Goal: Information Seeking & Learning: Learn about a topic

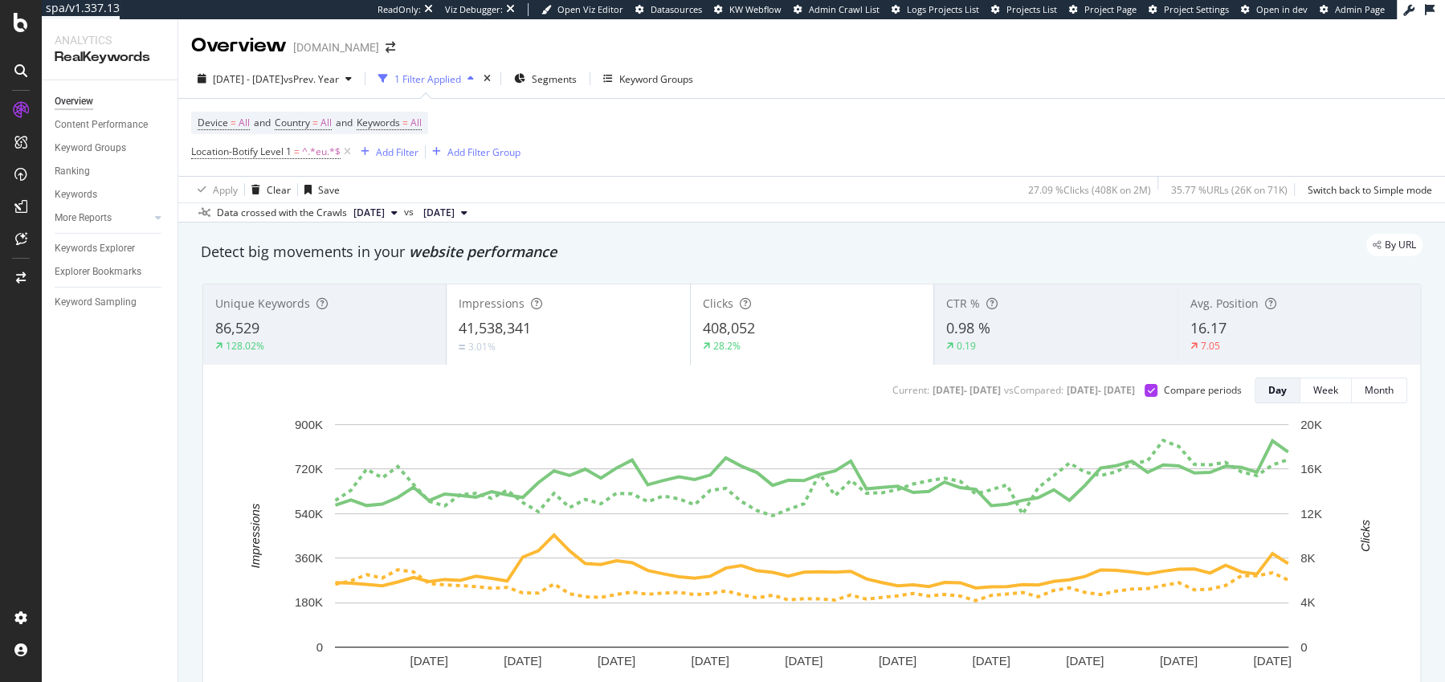
scroll to position [76, 0]
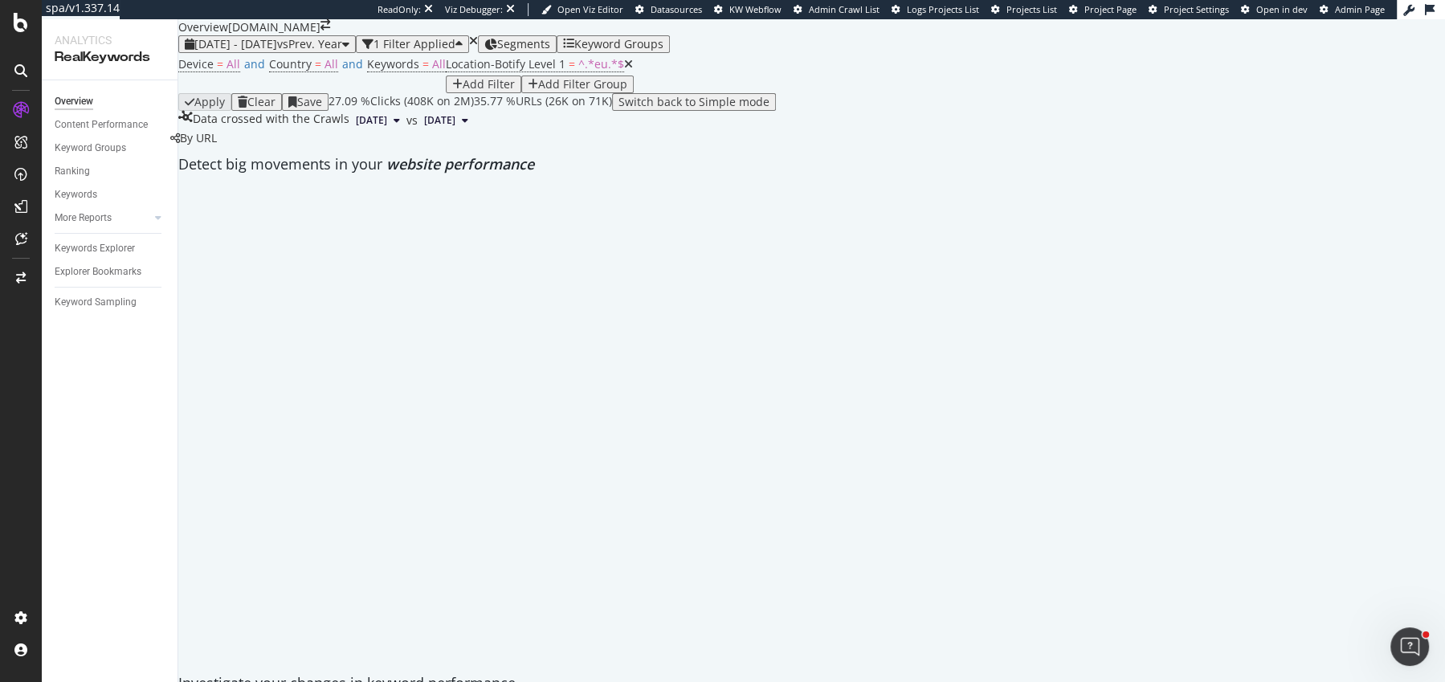
scroll to position [86, 0]
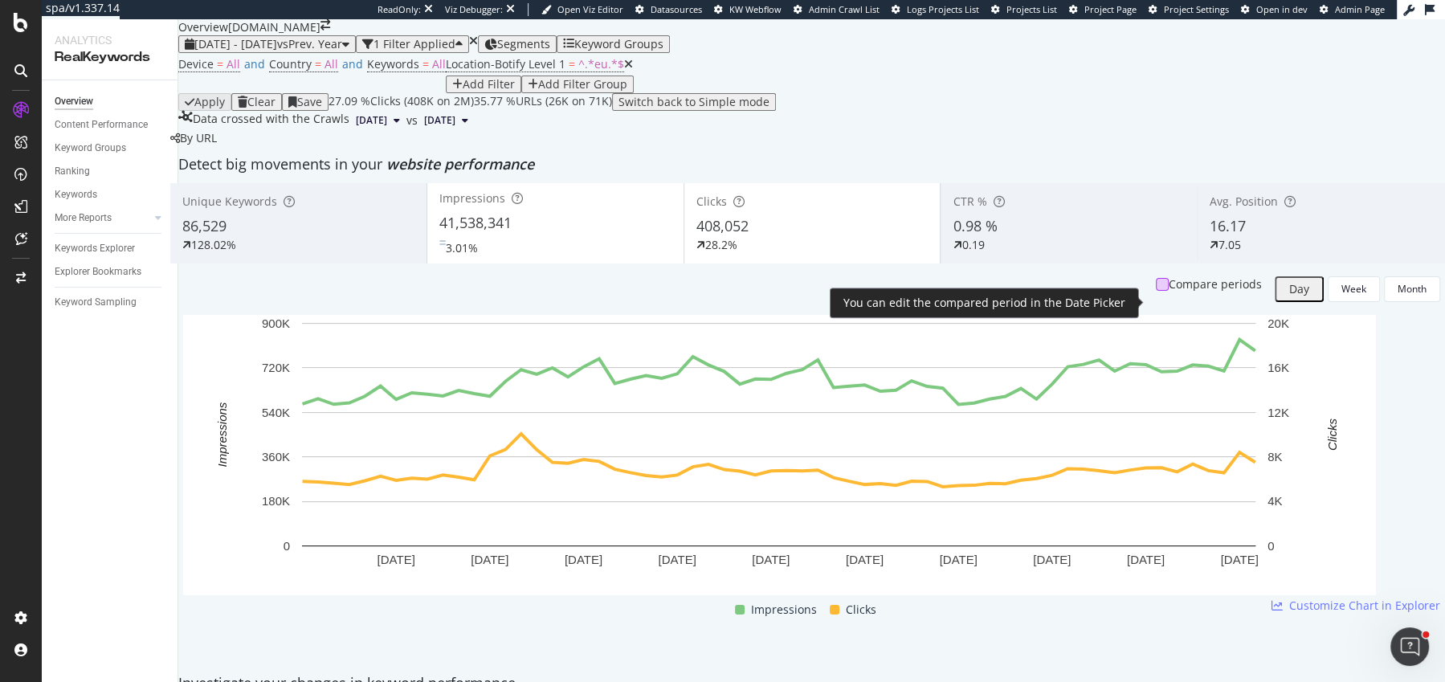
click at [1156, 291] on div at bounding box center [1162, 284] width 13 height 13
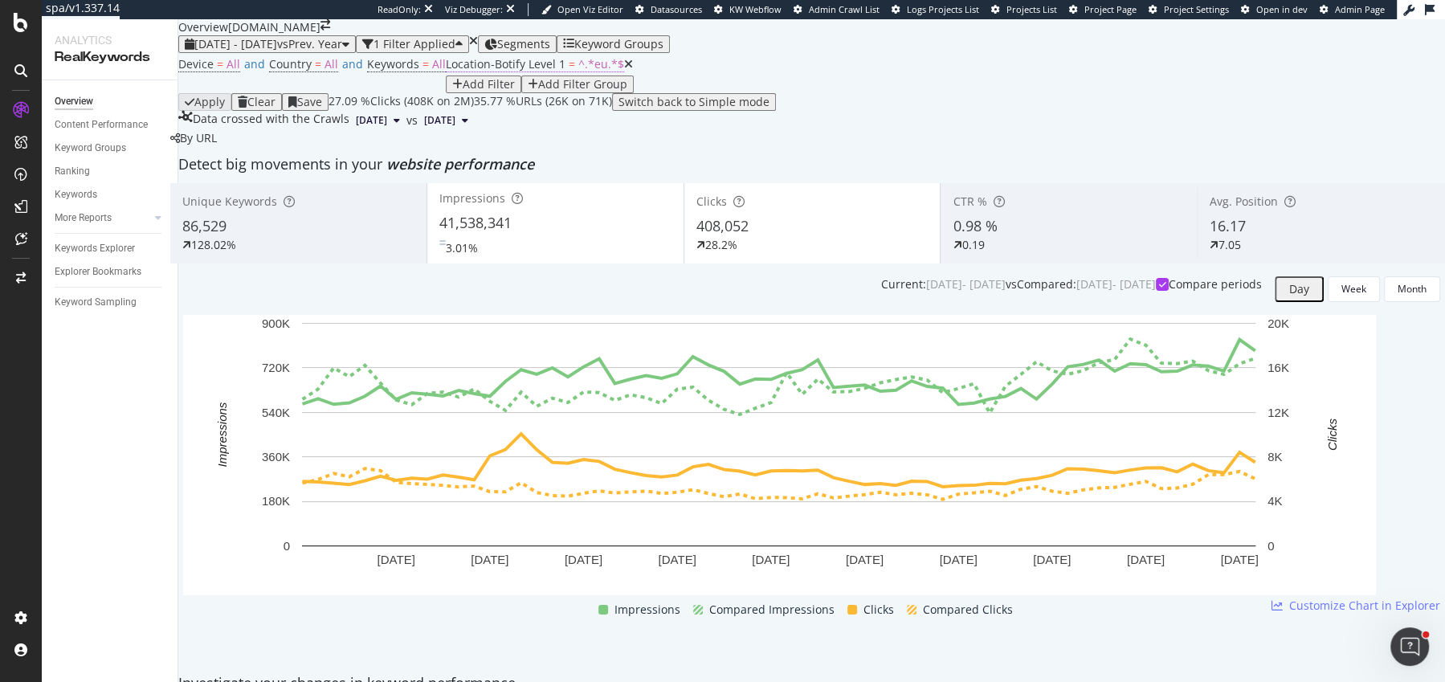
click at [569, 71] on span "=" at bounding box center [572, 63] width 6 height 15
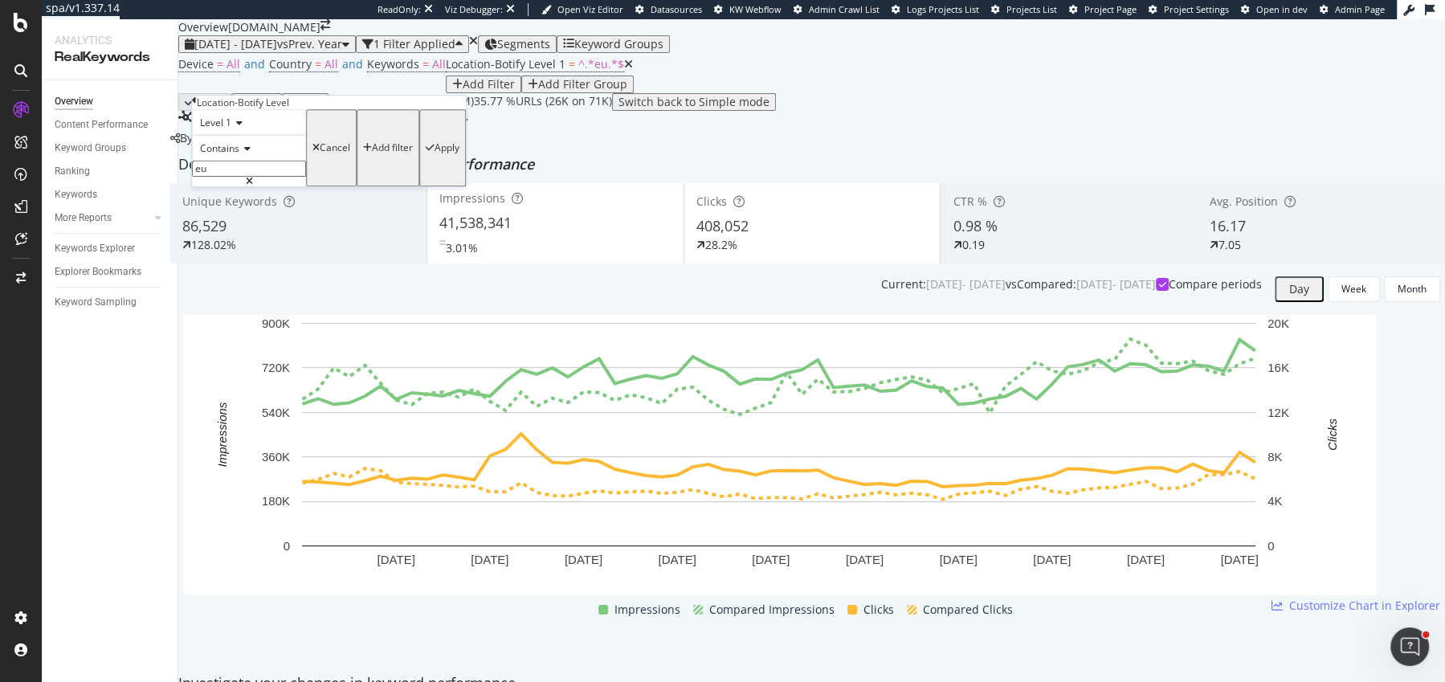
click at [235, 155] on span "Contains" at bounding box center [219, 148] width 39 height 14
click at [239, 155] on span "Contains" at bounding box center [219, 148] width 39 height 14
click at [237, 128] on icon at bounding box center [236, 123] width 11 height 10
click at [228, 167] on span "Level 2" at bounding box center [212, 160] width 31 height 14
click at [236, 177] on input "eu" at bounding box center [249, 169] width 114 height 16
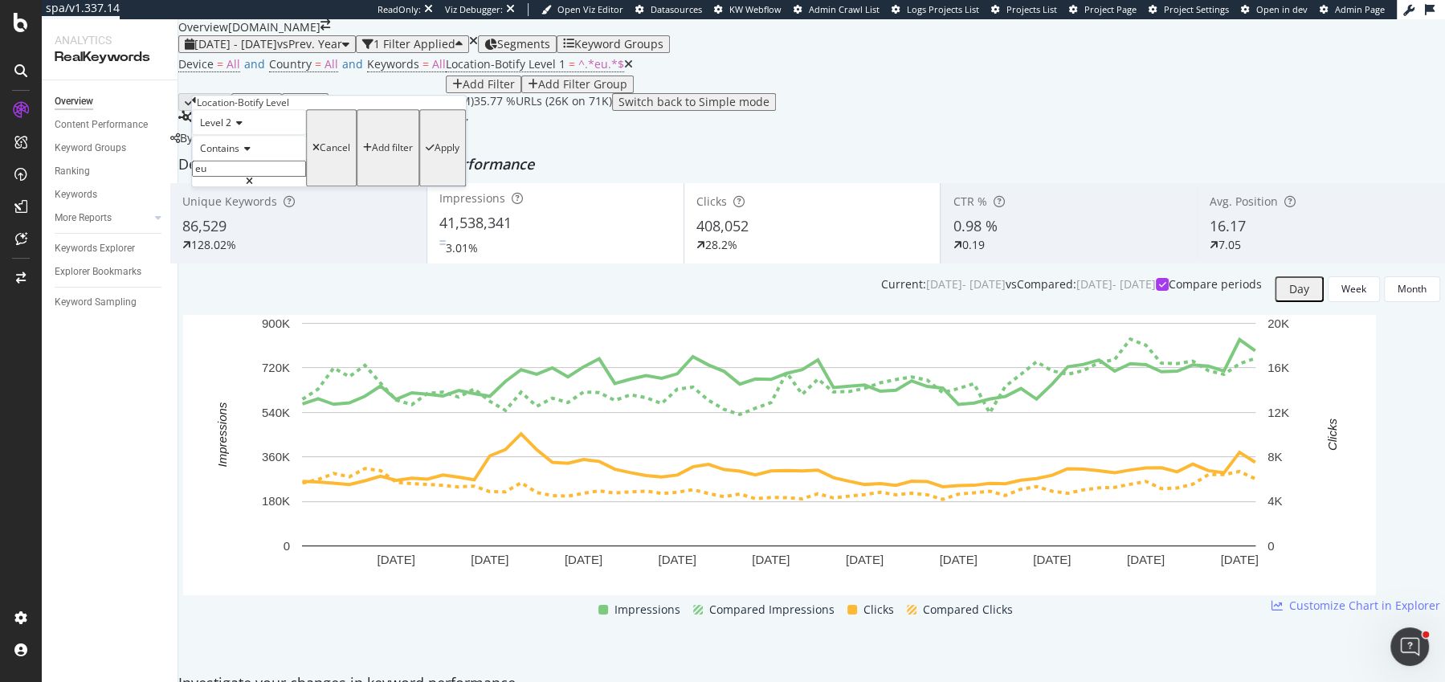
click at [236, 177] on input "eu" at bounding box center [249, 169] width 114 height 16
type input "fr-fr"
click at [426, 184] on div "Apply" at bounding box center [443, 148] width 34 height 72
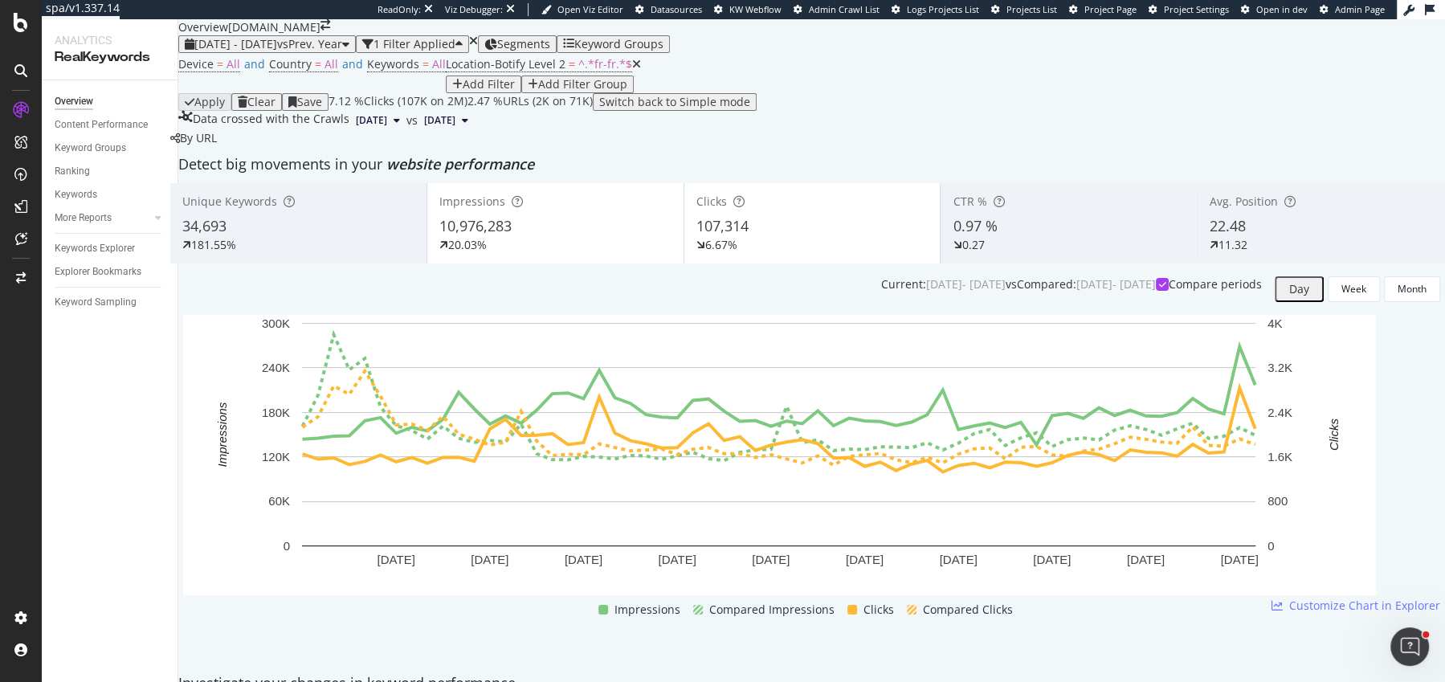
click at [446, 75] on span "Location-Botify Level 2 = ^.*fr-fr.*$" at bounding box center [543, 64] width 195 height 22
click at [446, 71] on span "Location-Botify Level 2" at bounding box center [506, 63] width 120 height 15
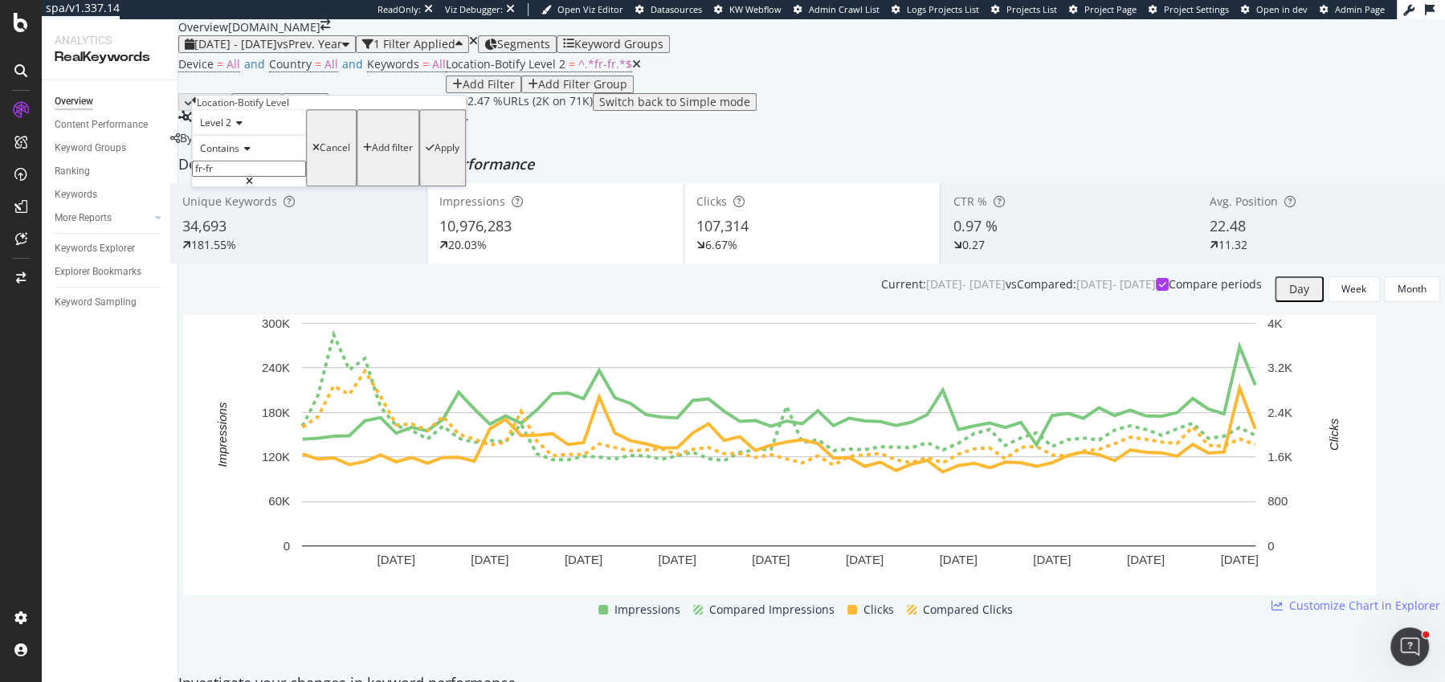
click at [231, 177] on input "fr-fr" at bounding box center [249, 169] width 114 height 16
type input "uk-en"
click at [426, 153] on div "button" at bounding box center [430, 148] width 9 height 10
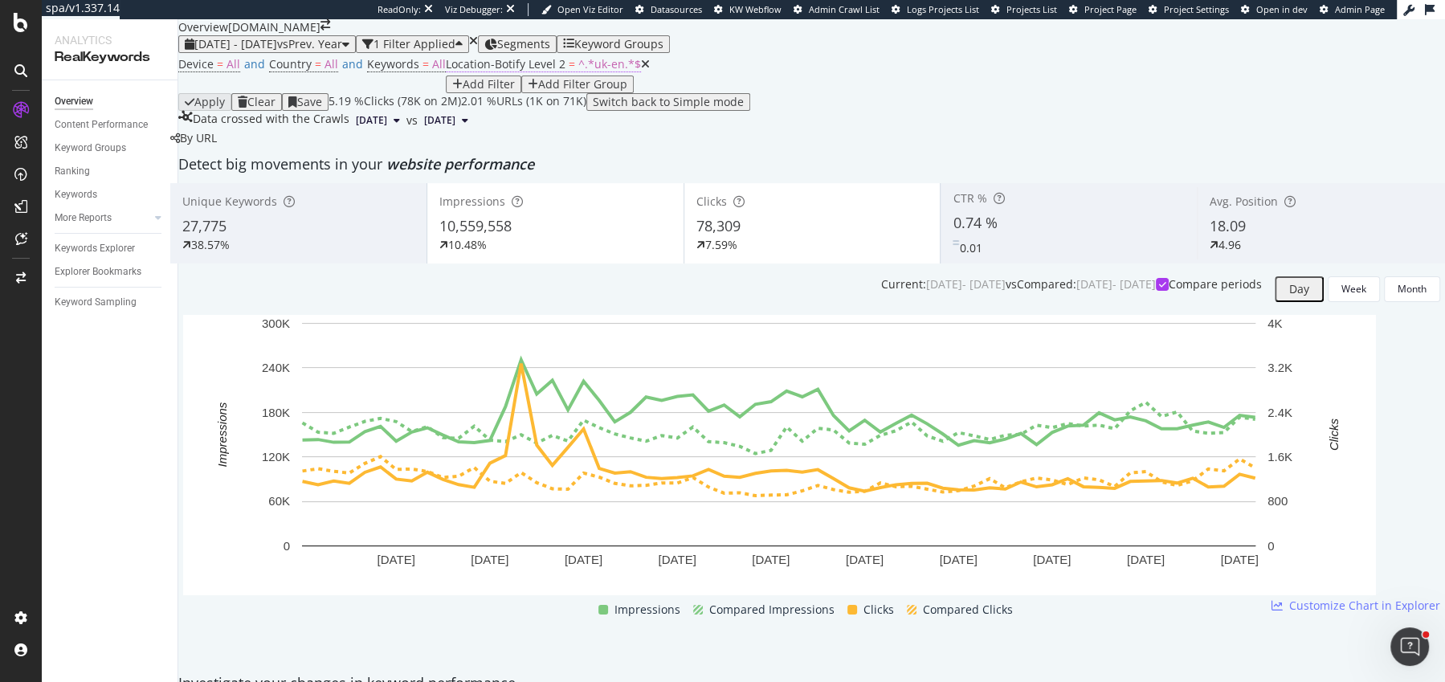
click at [446, 71] on span "Location-Botify Level 2" at bounding box center [506, 63] width 120 height 15
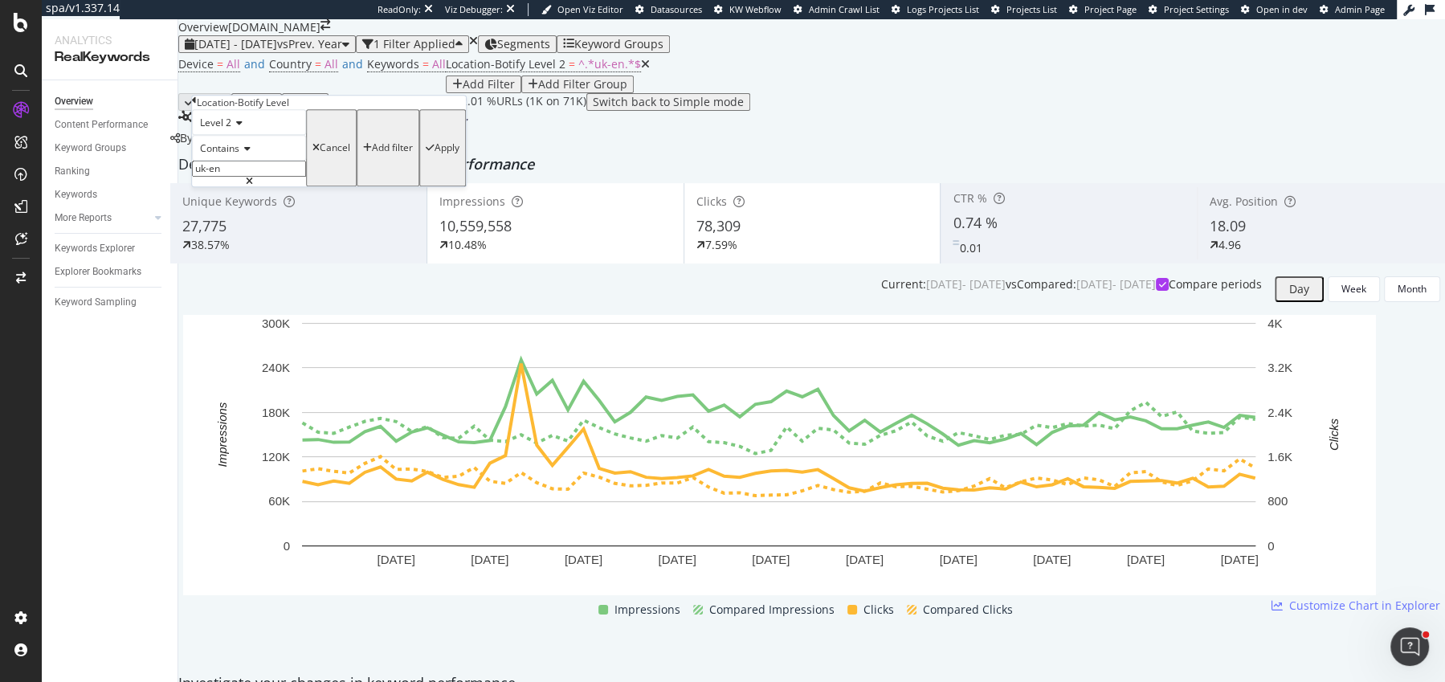
click at [239, 177] on input "uk-en" at bounding box center [249, 169] width 114 height 16
type input "it"
click at [435, 153] on div "Apply" at bounding box center [447, 147] width 25 height 11
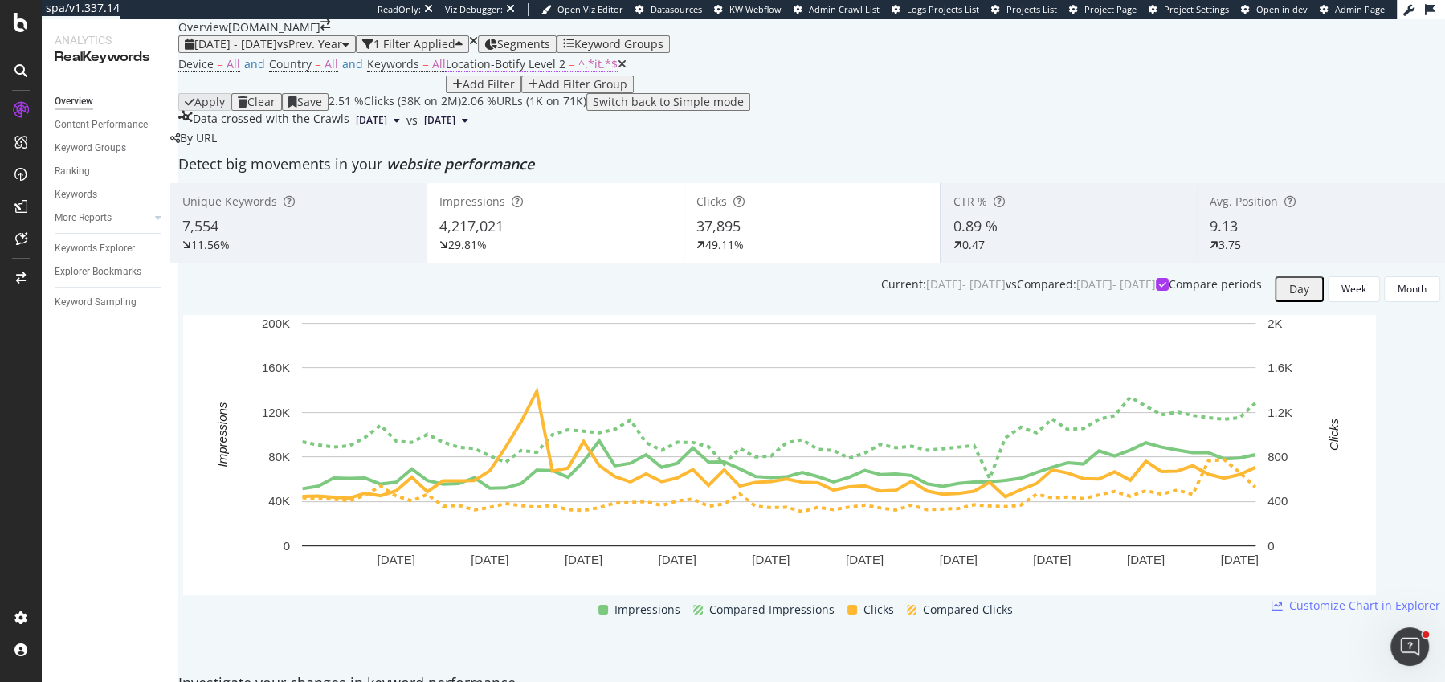
click at [578, 71] on span "^.*it.*$" at bounding box center [597, 63] width 39 height 15
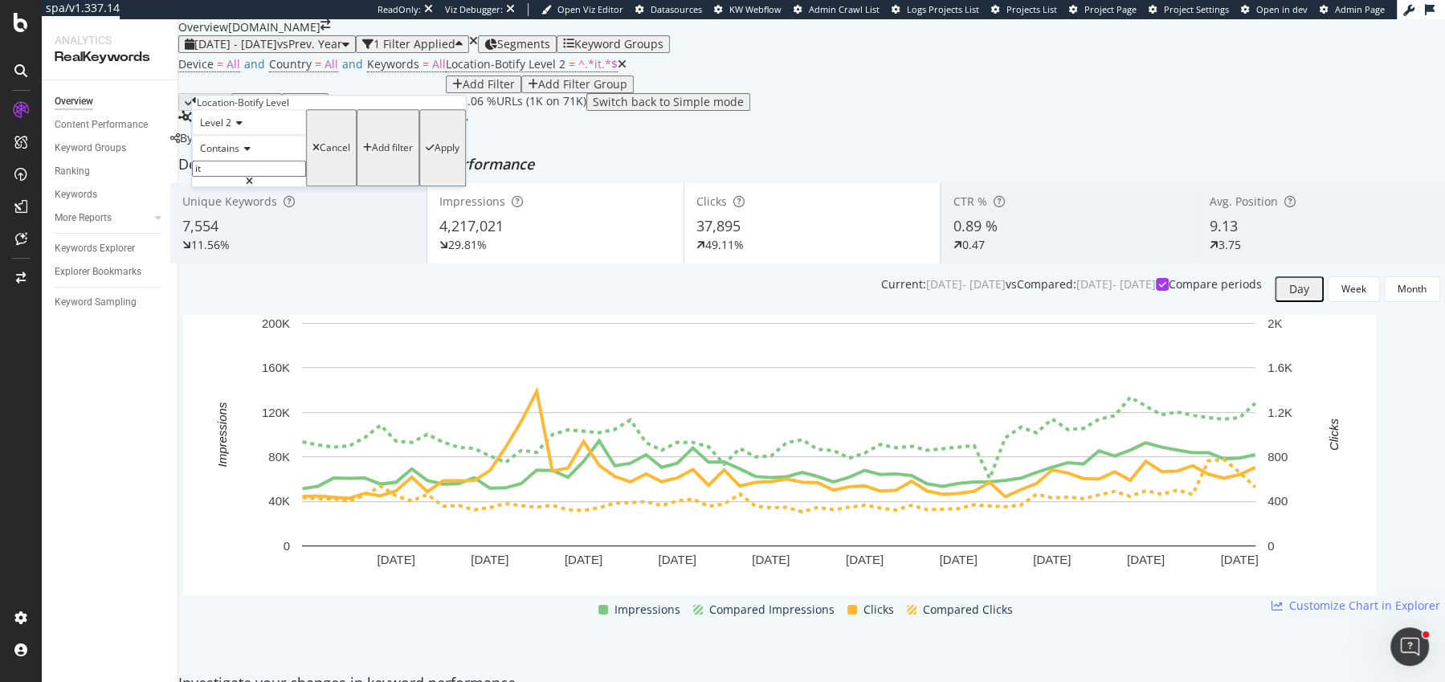
click at [276, 177] on input "it" at bounding box center [249, 169] width 114 height 16
click at [279, 177] on input "it" at bounding box center [249, 169] width 114 height 16
type input "it-it"
click at [378, 186] on div "Level 2 Contains it-it Cancel Add filter Apply" at bounding box center [329, 147] width 274 height 77
click at [419, 186] on button "Apply" at bounding box center [442, 147] width 47 height 77
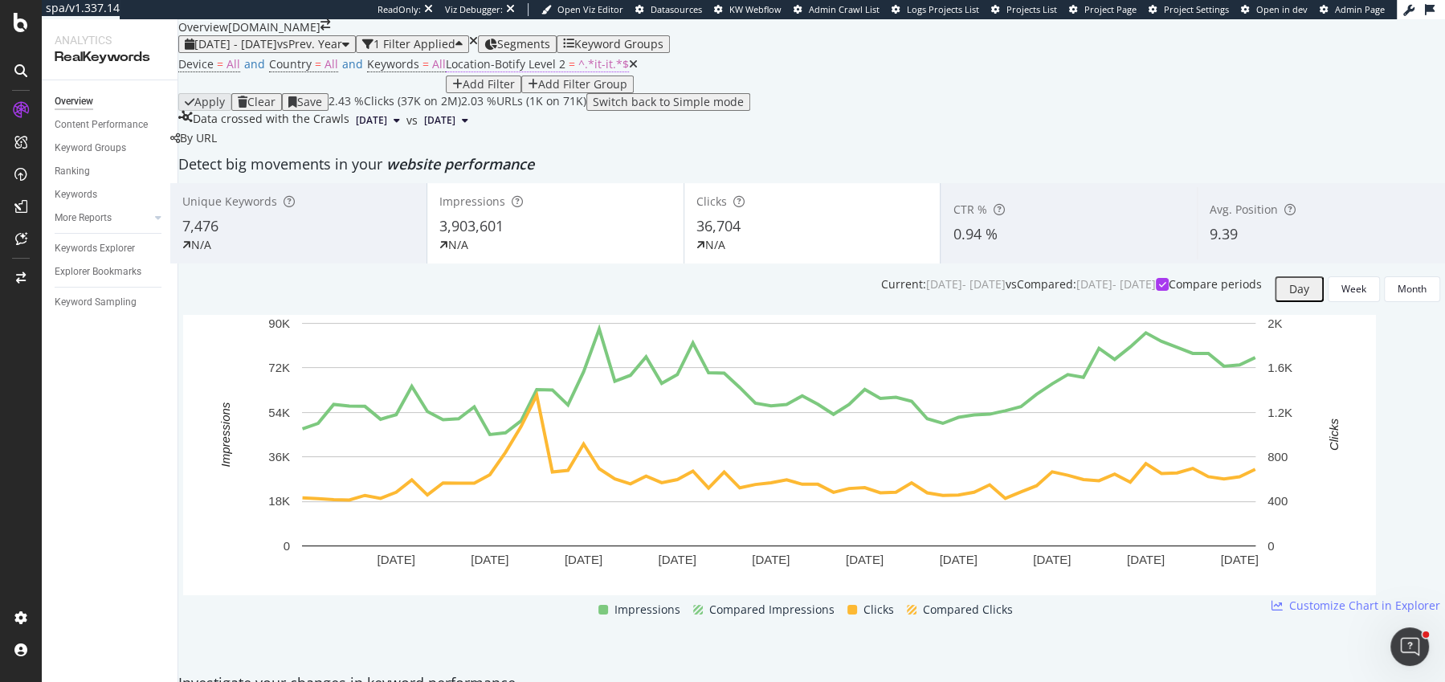
click at [578, 71] on span "^.*it-it.*$" at bounding box center [603, 63] width 51 height 15
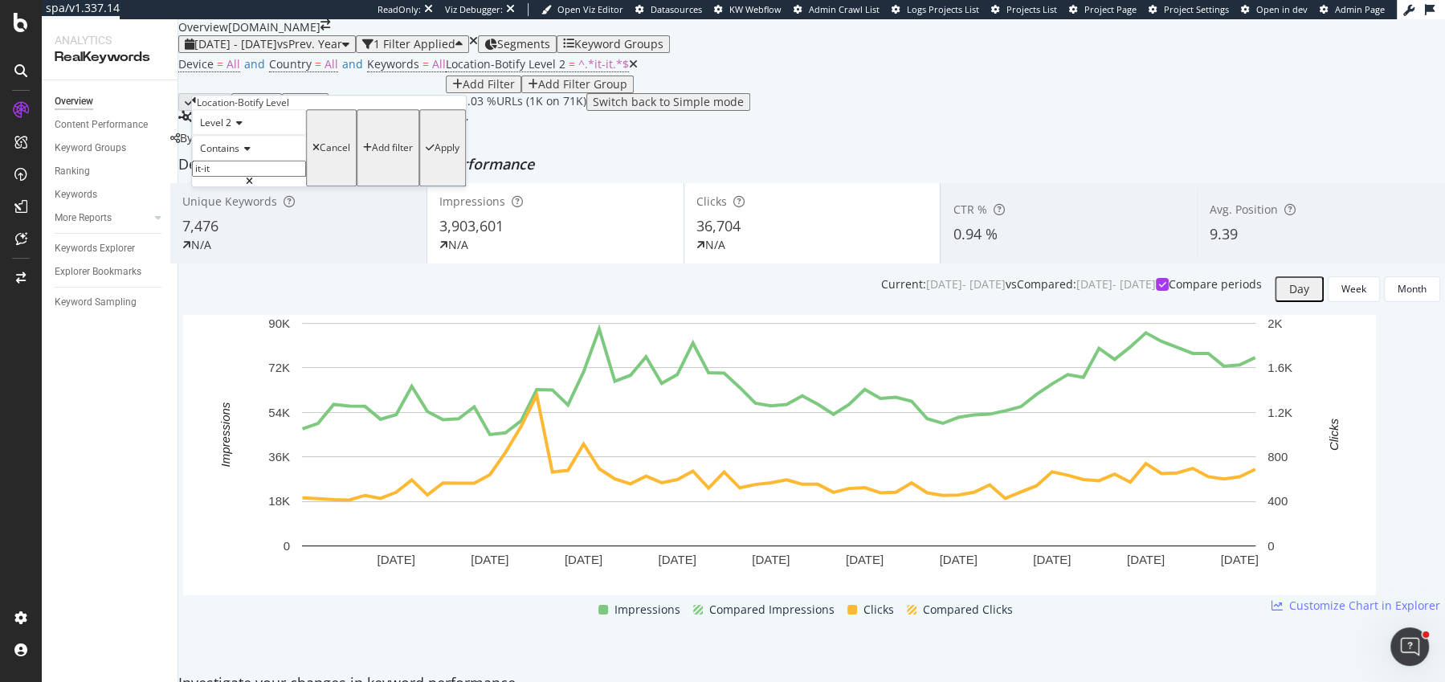
click at [284, 177] on input "it-it" at bounding box center [249, 169] width 114 height 16
type input "de-de"
click at [435, 153] on div "Apply" at bounding box center [447, 147] width 25 height 11
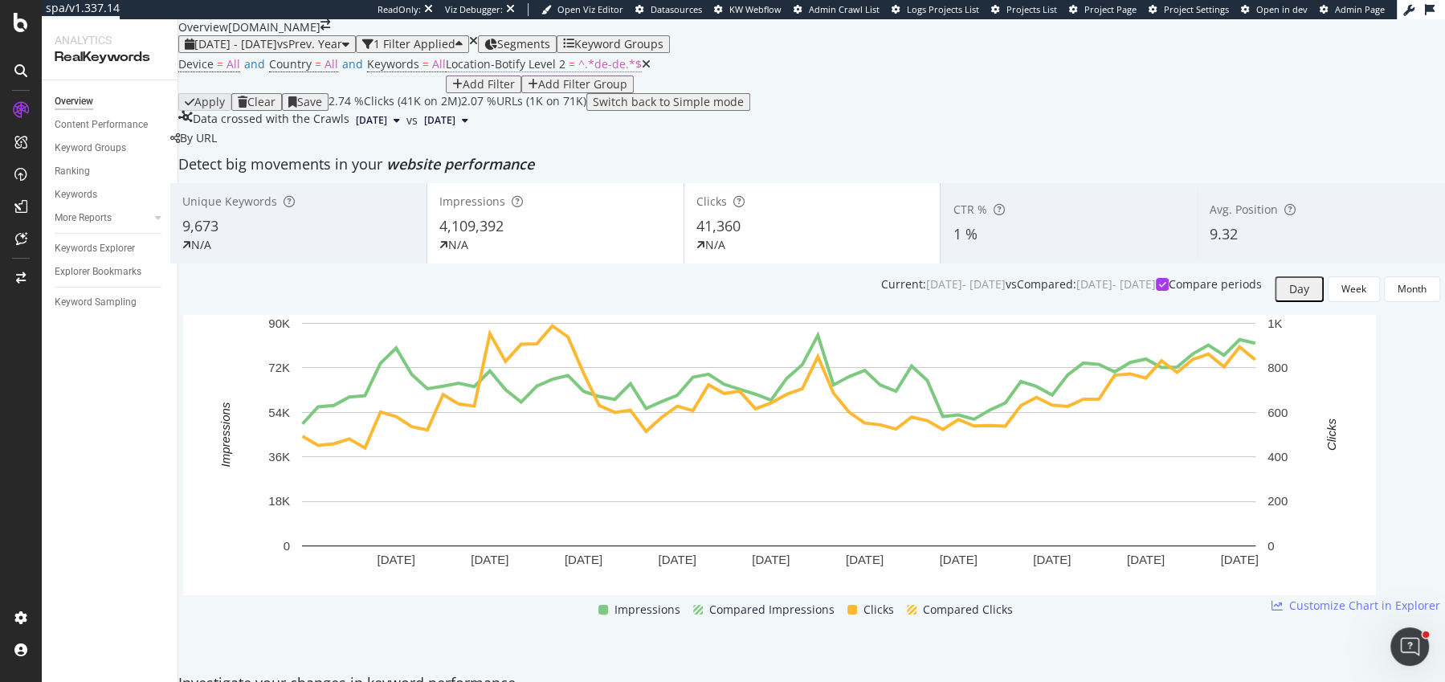
click at [578, 71] on span "^.*de-de.*$" at bounding box center [609, 63] width 63 height 15
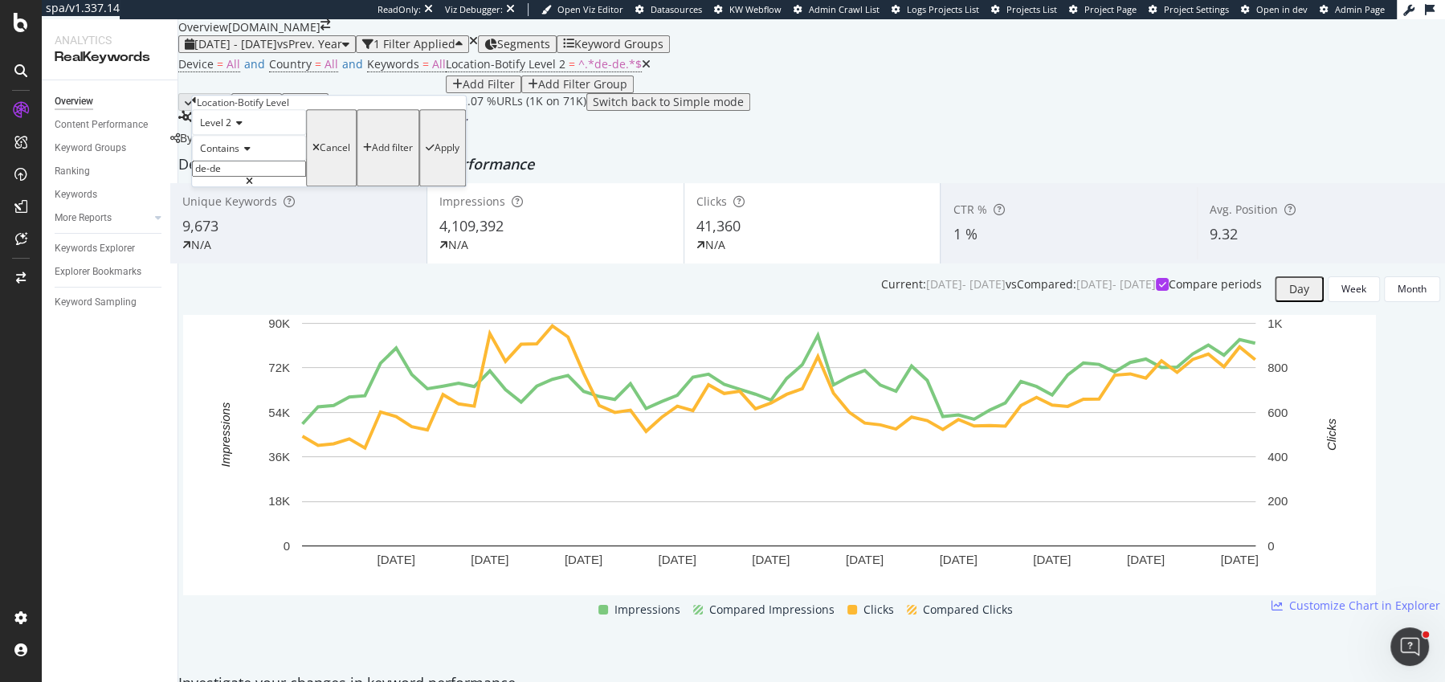
click at [236, 155] on span "Contains" at bounding box center [219, 148] width 39 height 14
click at [237, 155] on span "Contains" at bounding box center [219, 148] width 39 height 14
click at [226, 129] on span "Level 2" at bounding box center [215, 123] width 31 height 14
click at [233, 152] on div "Level 1" at bounding box center [249, 143] width 112 height 17
click at [233, 186] on div "Contains de-de" at bounding box center [249, 160] width 114 height 51
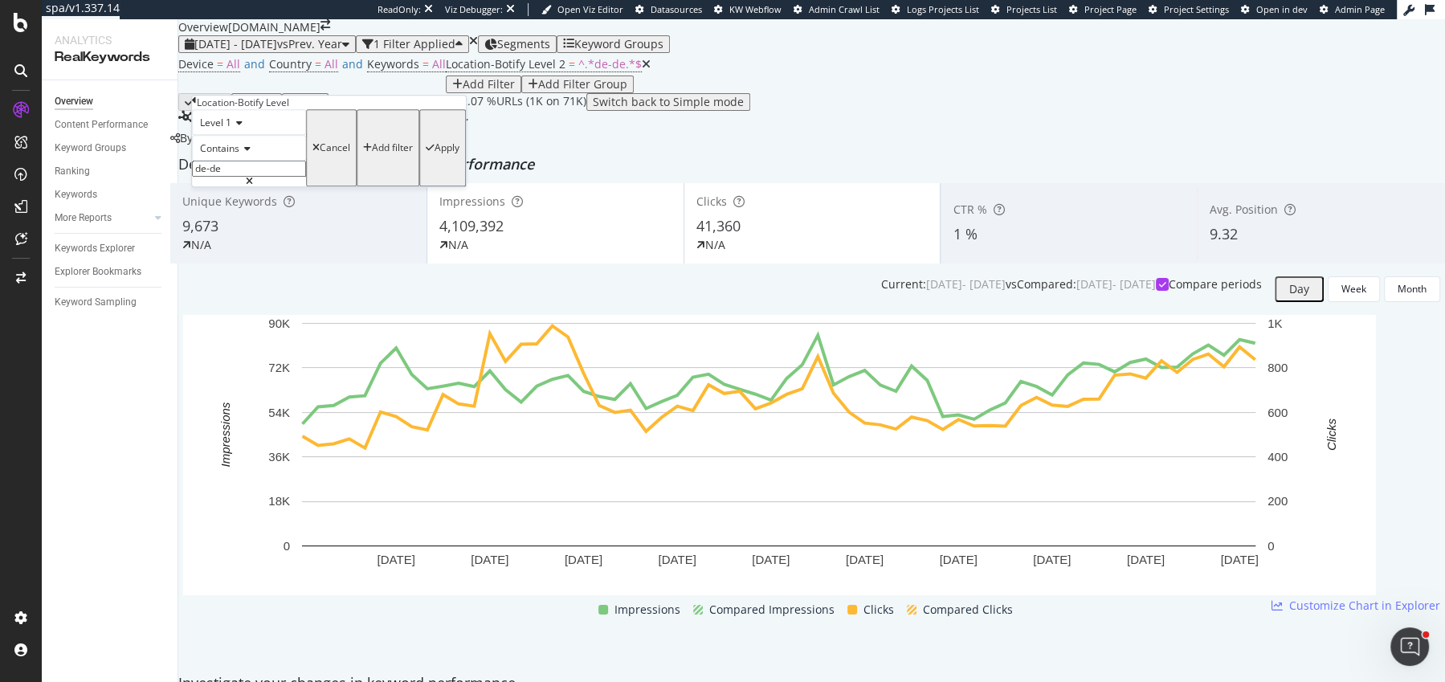
click at [233, 186] on div "Contains de-de" at bounding box center [249, 160] width 114 height 51
click at [233, 177] on input "de-de" at bounding box center [249, 169] width 114 height 16
type input "jp"
click at [435, 153] on div "Apply" at bounding box center [447, 147] width 25 height 11
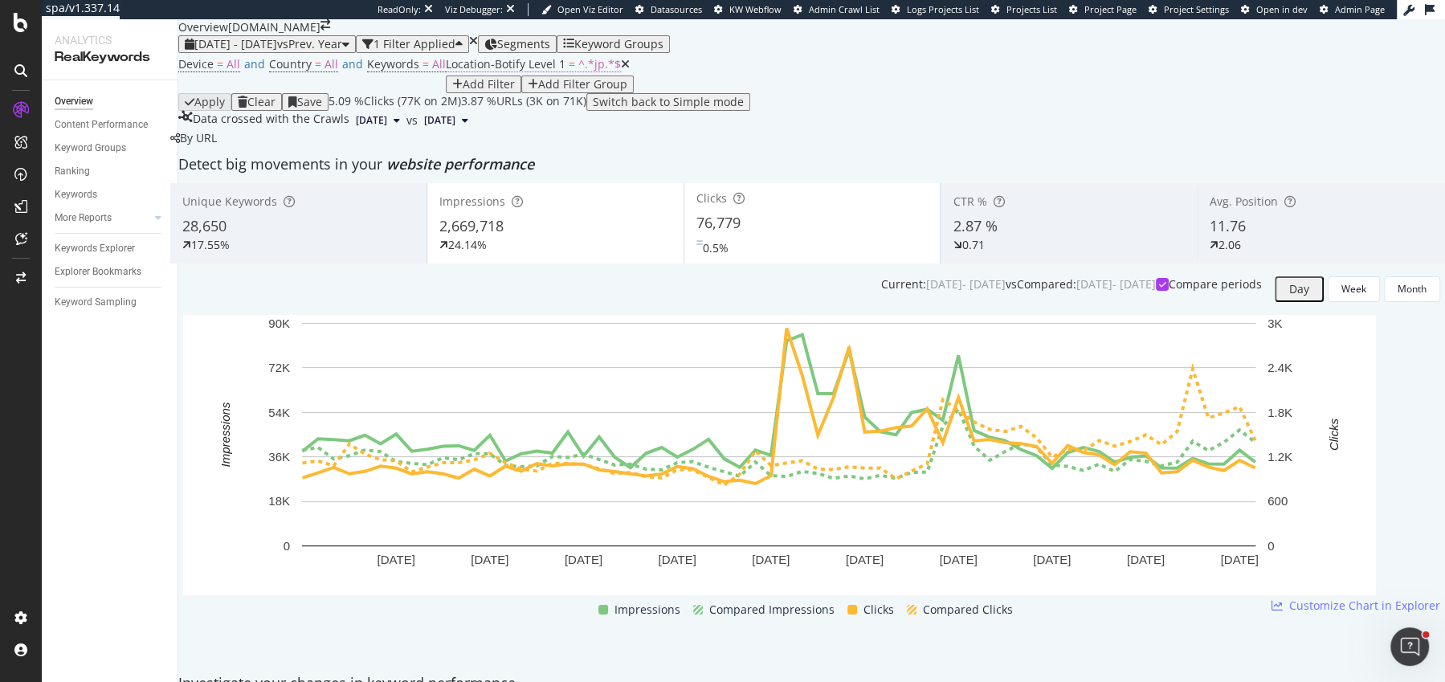
click at [446, 71] on span "Location-Botify Level 1" at bounding box center [506, 63] width 120 height 15
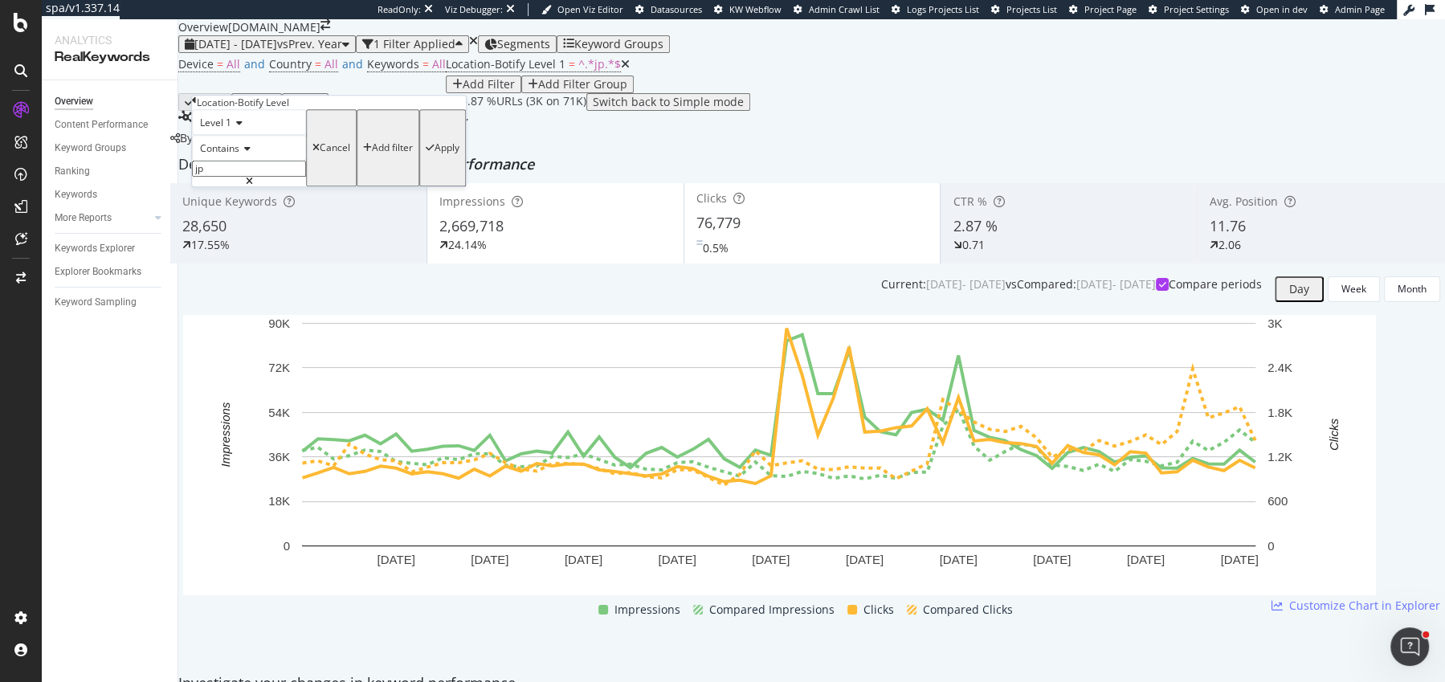
click at [243, 177] on input "jp" at bounding box center [249, 169] width 114 height 16
type input "ae"
click at [435, 153] on div "Apply" at bounding box center [447, 147] width 25 height 11
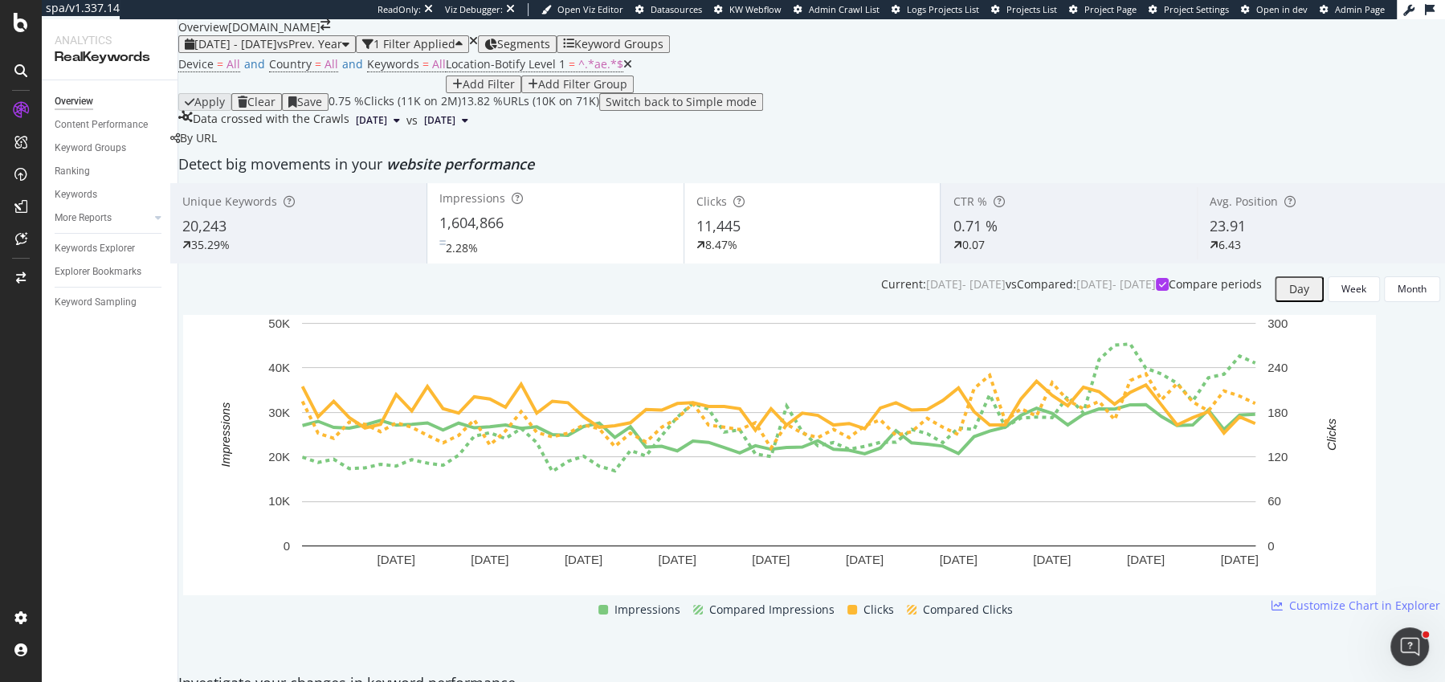
click at [623, 70] on icon at bounding box center [627, 64] width 9 height 11
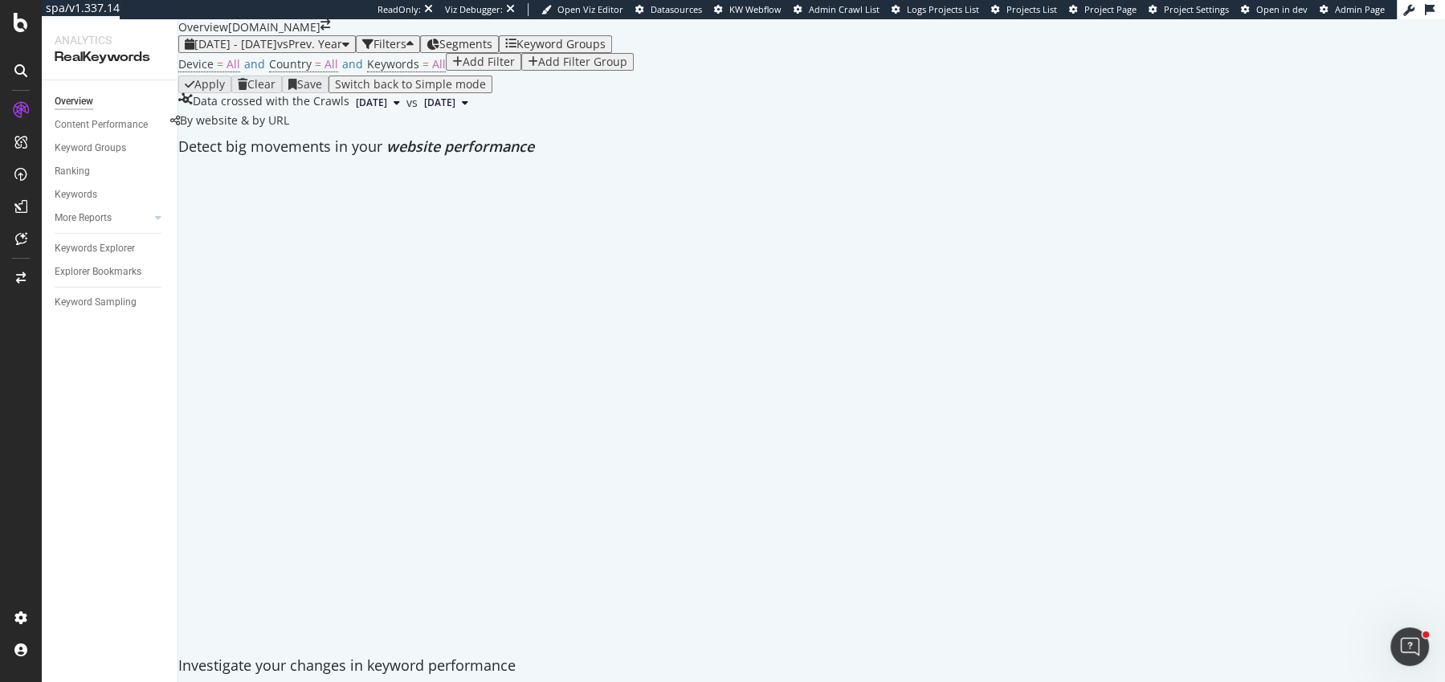
click at [570, 45] on div "2025 Jul. 1st - Aug. 31st vs Prev. Year Filters Segments Keyword Groups" at bounding box center [395, 44] width 434 height 18
click at [492, 40] on span "Segments" at bounding box center [465, 43] width 53 height 15
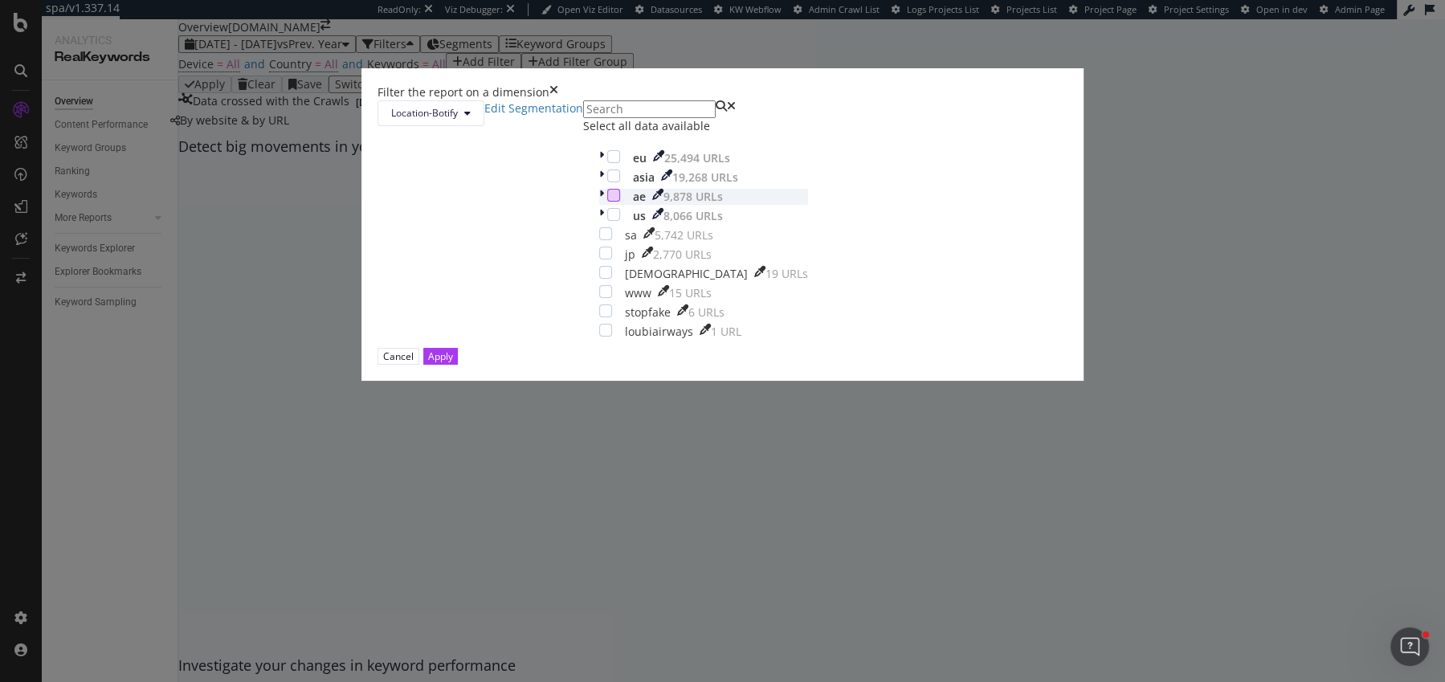
click at [607, 202] on div "modal" at bounding box center [613, 195] width 13 height 13
click at [599, 240] on div "modal" at bounding box center [605, 233] width 13 height 13
click at [458, 365] on button "Apply" at bounding box center [440, 356] width 35 height 17
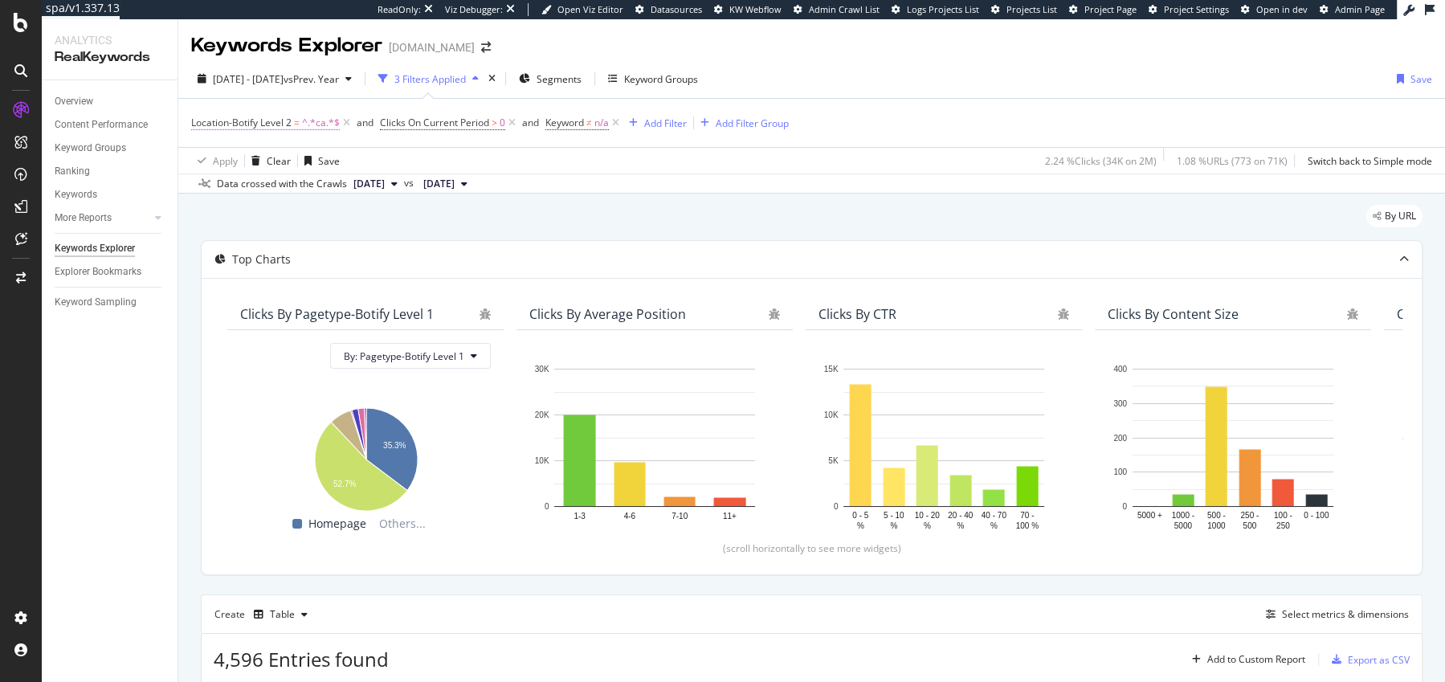
click at [292, 120] on span "Location-Botify Level 2 = ^.*ca.*$" at bounding box center [265, 123] width 149 height 14
click at [238, 189] on input "ca" at bounding box center [249, 181] width 114 height 16
type input "eu"
click at [472, 166] on div "Apply" at bounding box center [484, 160] width 25 height 14
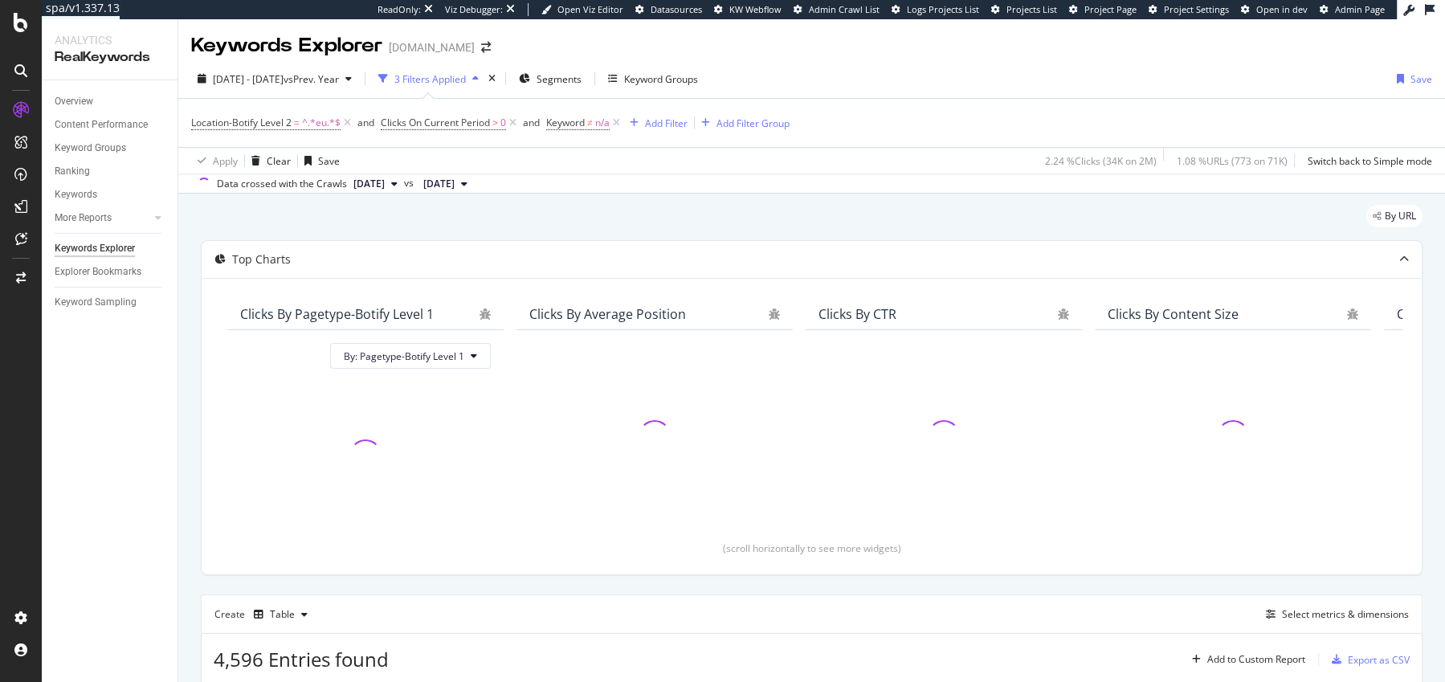
click at [251, 133] on span "Location-Botify Level 2 = ^.*eu.*$" at bounding box center [272, 123] width 163 height 22
click at [251, 113] on span "Location-Botify Level 2 = ^.*eu.*$" at bounding box center [272, 123] width 163 height 22
click at [247, 120] on span "Location-Botify Level 2" at bounding box center [241, 123] width 100 height 14
click at [218, 141] on span "Level 2" at bounding box center [215, 135] width 31 height 14
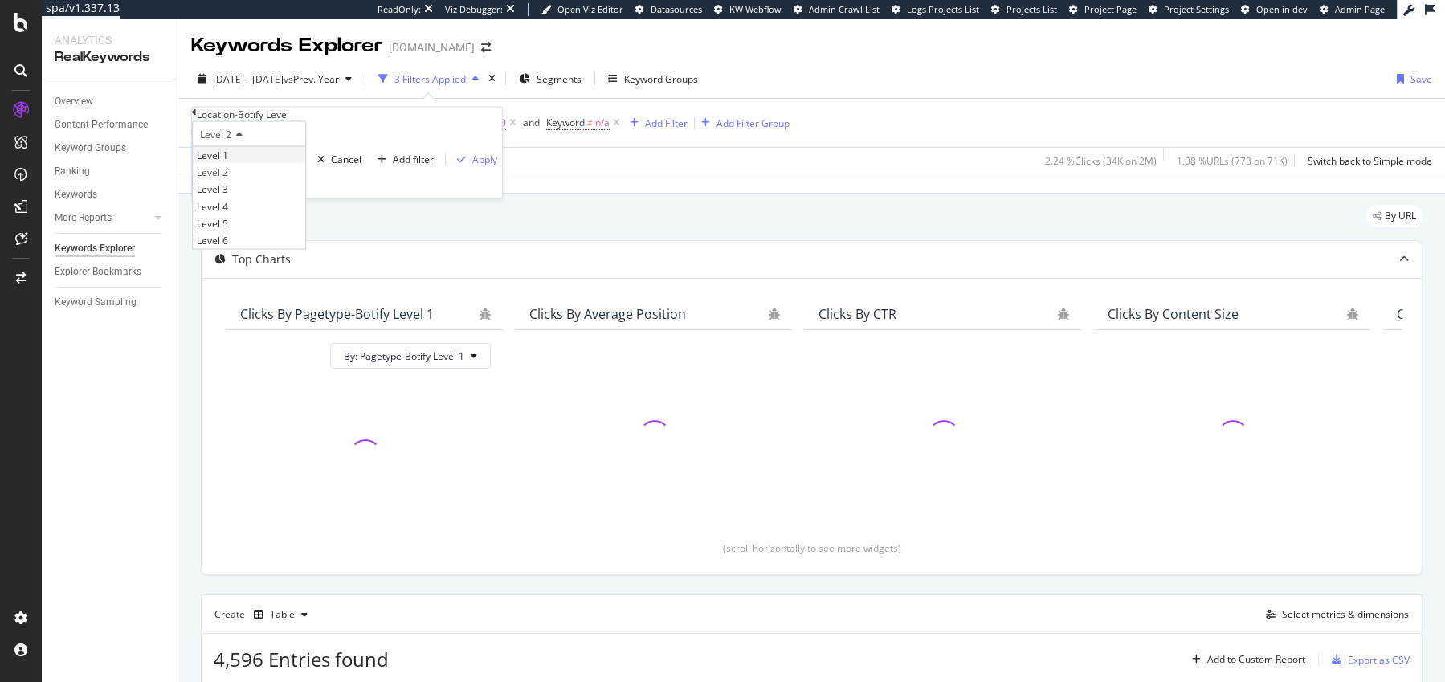
click at [228, 162] on span "Level 1" at bounding box center [212, 156] width 31 height 14
click at [472, 166] on div "Apply" at bounding box center [484, 160] width 25 height 14
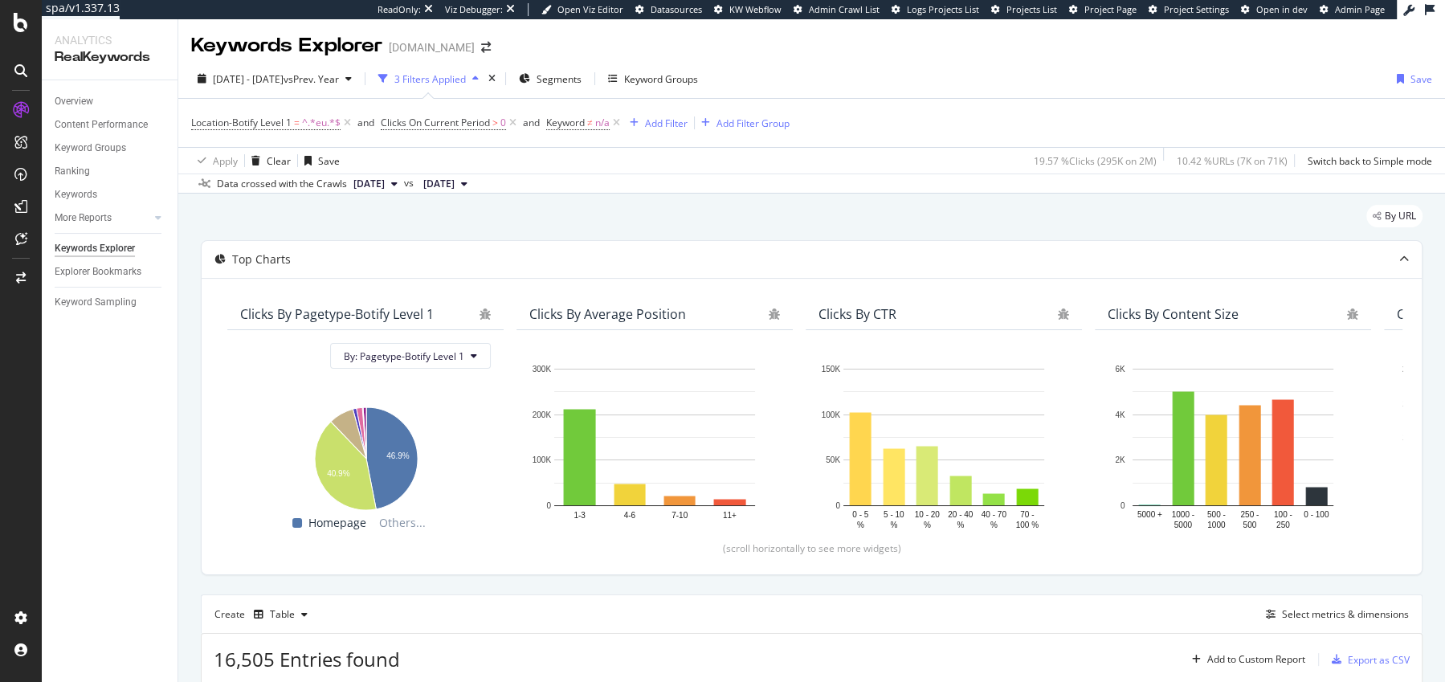
click at [369, 211] on div "By URL" at bounding box center [812, 222] width 1222 height 35
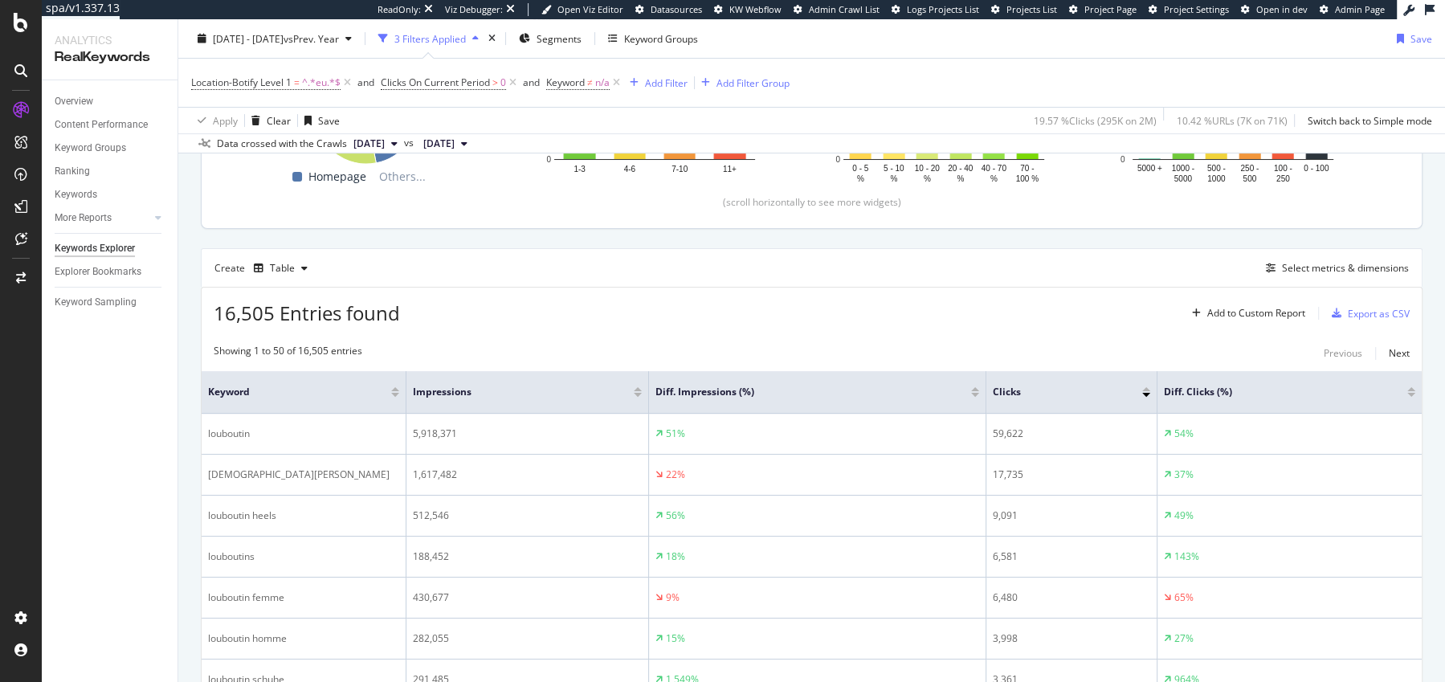
scroll to position [349, 0]
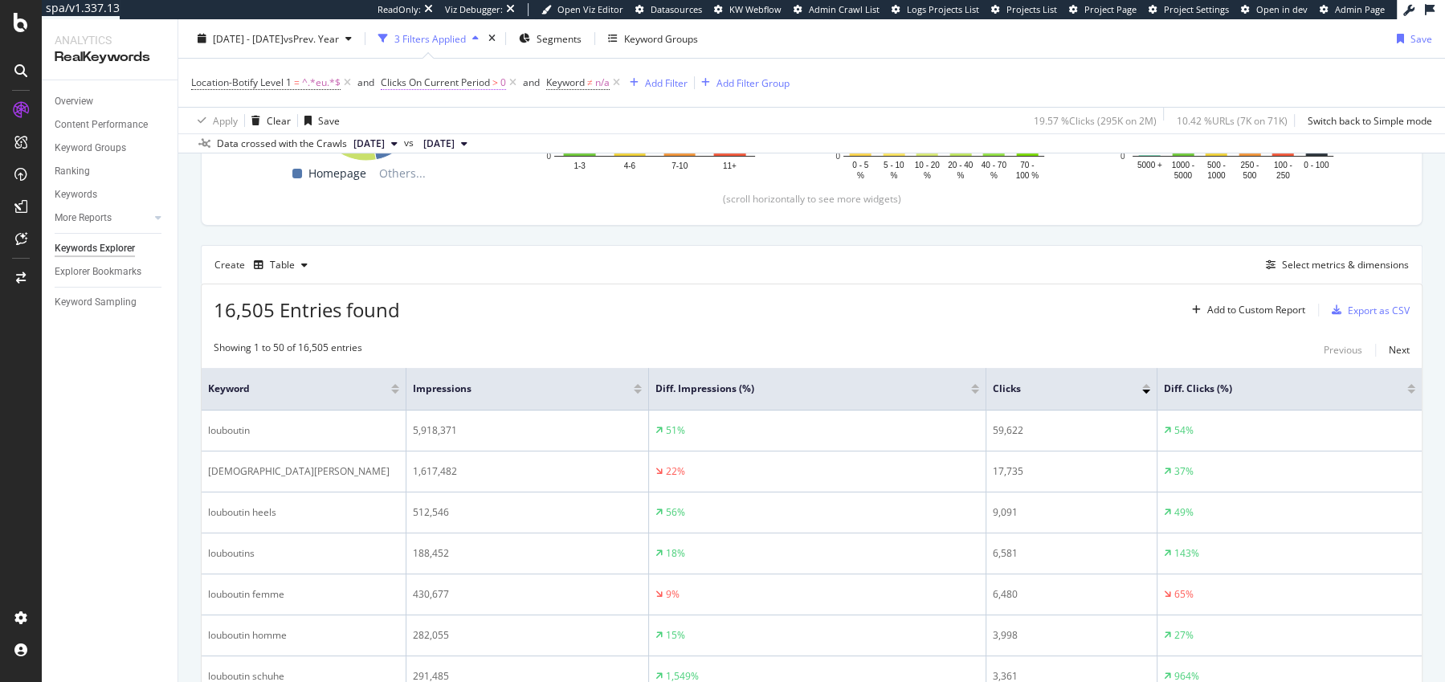
click at [463, 80] on span "Clicks On Current Period" at bounding box center [435, 82] width 109 height 14
click at [430, 126] on span "On Current Period" at bounding box center [430, 119] width 81 height 14
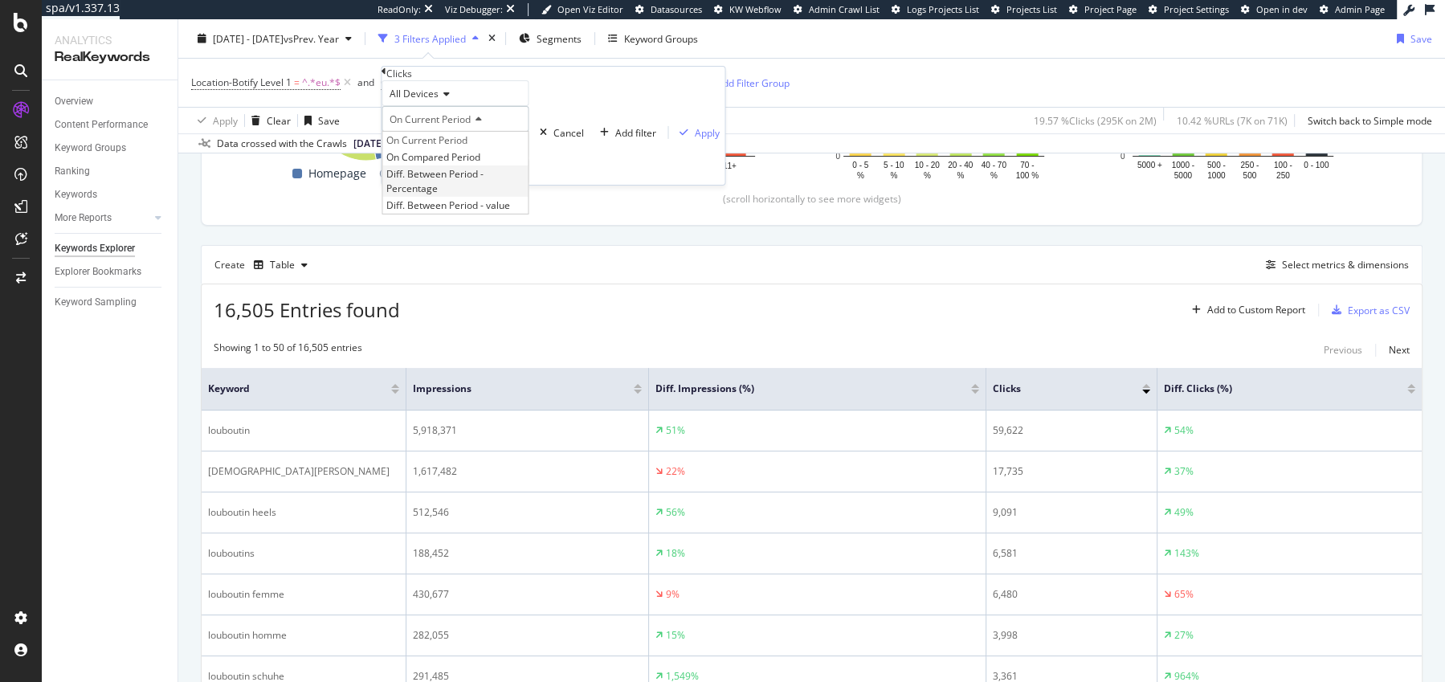
click at [453, 196] on div "Diff. Between Period - Percentage" at bounding box center [454, 180] width 145 height 31
click at [733, 139] on div "Apply" at bounding box center [745, 132] width 25 height 14
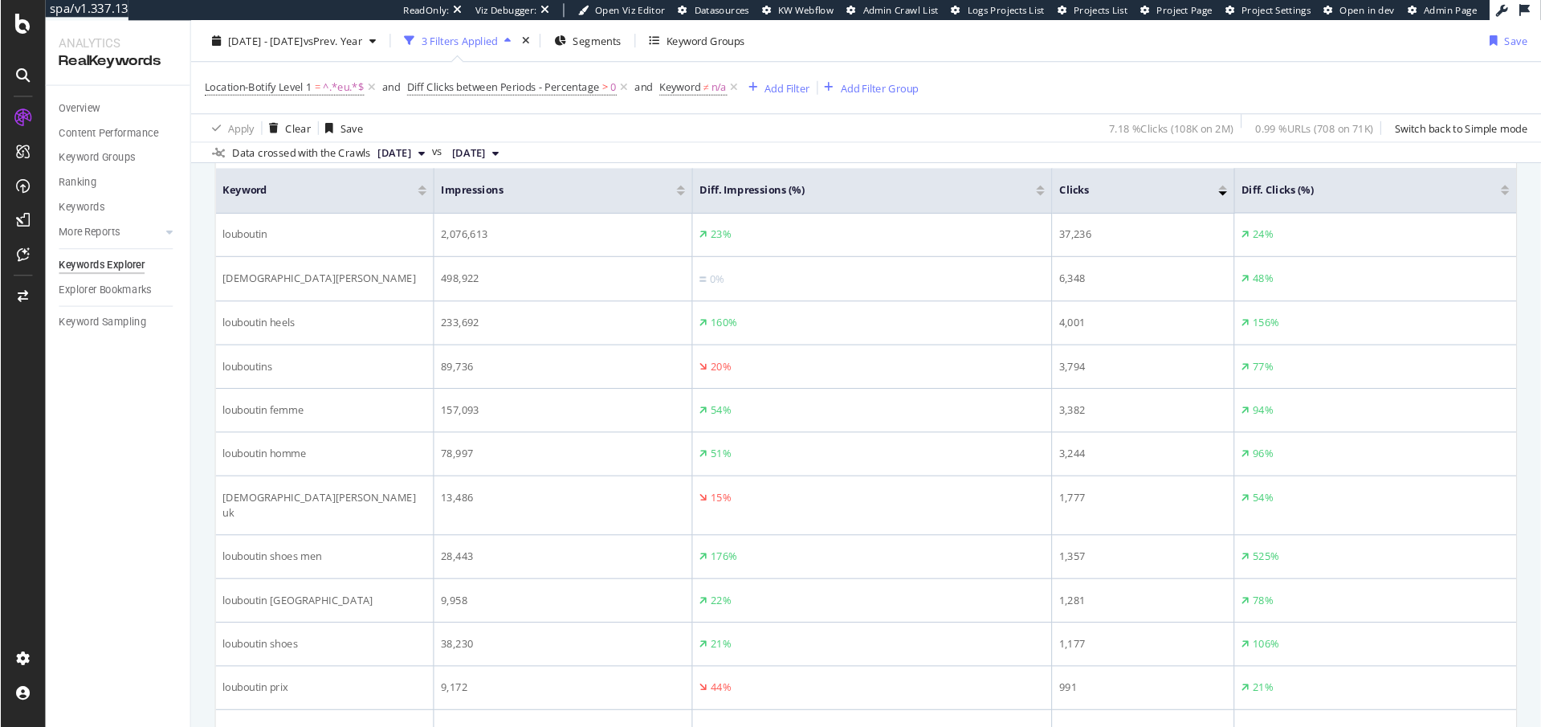
scroll to position [562, 0]
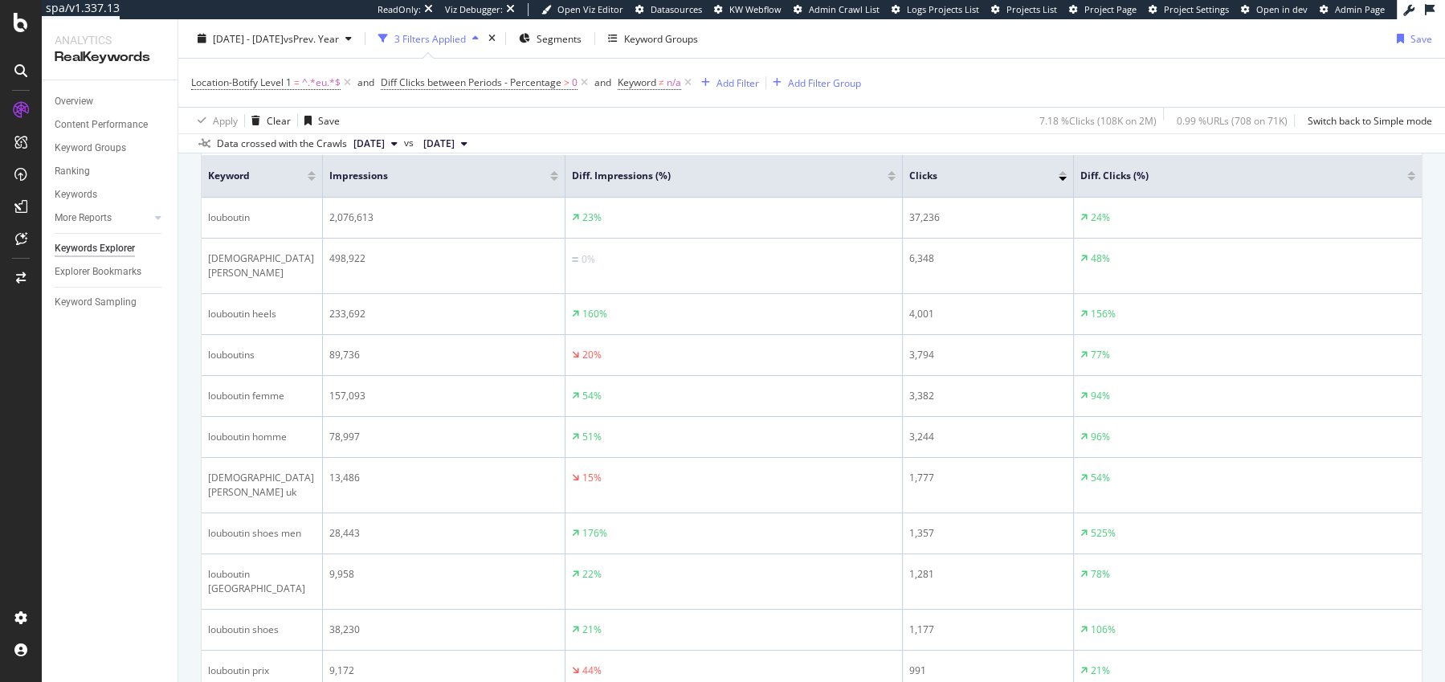
drag, startPoint x: 402, startPoint y: 179, endPoint x: 316, endPoint y: 181, distance: 86.0
click at [316, 181] on span at bounding box center [321, 176] width 10 height 42
click at [565, 177] on th "Diff. Impressions (%)" at bounding box center [733, 176] width 337 height 43
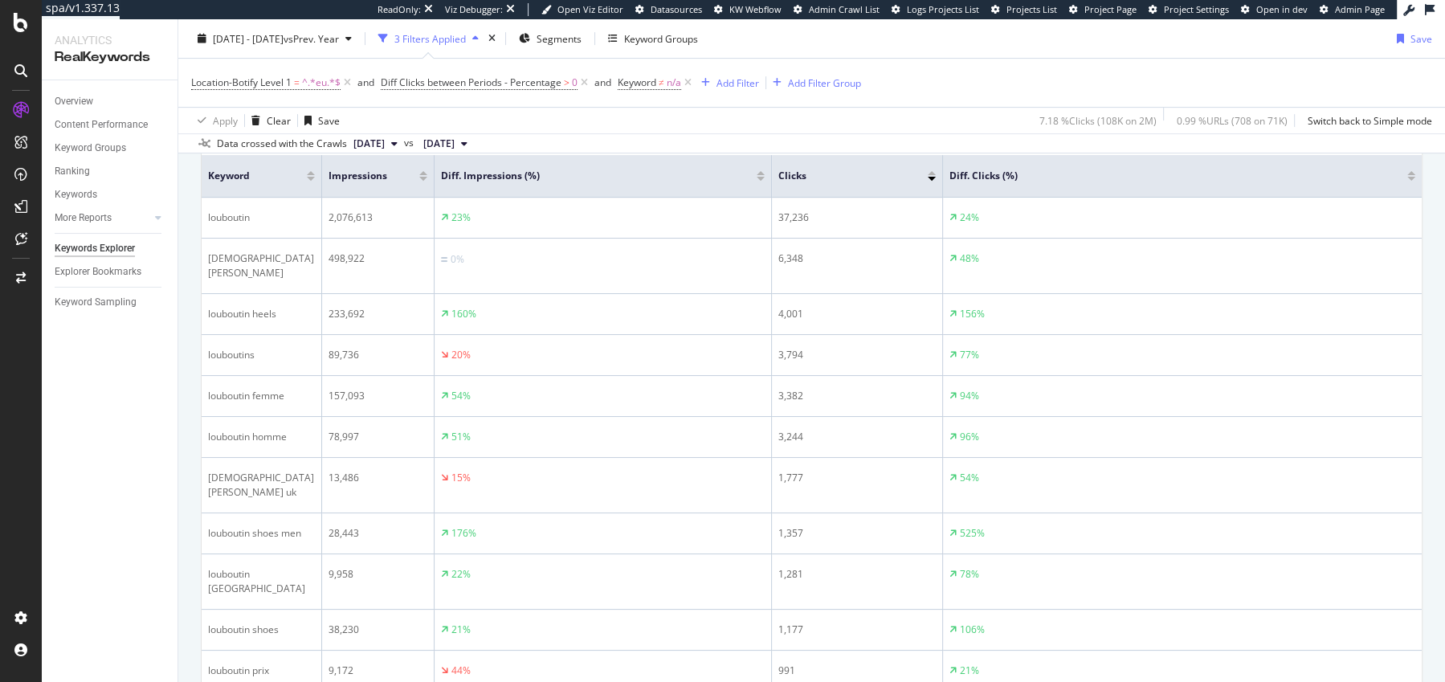
drag, startPoint x: 561, startPoint y: 182, endPoint x: 408, endPoint y: 192, distance: 153.0
click at [408, 192] on th "Impressions" at bounding box center [378, 176] width 112 height 43
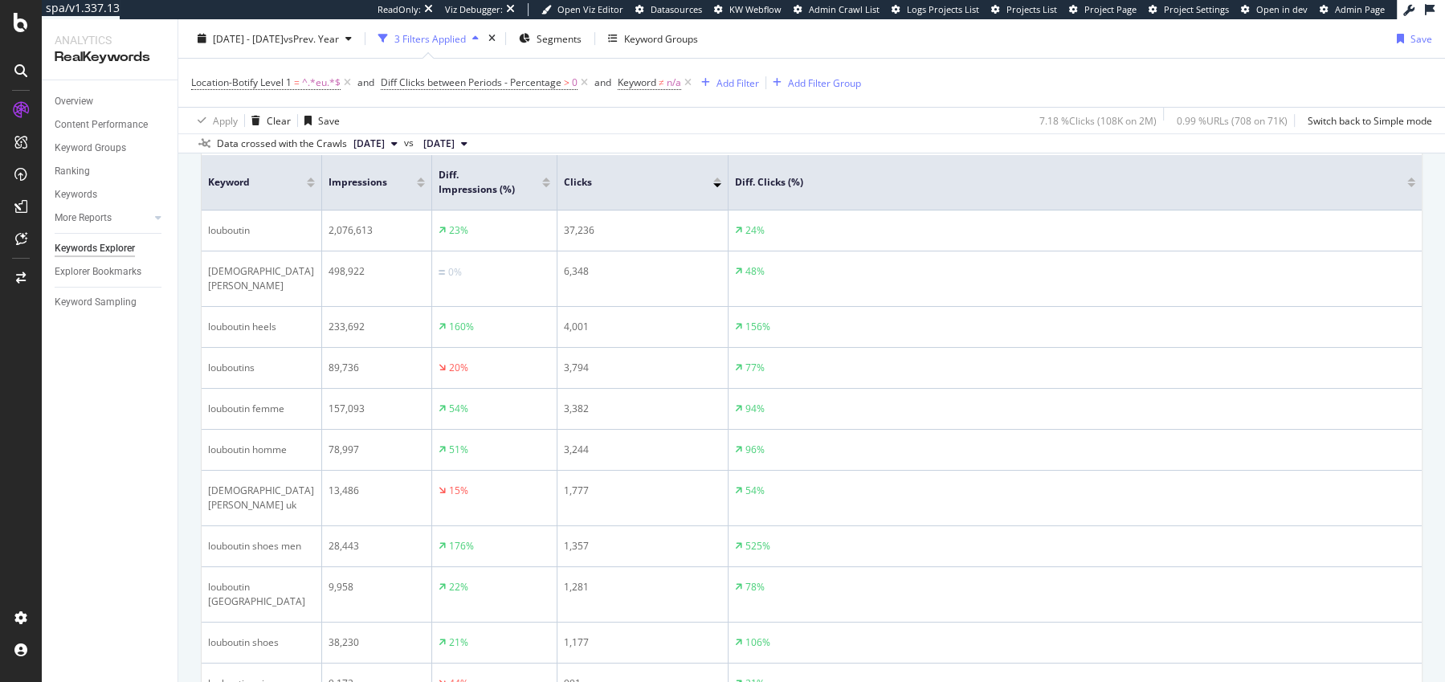
drag, startPoint x: 768, startPoint y: 178, endPoint x: 555, endPoint y: 187, distance: 213.0
click at [555, 187] on span at bounding box center [556, 182] width 10 height 55
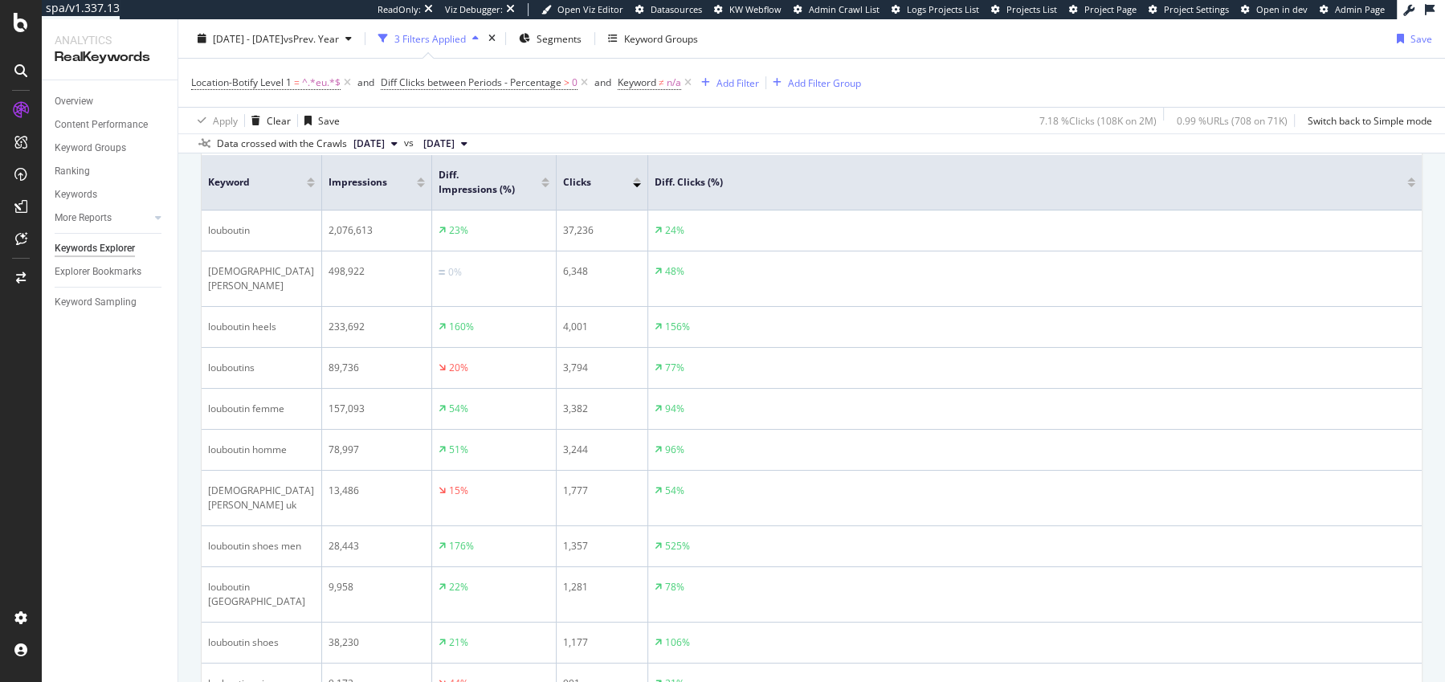
drag, startPoint x: 725, startPoint y: 179, endPoint x: 647, endPoint y: 180, distance: 78.7
click at [647, 180] on span at bounding box center [647, 182] width 10 height 55
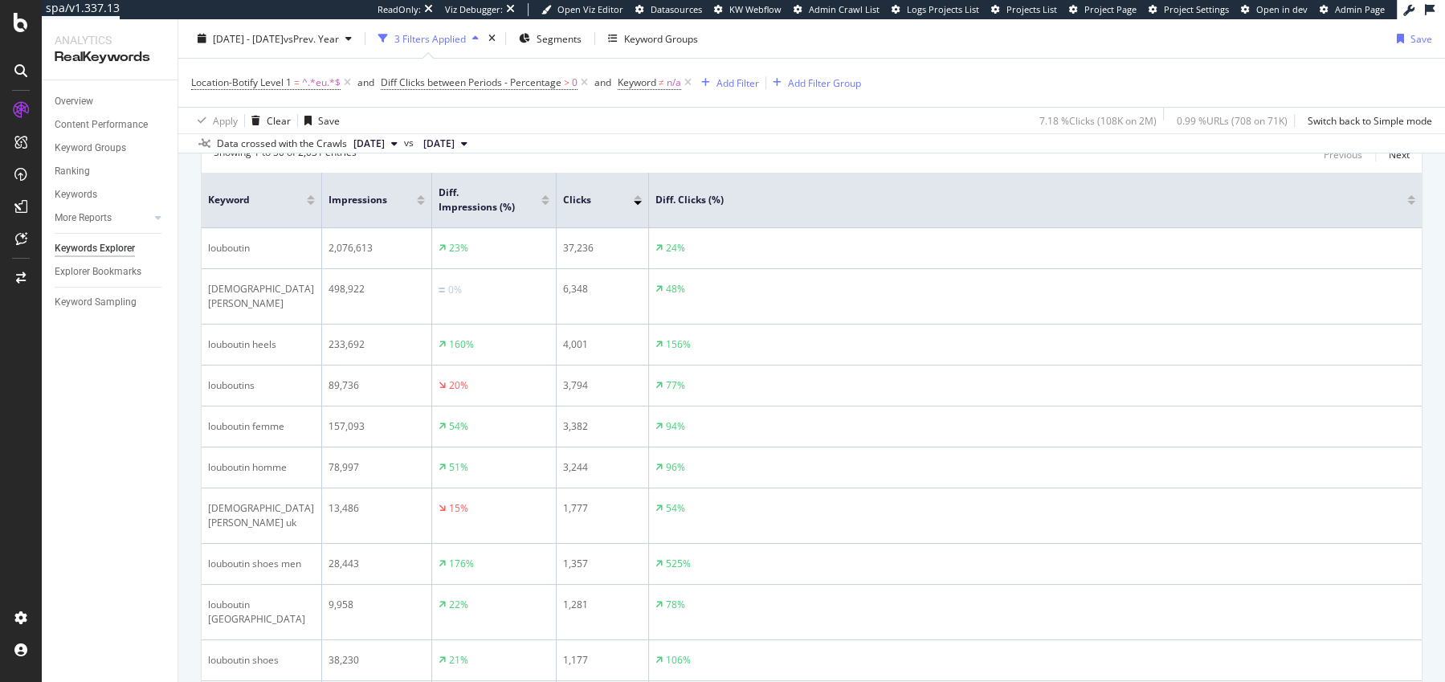
scroll to position [560, 0]
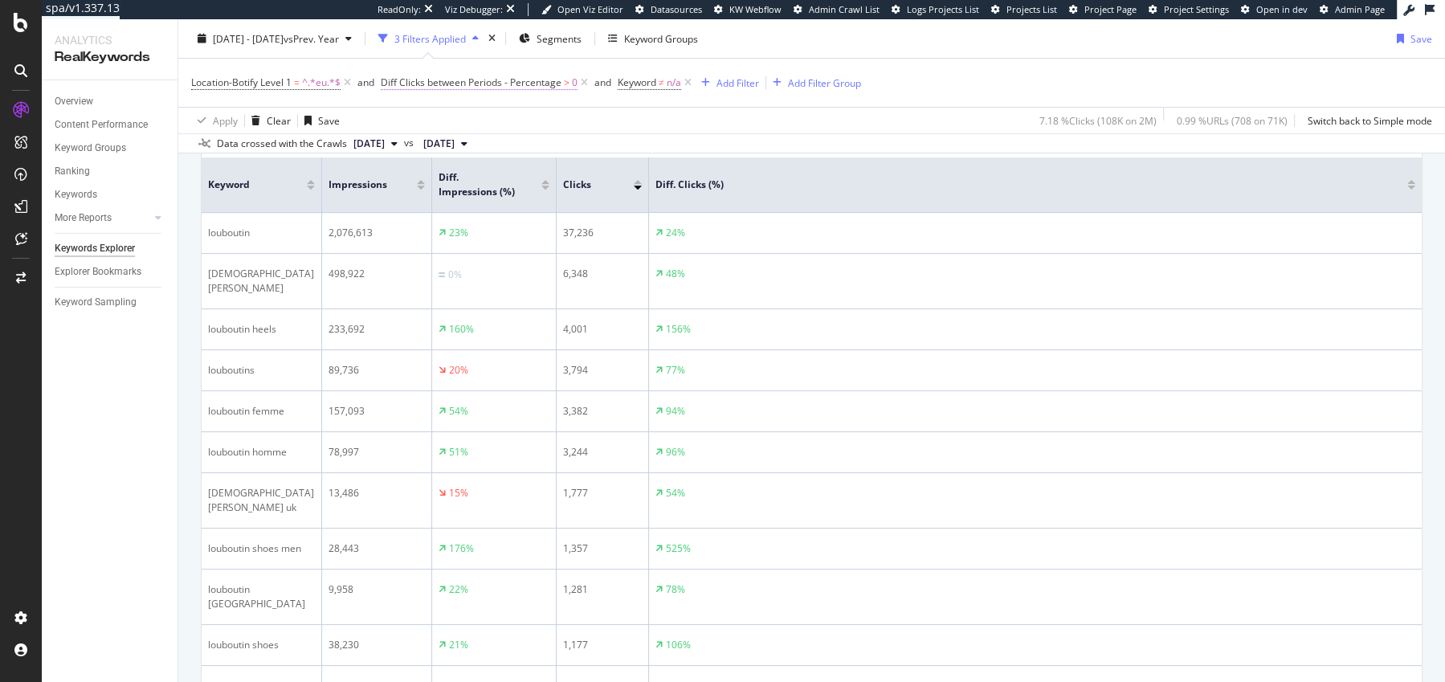
click at [441, 80] on span "Diff Clicks between Periods - Percentage" at bounding box center [471, 82] width 181 height 14
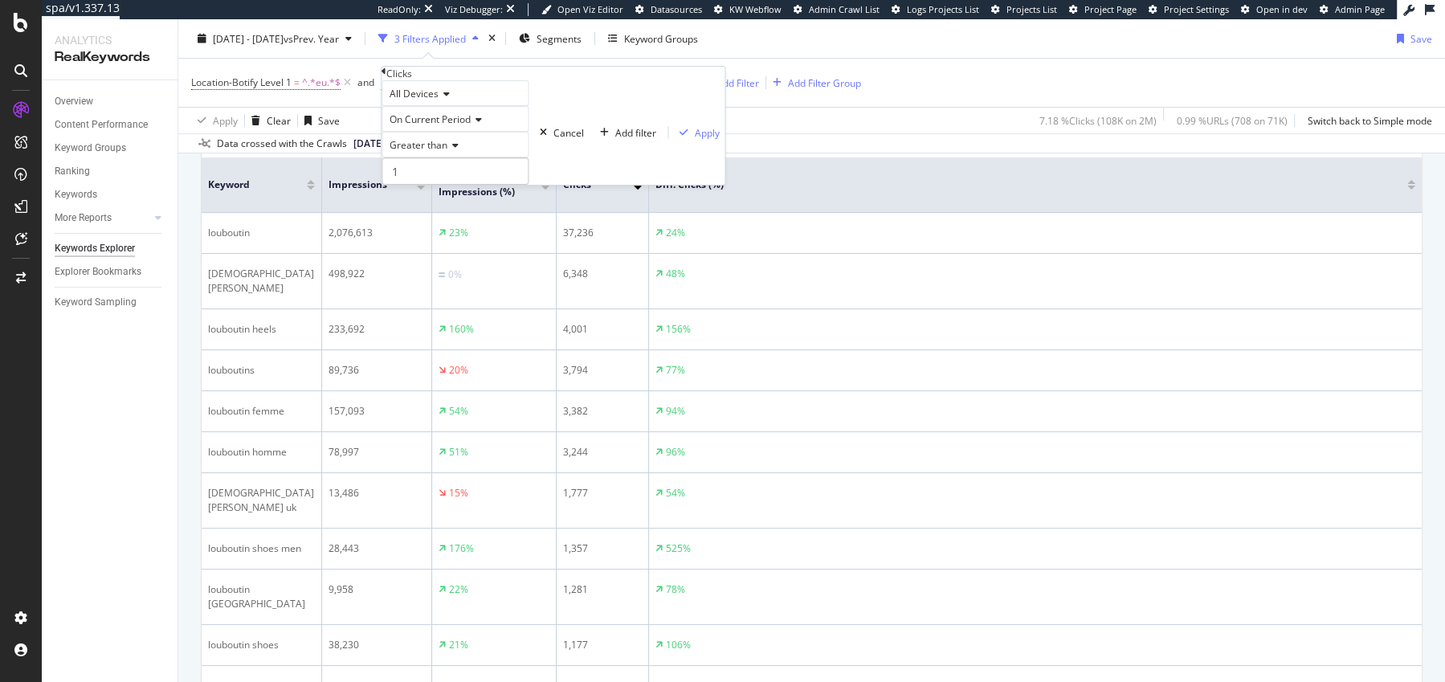
click at [429, 152] on span "Greater than" at bounding box center [419, 145] width 58 height 14
click at [429, 206] on span "Less than" at bounding box center [407, 200] width 43 height 14
click at [447, 185] on input "1" at bounding box center [454, 170] width 147 height 27
click at [445, 126] on span "On Current Period" at bounding box center [430, 119] width 81 height 14
click at [449, 194] on span "Diff. Between Period - Percentage" at bounding box center [434, 180] width 97 height 27
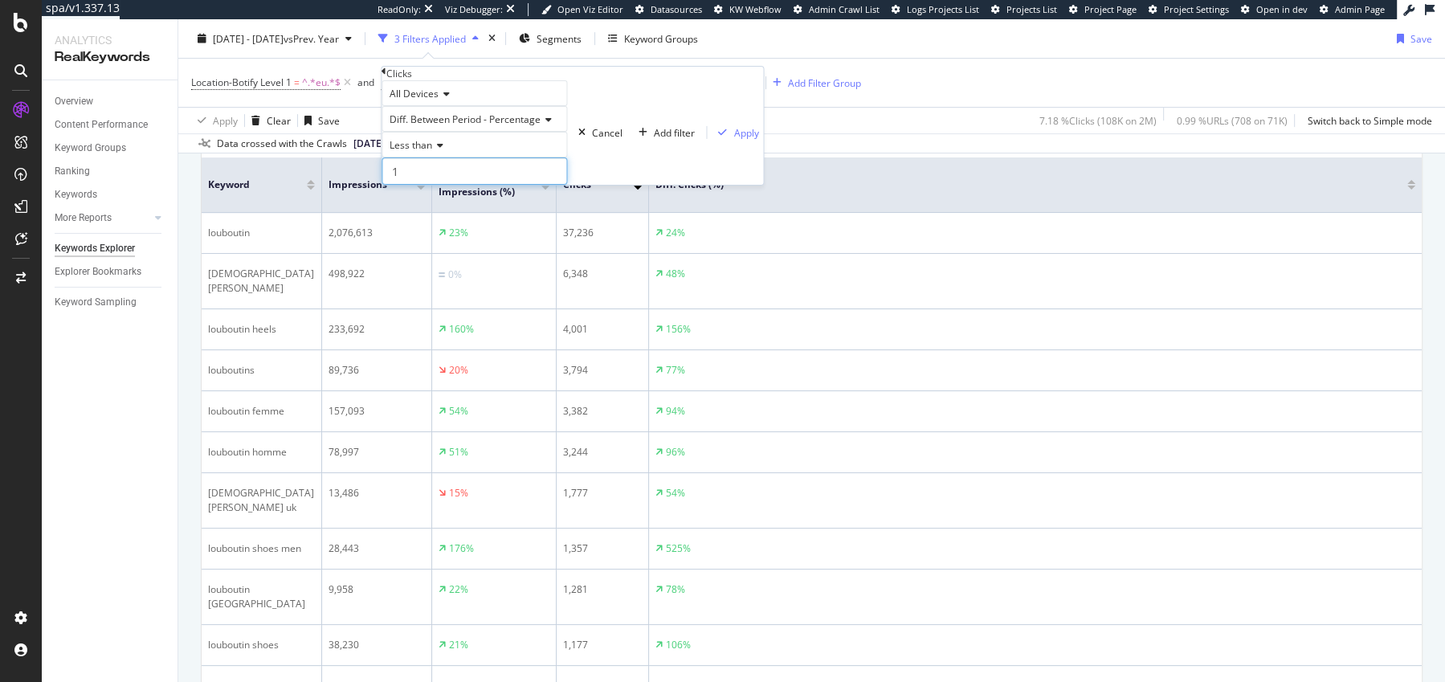
click at [517, 185] on input "1" at bounding box center [474, 170] width 186 height 27
type input "0"
click at [733, 139] on div "Apply" at bounding box center [745, 132] width 25 height 14
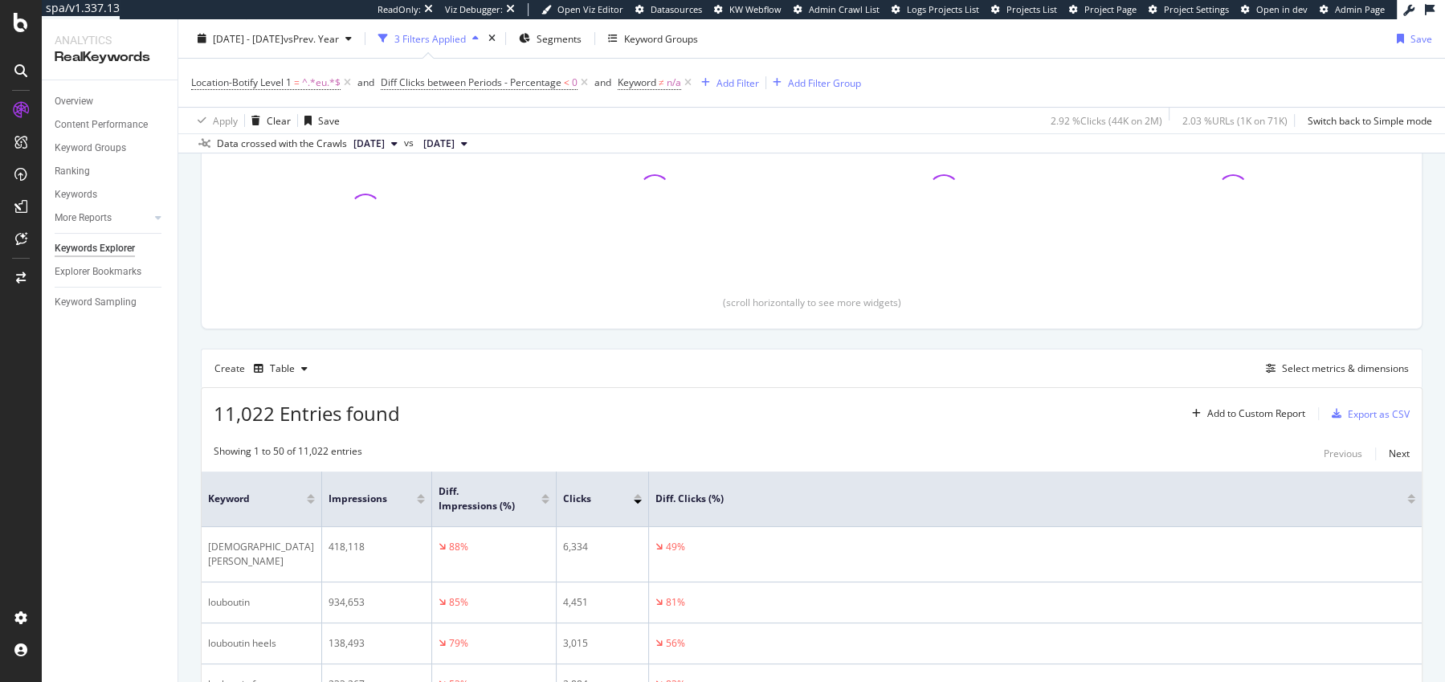
scroll to position [560, 0]
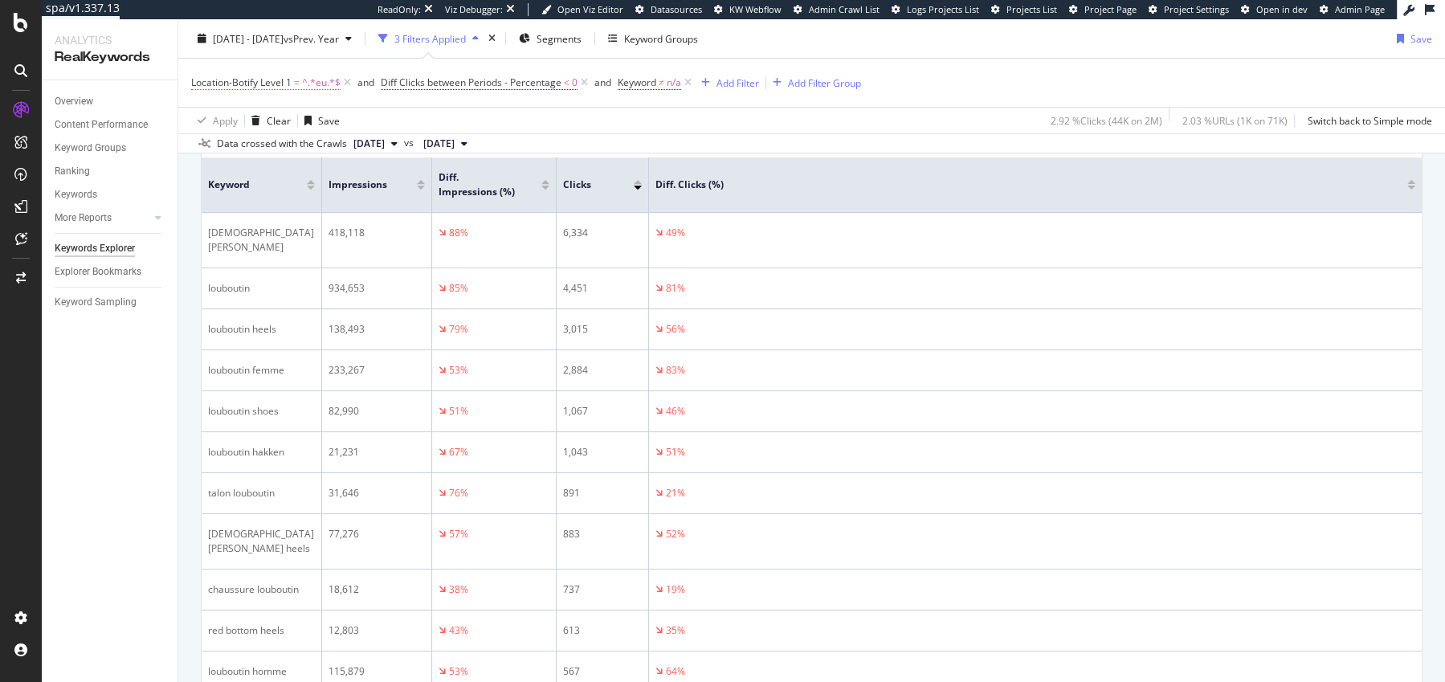
click at [303, 81] on span "^.*eu.*$" at bounding box center [321, 82] width 39 height 22
click at [250, 106] on div "Level 1" at bounding box center [249, 93] width 114 height 26
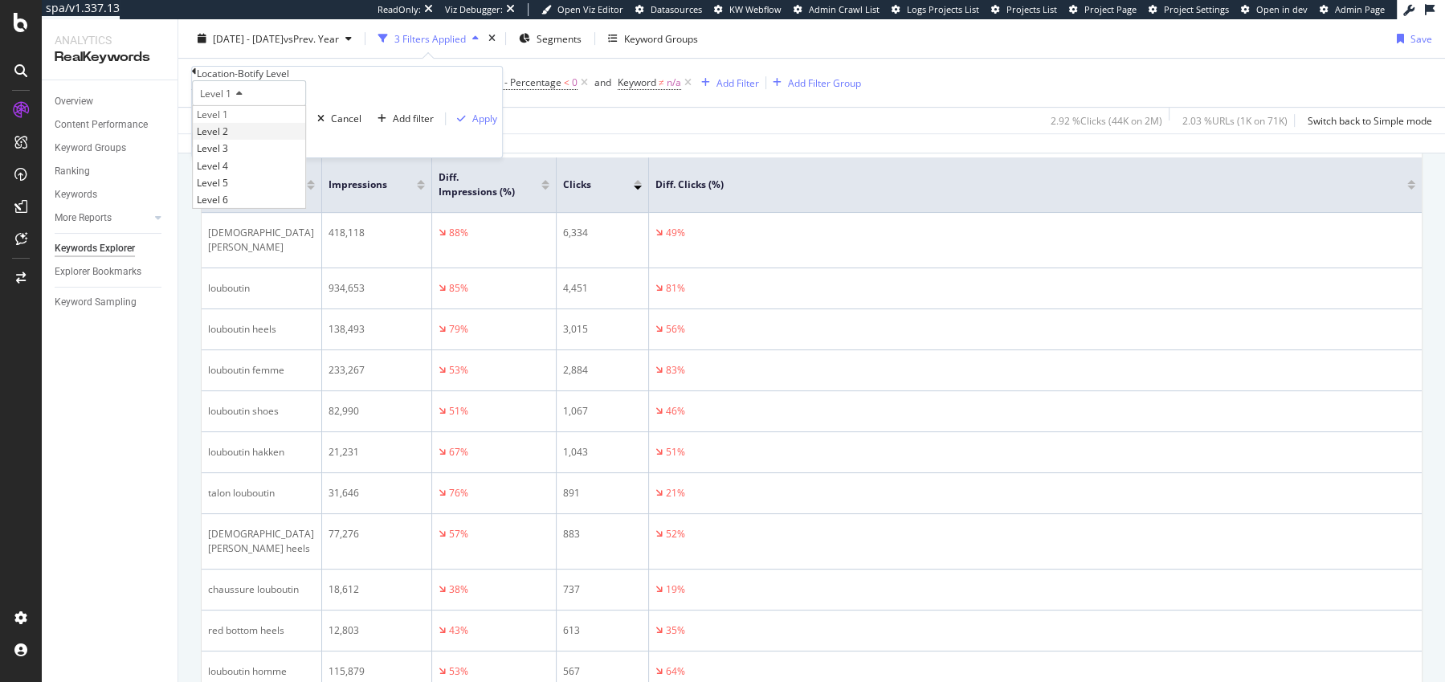
click at [228, 138] on span "Level 2" at bounding box center [212, 131] width 31 height 14
click at [239, 148] on input "eu" at bounding box center [249, 140] width 114 height 16
type input "fr-fr"
click at [472, 125] on div "Apply" at bounding box center [484, 119] width 25 height 14
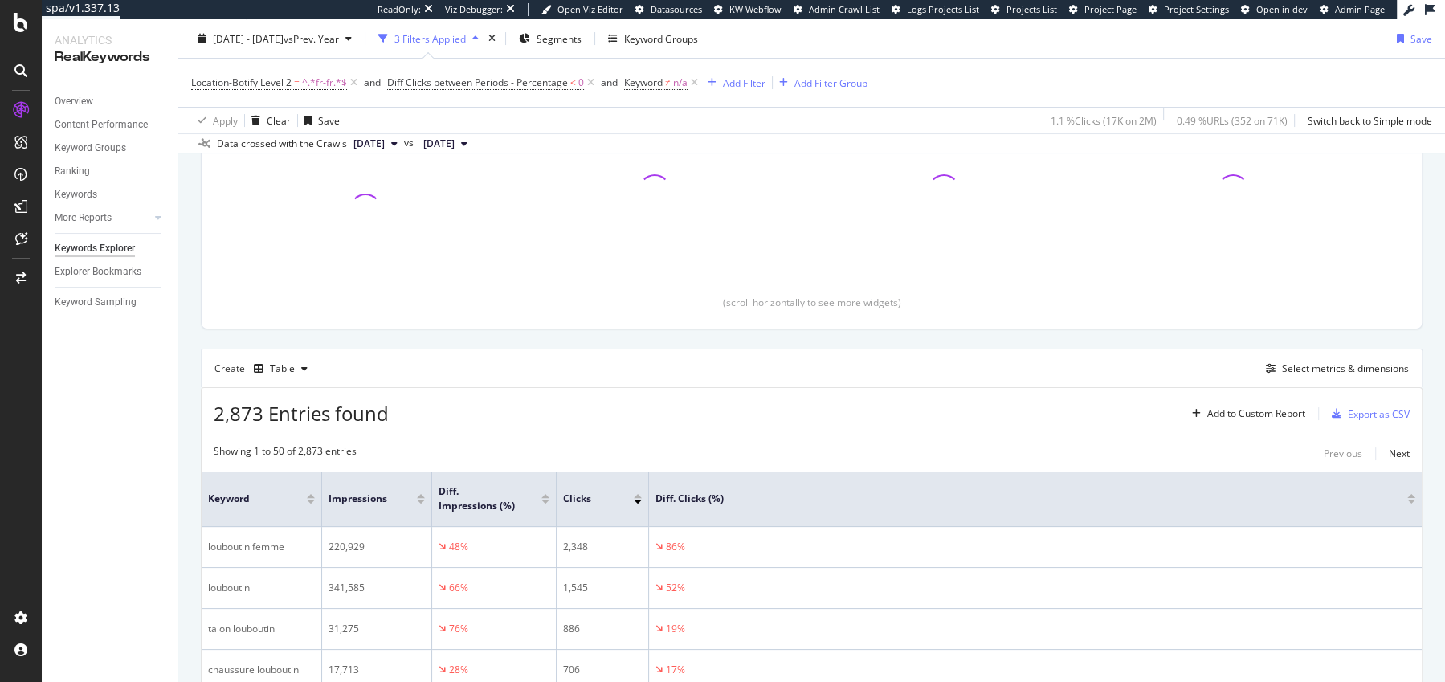
scroll to position [560, 0]
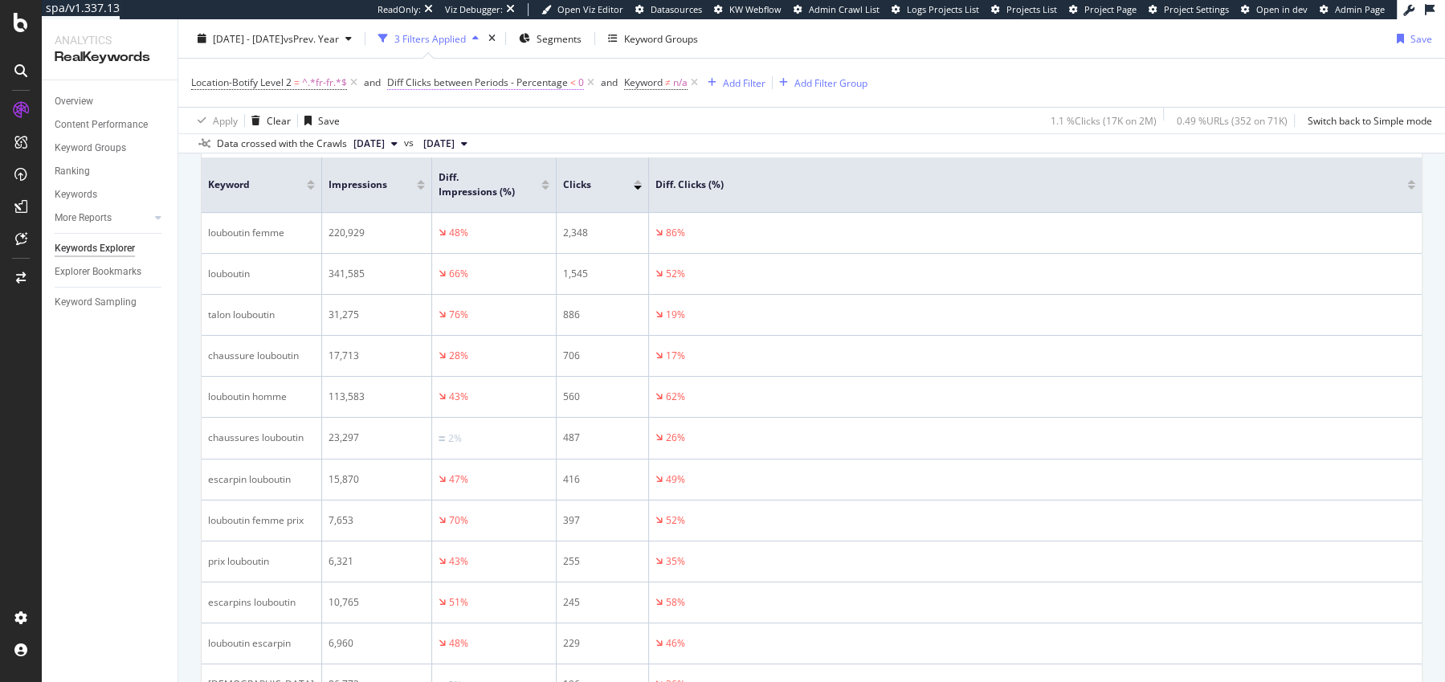
click at [465, 88] on span "Diff Clicks between Periods - Percentage < 0" at bounding box center [485, 82] width 197 height 14
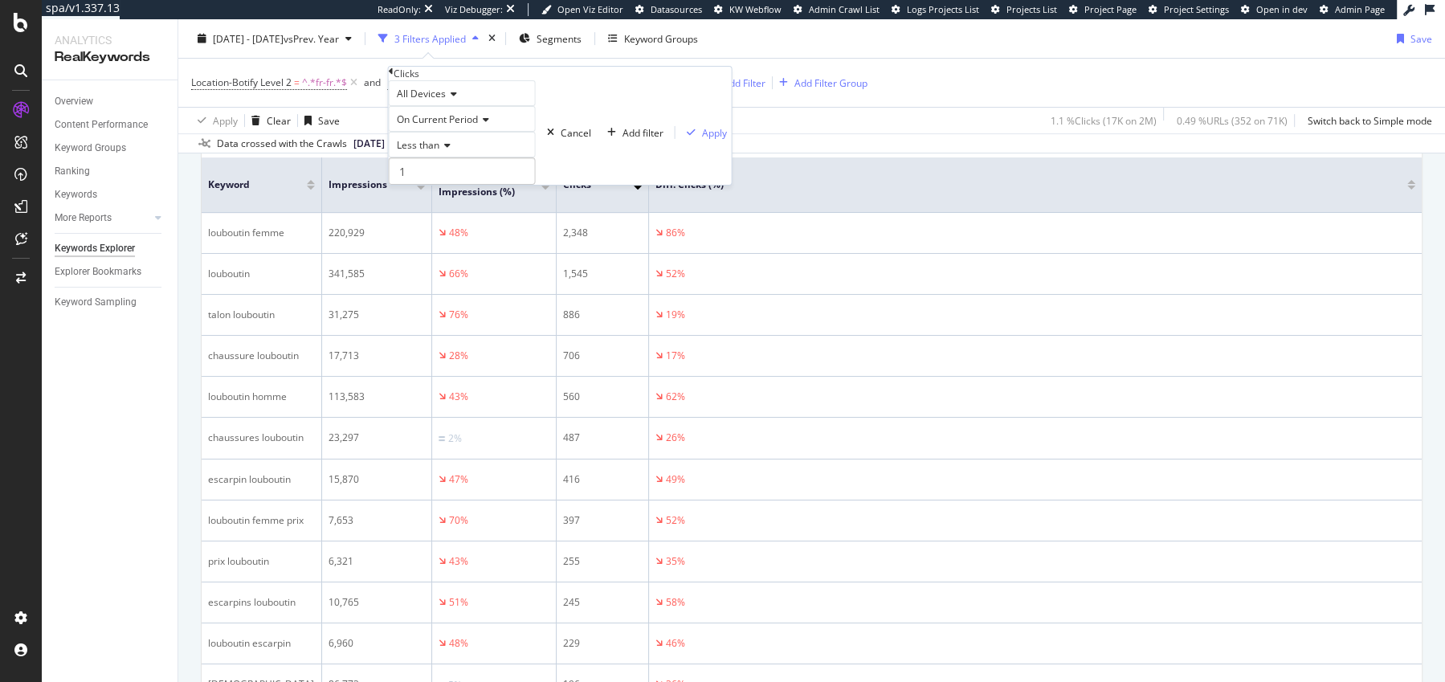
click at [440, 157] on div "Less than" at bounding box center [462, 145] width 147 height 26
click at [439, 241] on span "Greater than" at bounding box center [423, 234] width 58 height 14
click at [447, 185] on input "1" at bounding box center [462, 170] width 147 height 27
type input "0"
click at [462, 126] on span "On Current Period" at bounding box center [437, 119] width 81 height 14
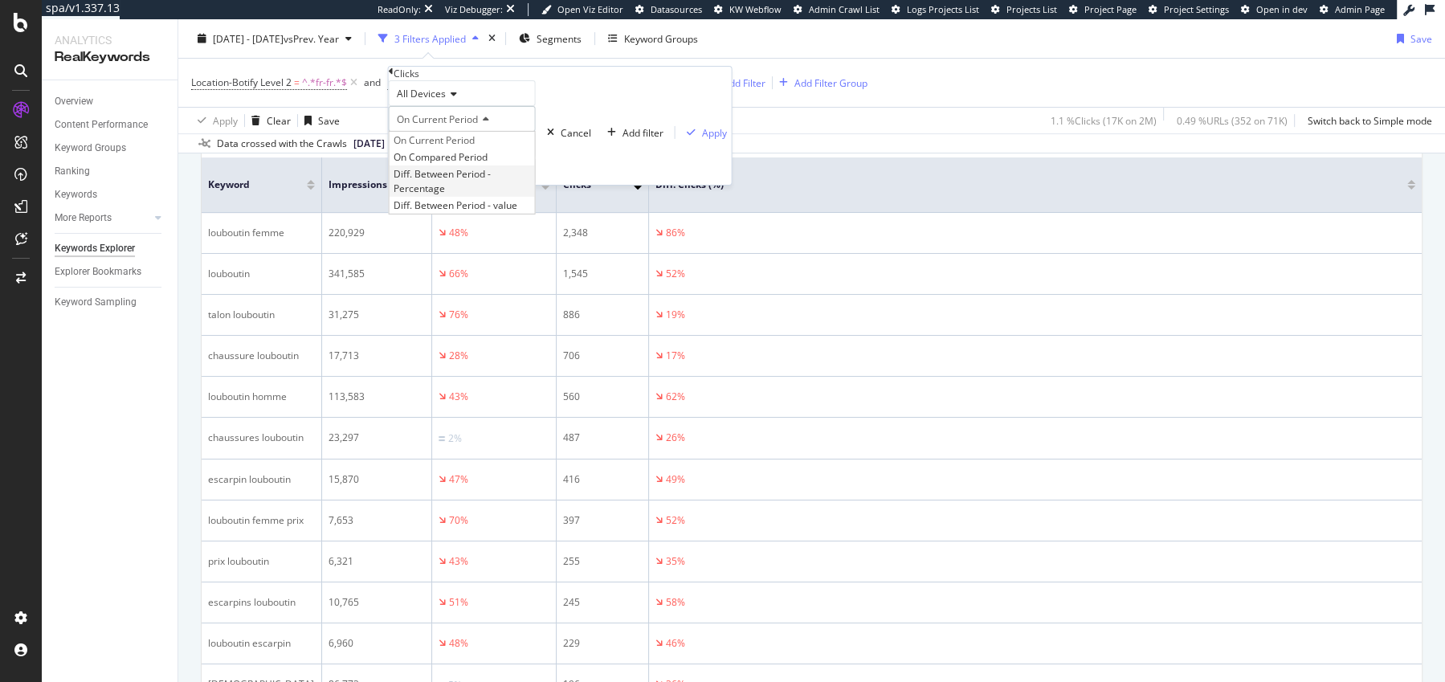
click at [462, 194] on span "Diff. Between Period - Percentage" at bounding box center [442, 180] width 97 height 27
click at [741, 139] on div "Apply" at bounding box center [753, 132] width 25 height 14
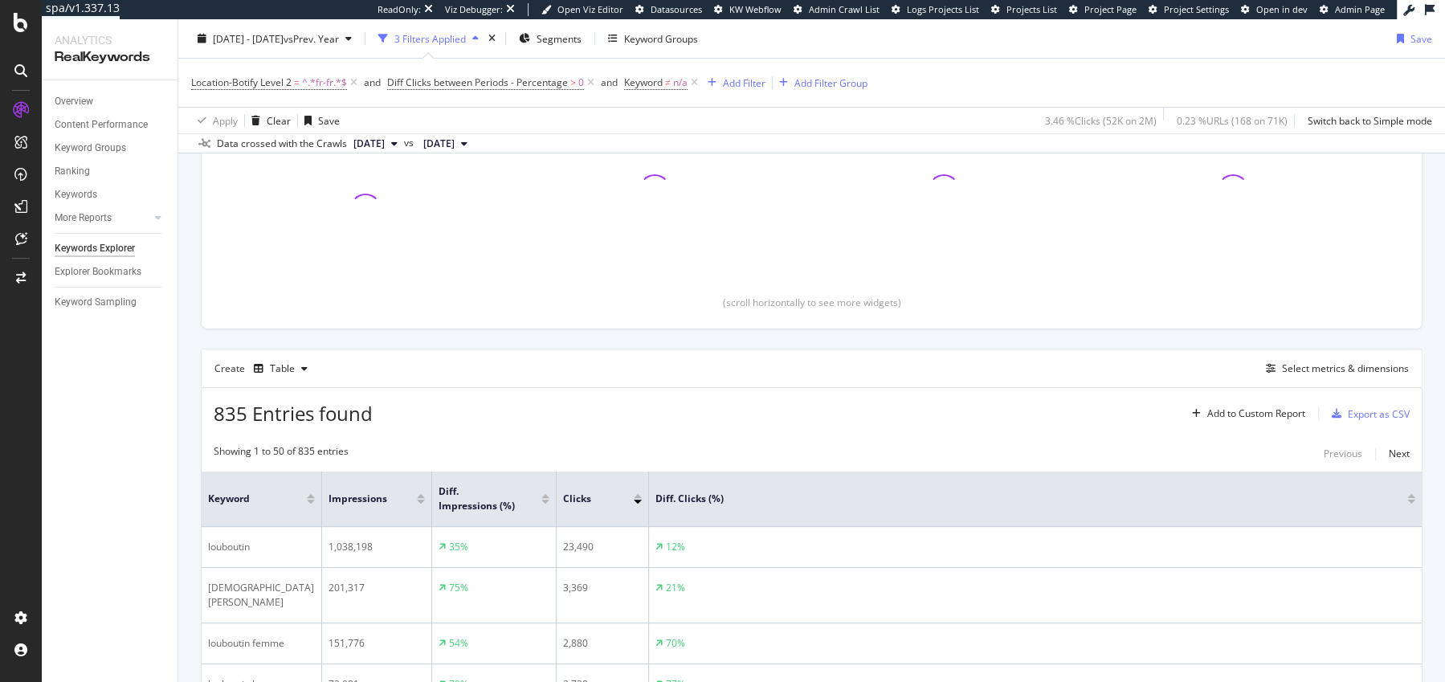
scroll to position [560, 0]
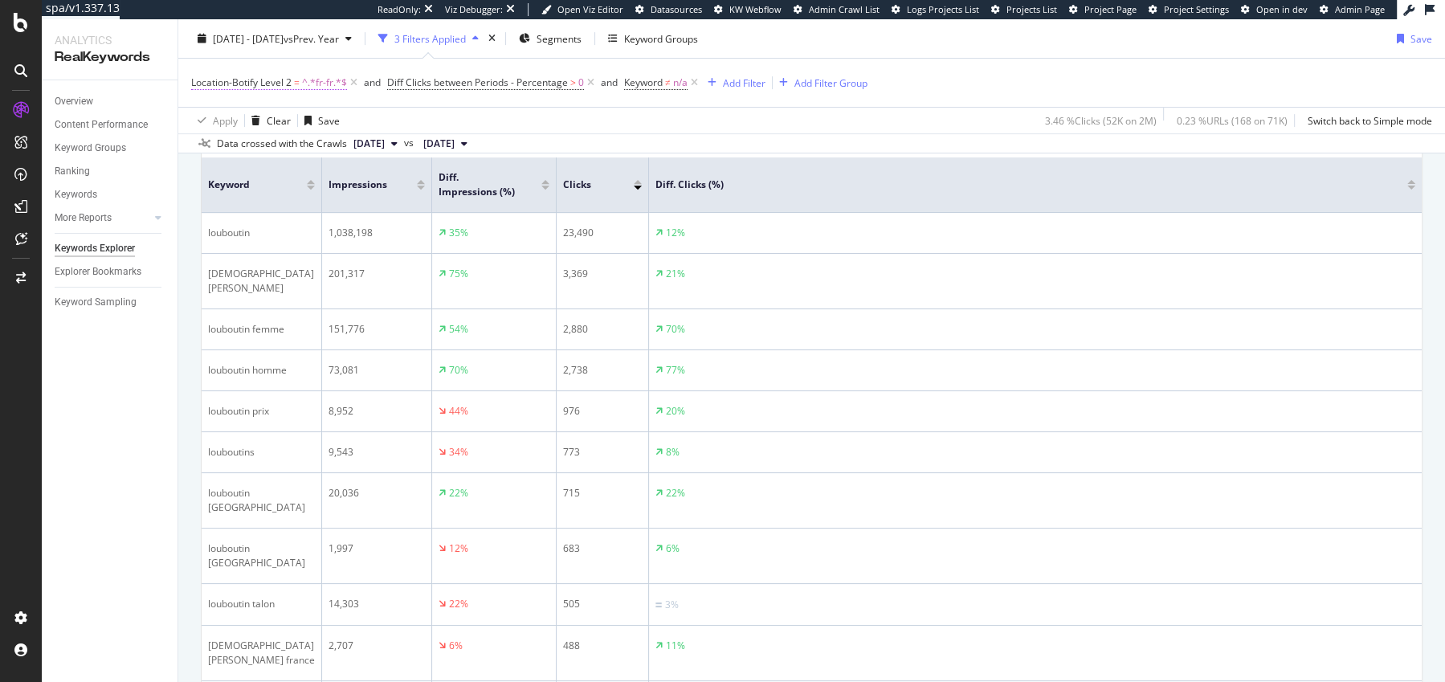
click at [321, 83] on span "^.*fr-fr.*$" at bounding box center [324, 82] width 45 height 22
click at [295, 148] on input "fr-fr" at bounding box center [249, 140] width 114 height 16
type input "uk-en"
click at [451, 124] on div "button" at bounding box center [462, 119] width 22 height 10
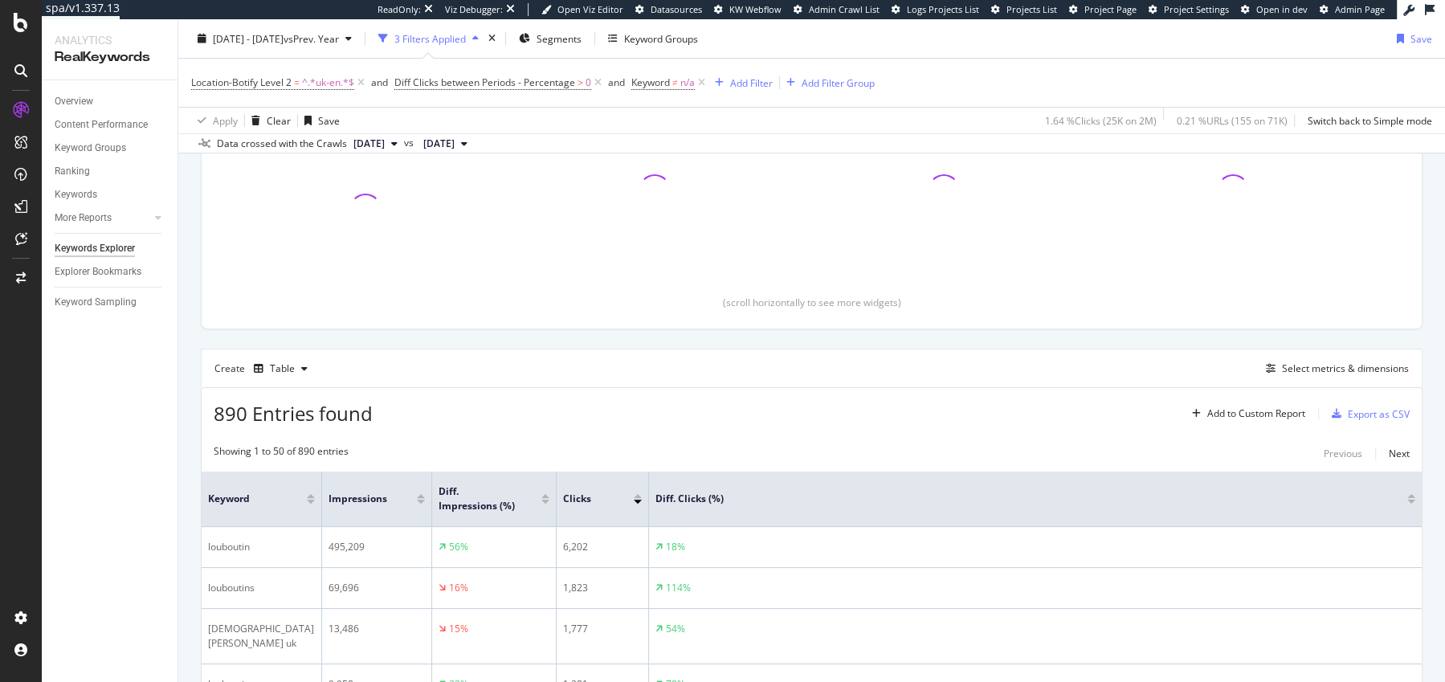
scroll to position [560, 0]
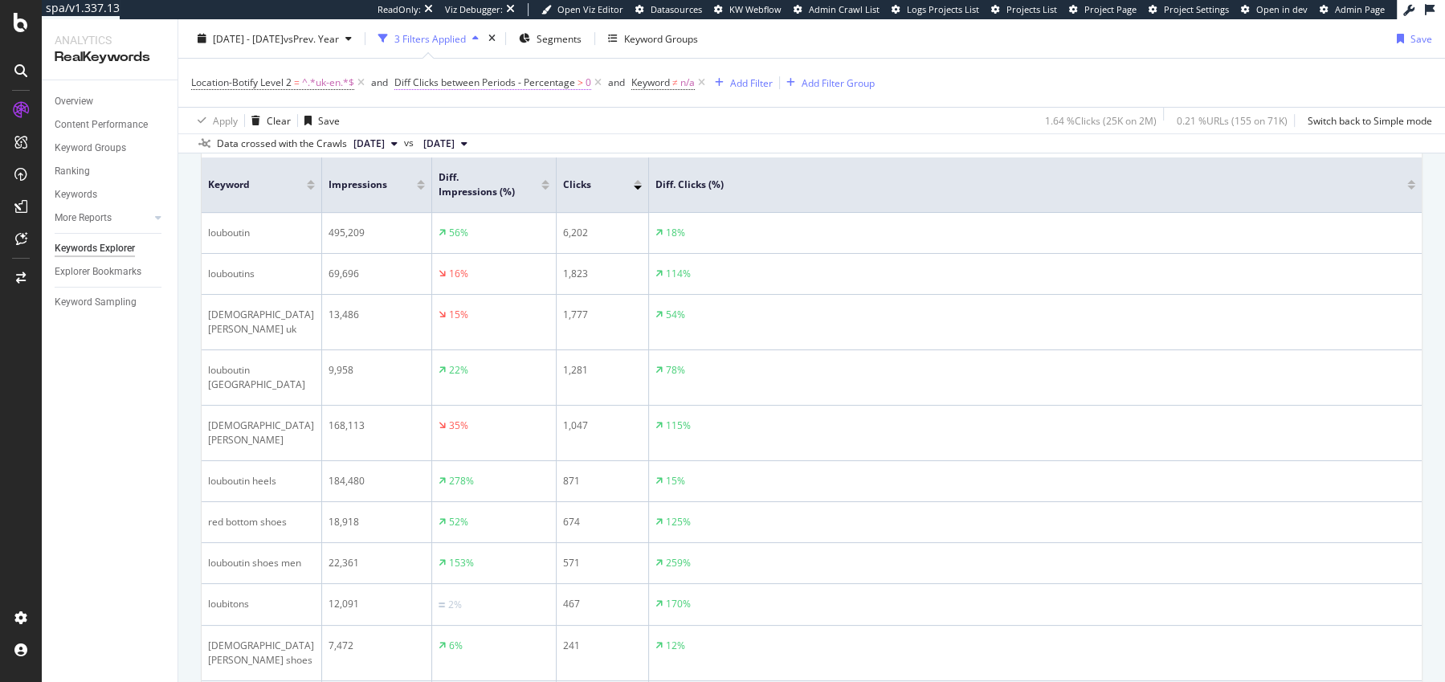
click at [447, 82] on span "Diff Clicks between Periods - Percentage" at bounding box center [484, 82] width 181 height 14
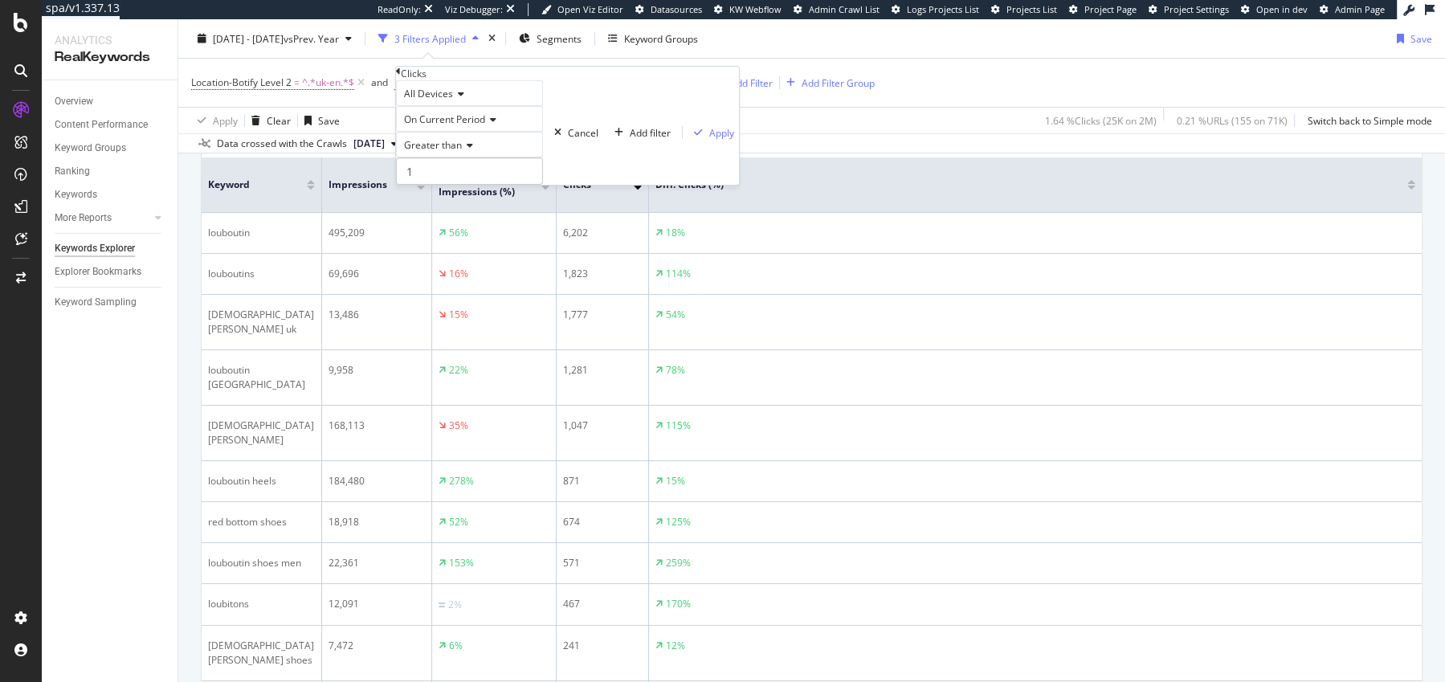
click at [471, 157] on div "Greater than" at bounding box center [469, 145] width 147 height 26
click at [459, 208] on div "Less than" at bounding box center [469, 199] width 145 height 17
click at [467, 185] on input "1" at bounding box center [469, 170] width 147 height 27
type input "0"
click at [452, 126] on span "On Current Period" at bounding box center [444, 119] width 81 height 14
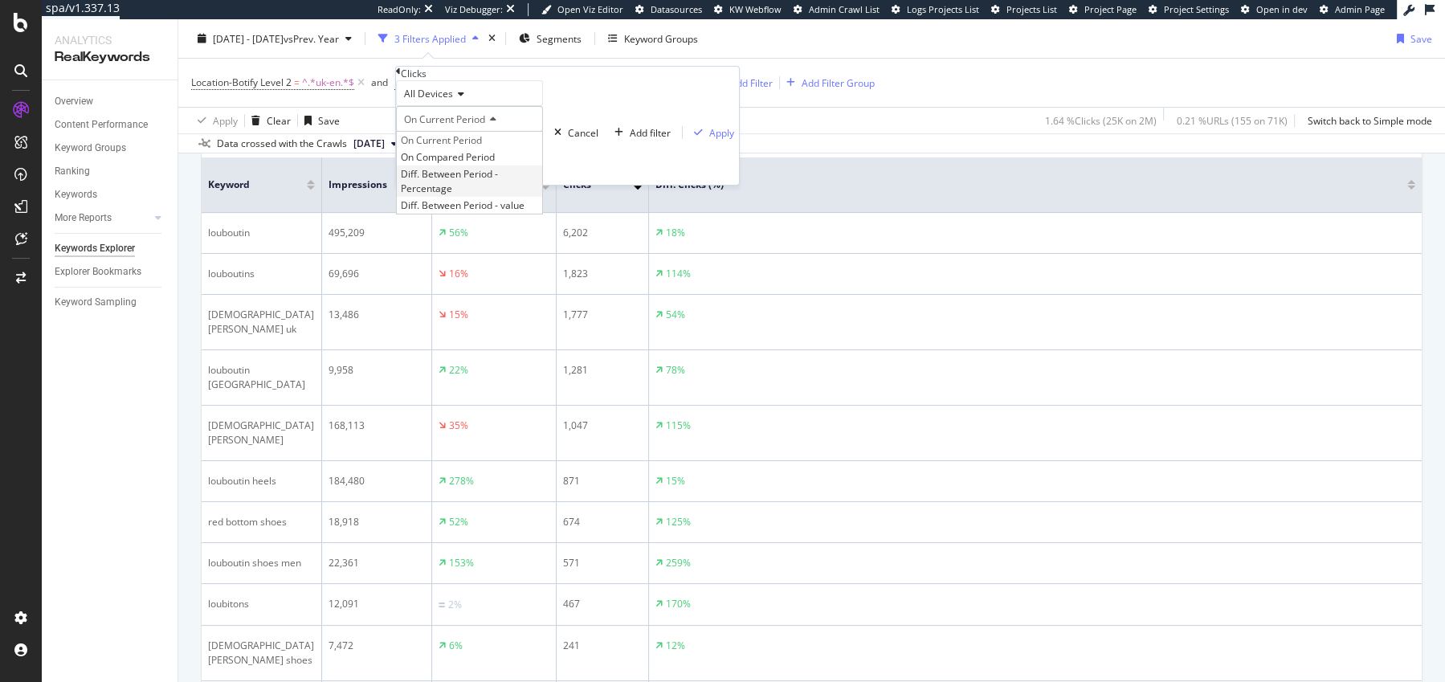
click at [459, 194] on span "Diff. Between Period - Percentage" at bounding box center [449, 180] width 97 height 27
click at [748, 139] on div "Apply" at bounding box center [760, 132] width 25 height 14
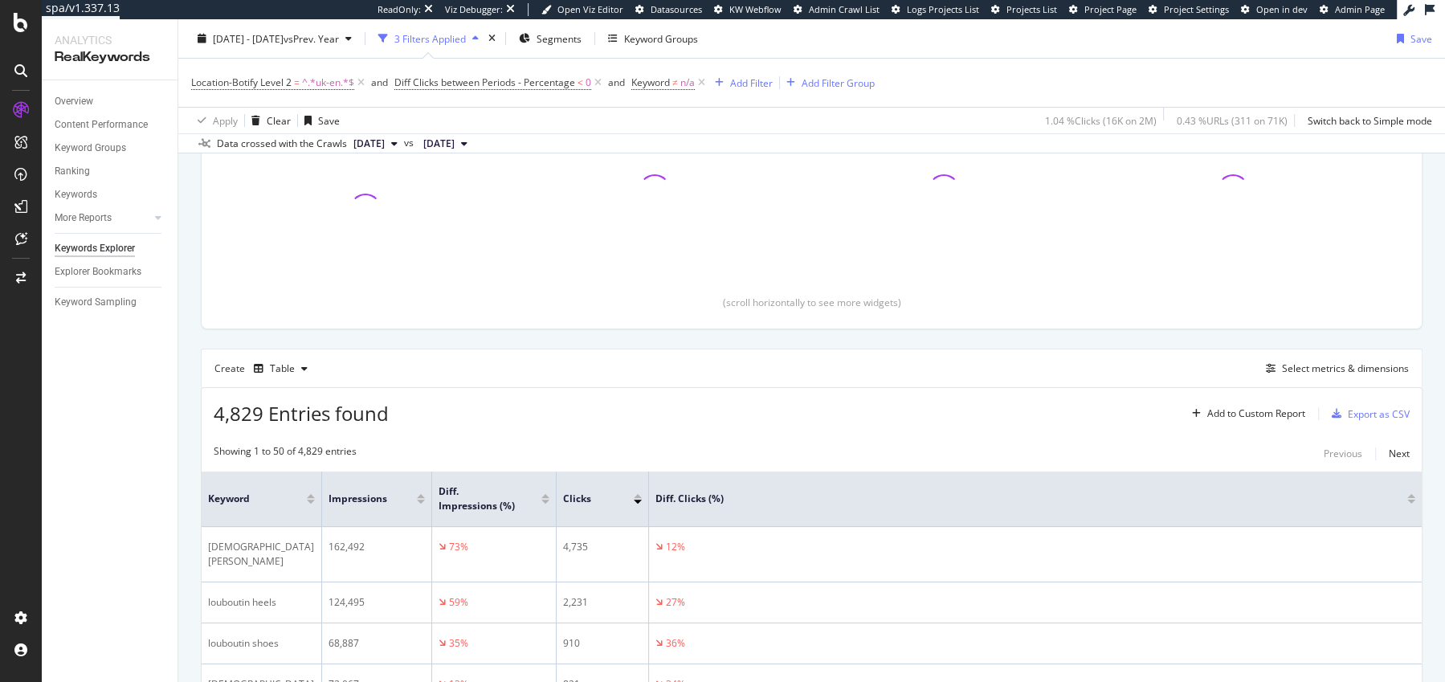
scroll to position [560, 0]
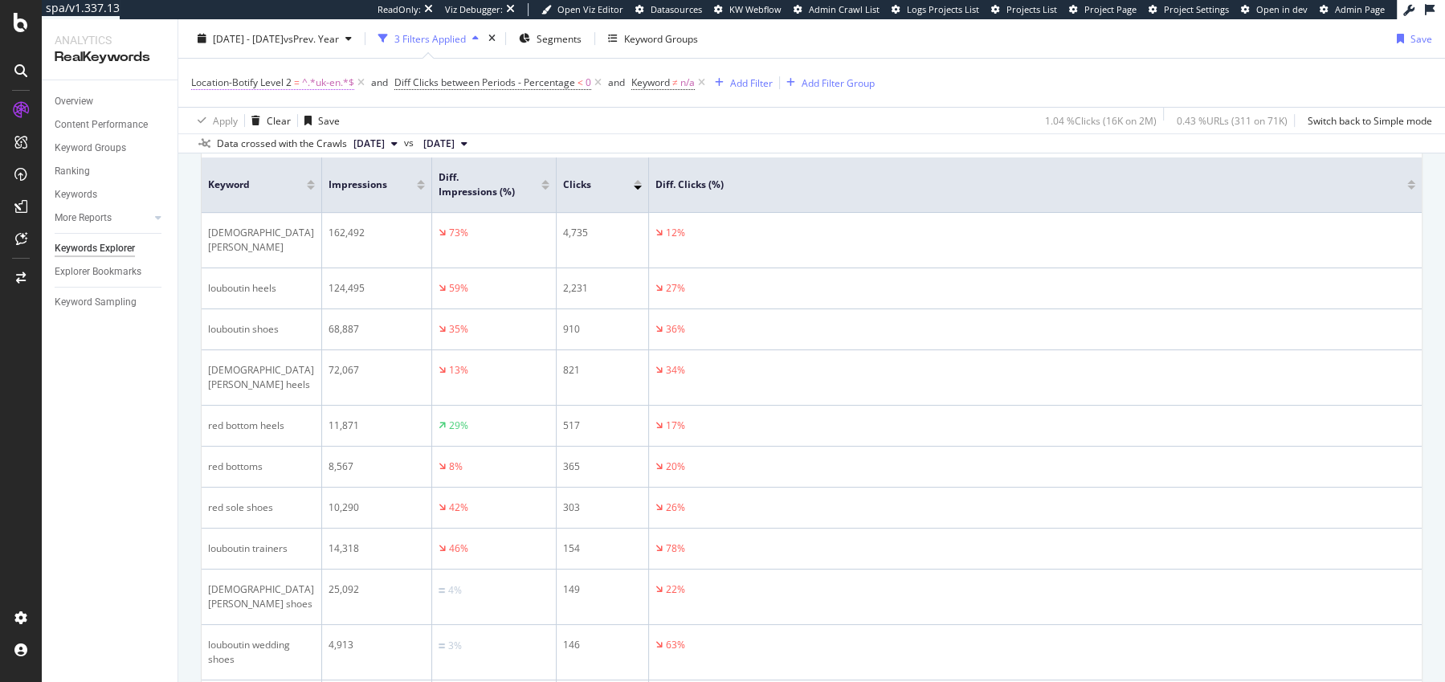
click at [300, 85] on span "Location-Botify Level 2 = ^.*uk-en.*$" at bounding box center [272, 82] width 163 height 14
click at [248, 148] on input "uk-en" at bounding box center [249, 140] width 114 height 16
type input "it-it"
click at [457, 124] on icon "button" at bounding box center [461, 119] width 9 height 10
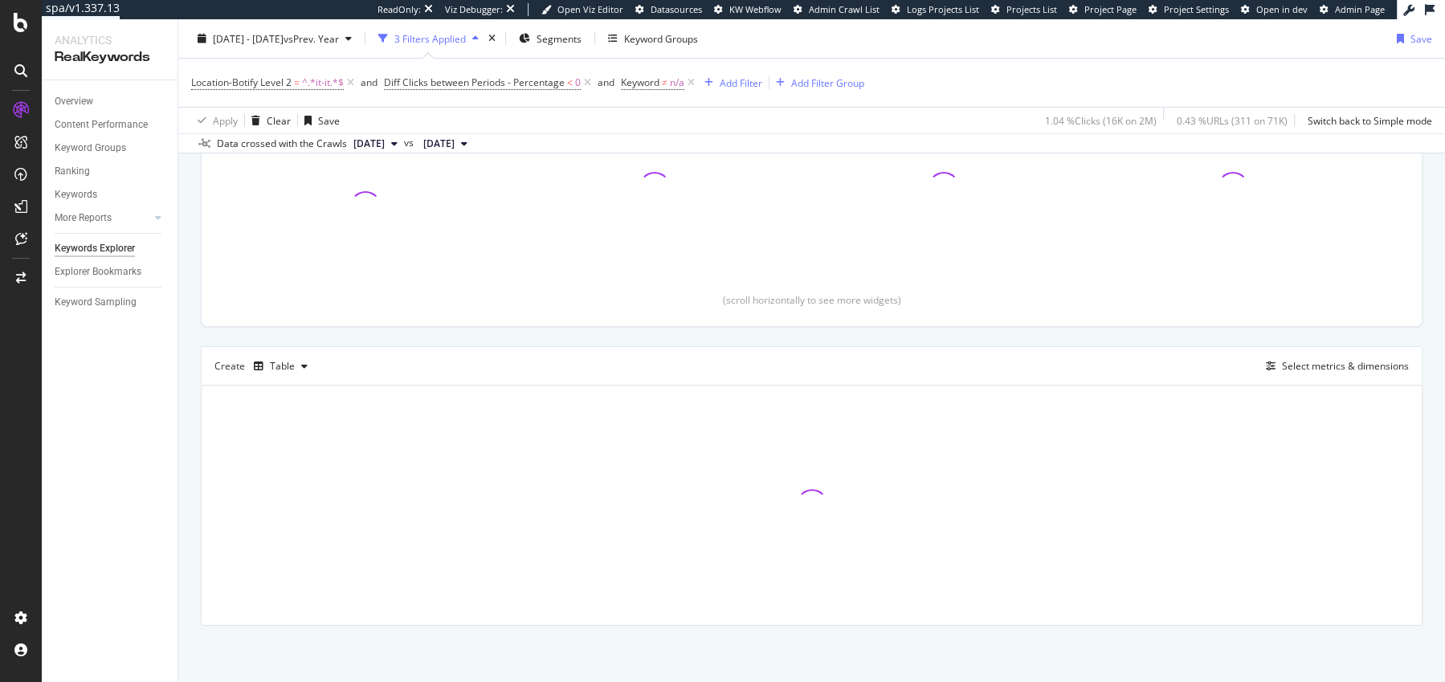
scroll to position [246, 0]
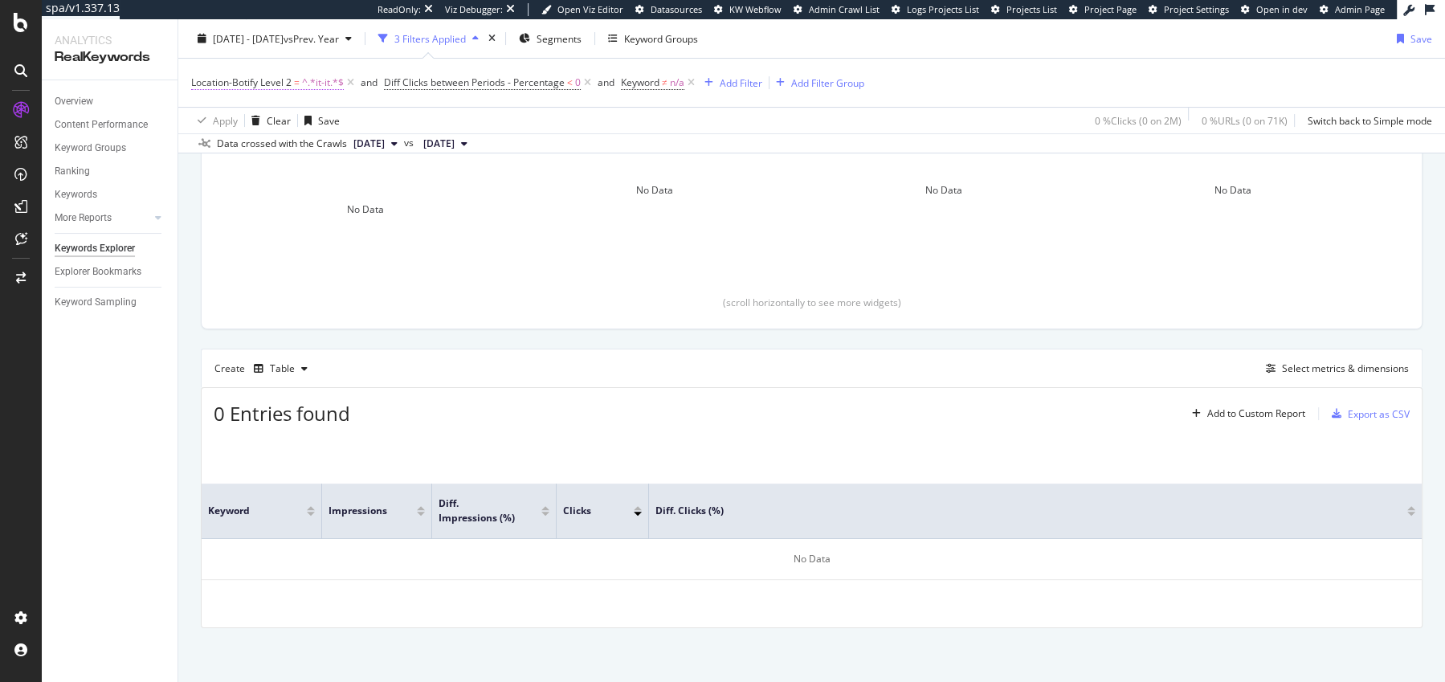
click at [307, 84] on span "^.*it-it.*$" at bounding box center [323, 82] width 42 height 22
click at [250, 148] on input "it-it" at bounding box center [249, 140] width 114 height 16
click at [224, 148] on input "it-it" at bounding box center [249, 140] width 114 height 16
type input "jp"
click at [451, 124] on div "button" at bounding box center [462, 119] width 22 height 10
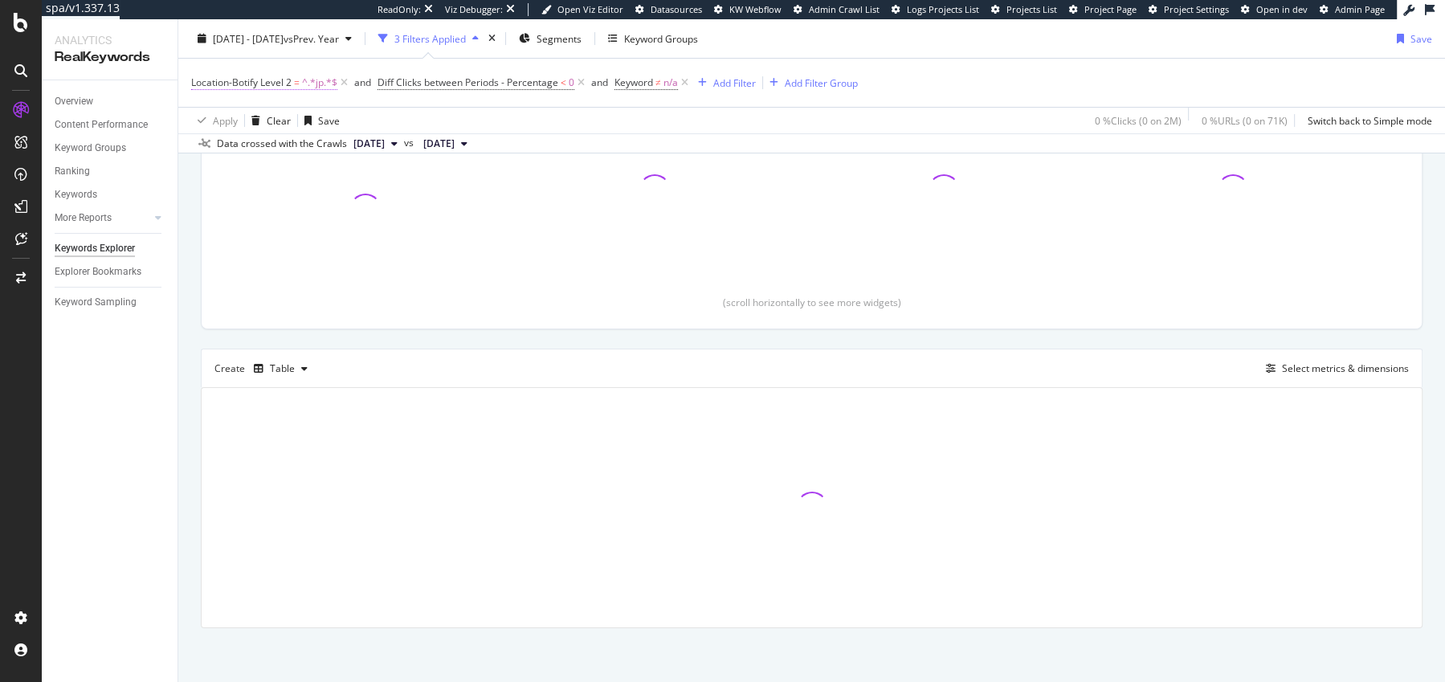
click at [324, 82] on span "^.*jp.*$" at bounding box center [319, 82] width 35 height 22
click at [248, 106] on div "Level 2" at bounding box center [249, 93] width 114 height 26
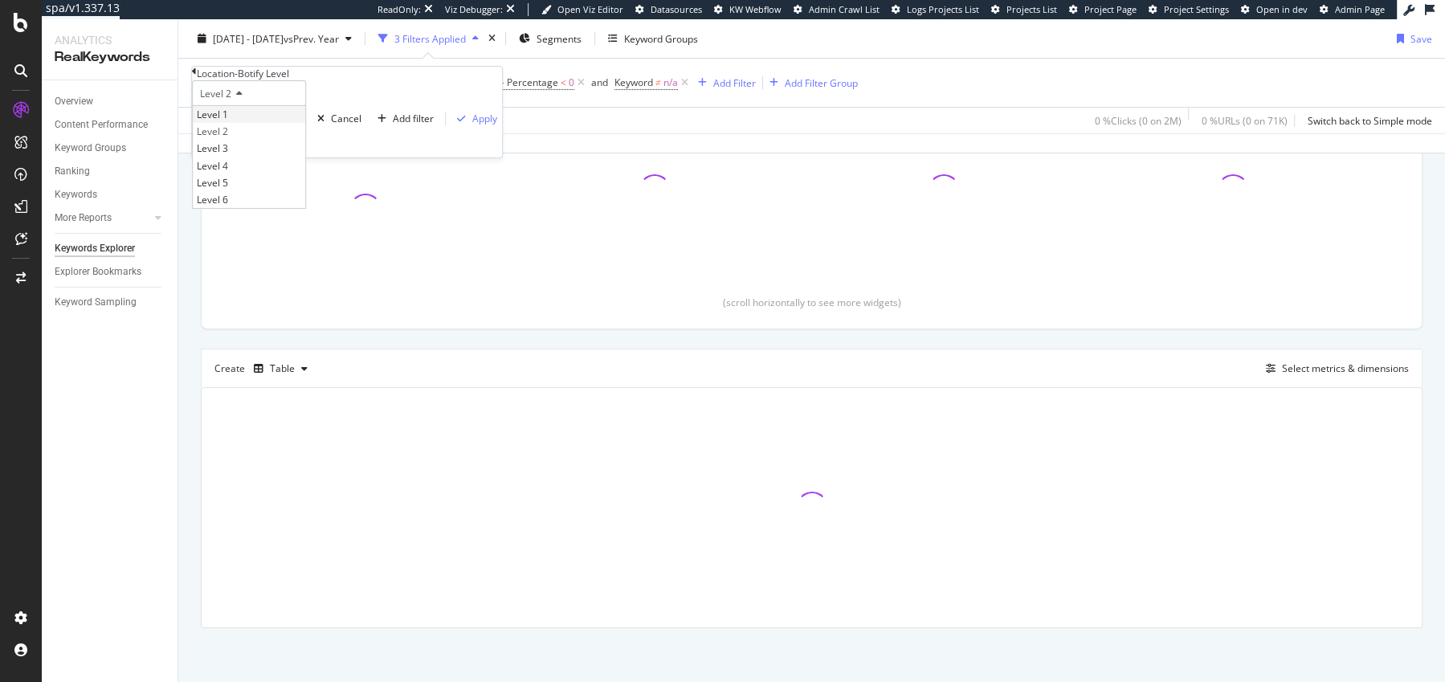
click at [228, 121] on span "Level 1" at bounding box center [212, 115] width 31 height 14
click at [368, 157] on div "Level 1 Contains jp Cancel Add filter Apply" at bounding box center [347, 118] width 310 height 77
click at [472, 125] on div "Apply" at bounding box center [484, 119] width 25 height 14
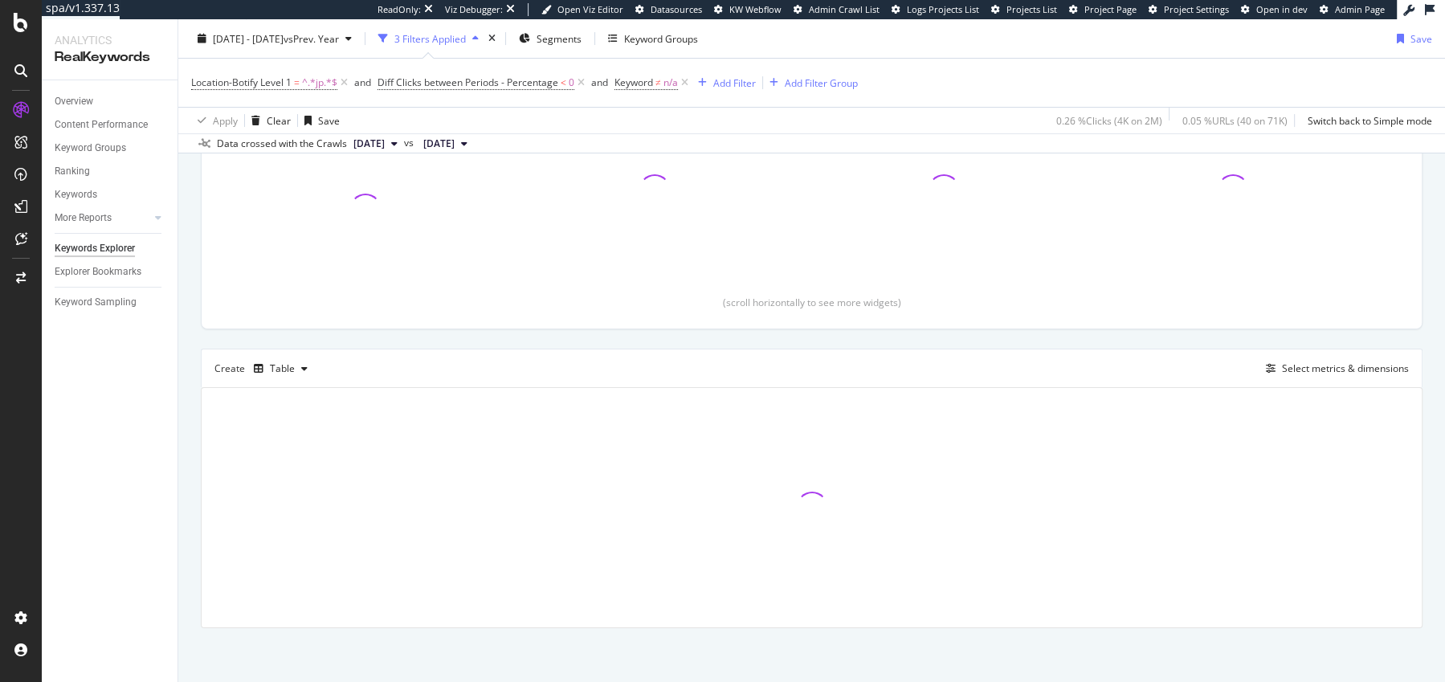
scroll to position [560, 0]
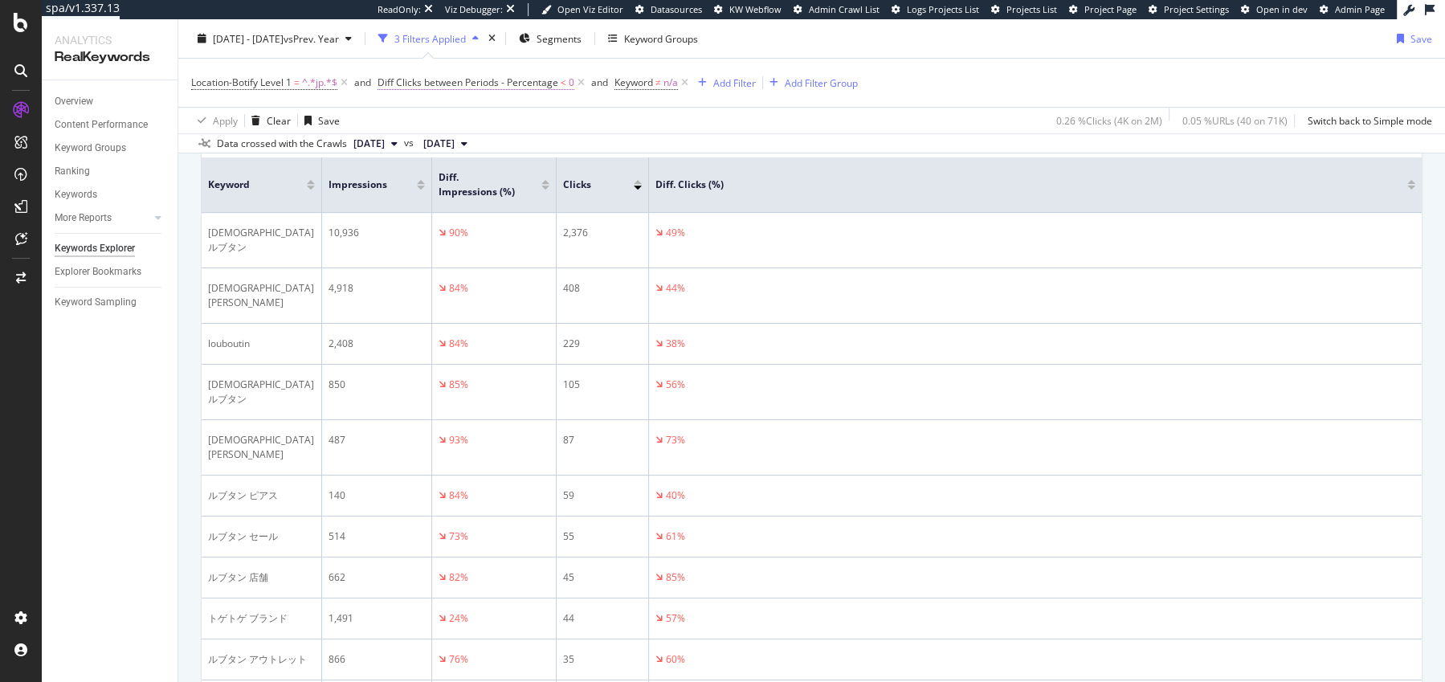
click at [475, 82] on span "Diff Clicks between Periods - Percentage" at bounding box center [467, 82] width 181 height 14
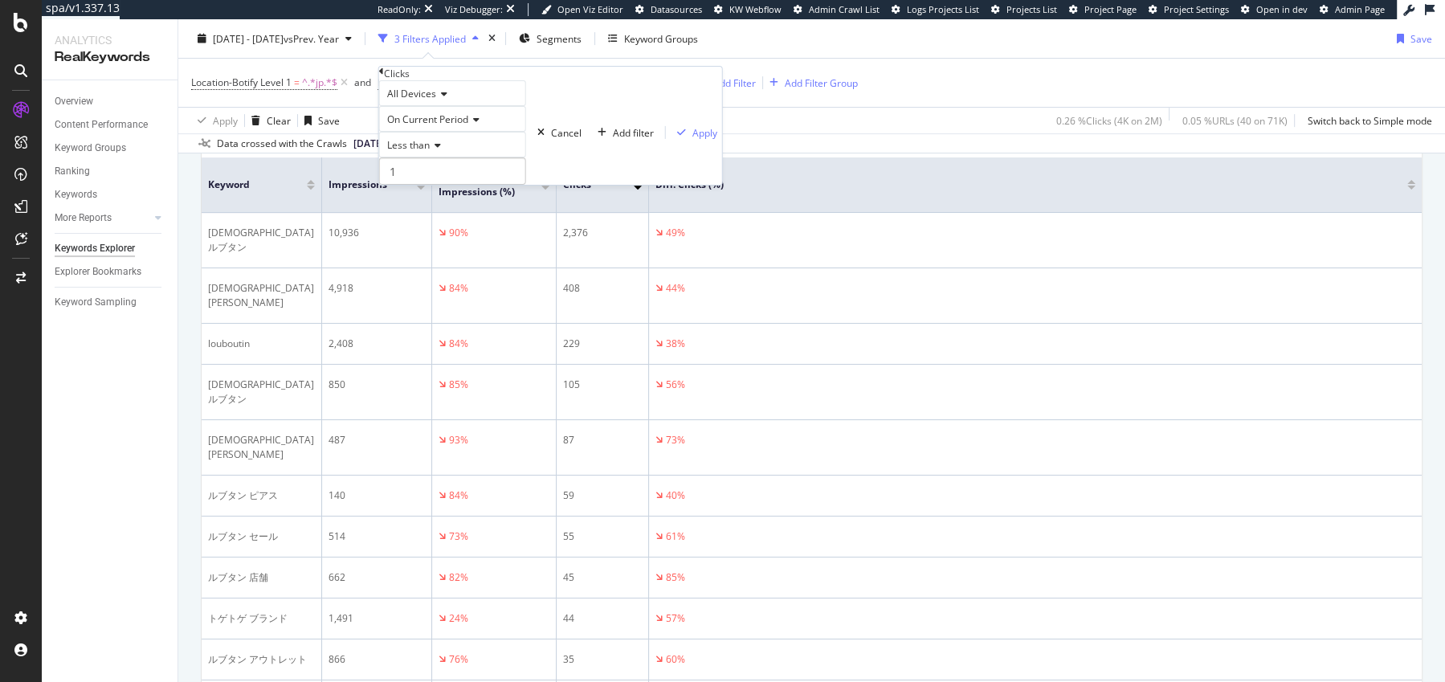
click at [430, 185] on div "All Devices On Current Period Less than 1 Cancel Add filter Apply" at bounding box center [550, 132] width 343 height 104
click at [417, 157] on div "Less than" at bounding box center [452, 145] width 147 height 26
click at [429, 241] on span "Greater than" at bounding box center [413, 234] width 58 height 14
click at [419, 185] on input "1" at bounding box center [452, 170] width 147 height 27
type input "0"
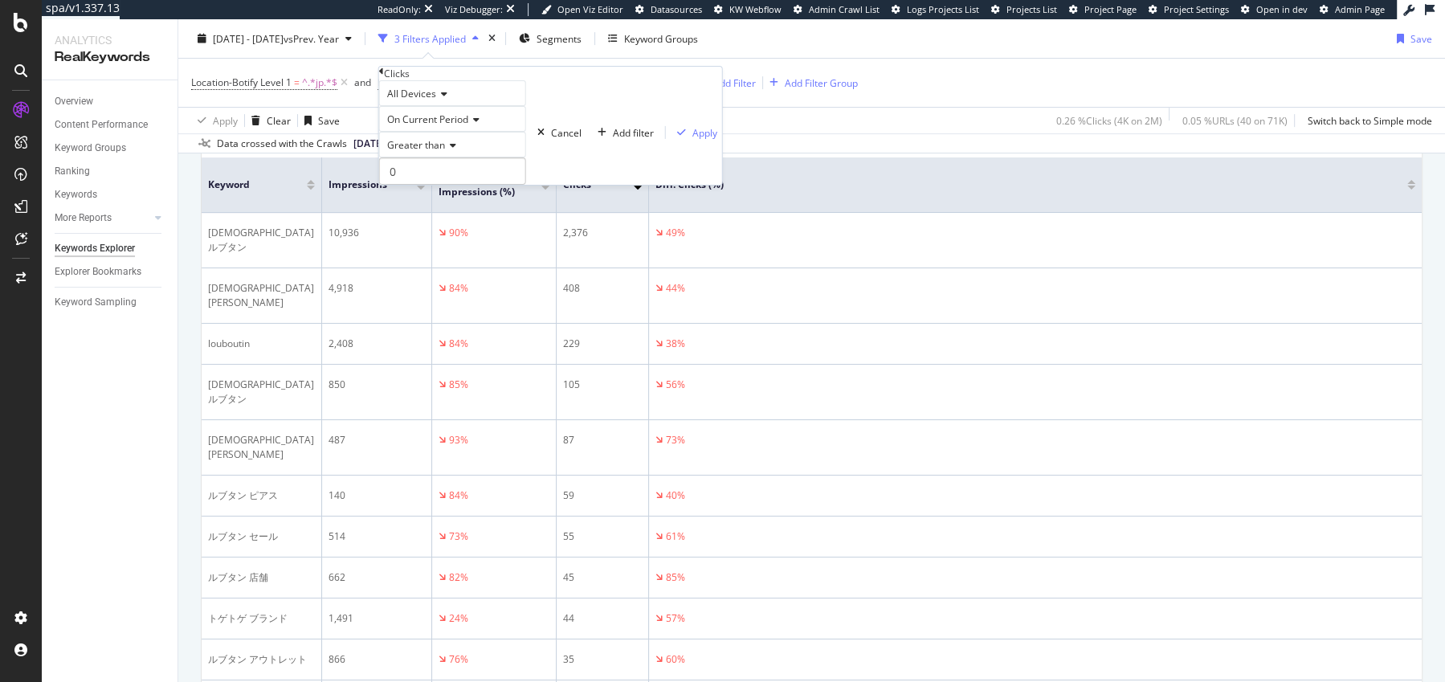
click at [437, 126] on span "On Current Period" at bounding box center [427, 119] width 81 height 14
click at [440, 194] on span "Diff. Between Period - Percentage" at bounding box center [432, 180] width 97 height 27
click at [709, 137] on div "button" at bounding box center [720, 133] width 22 height 10
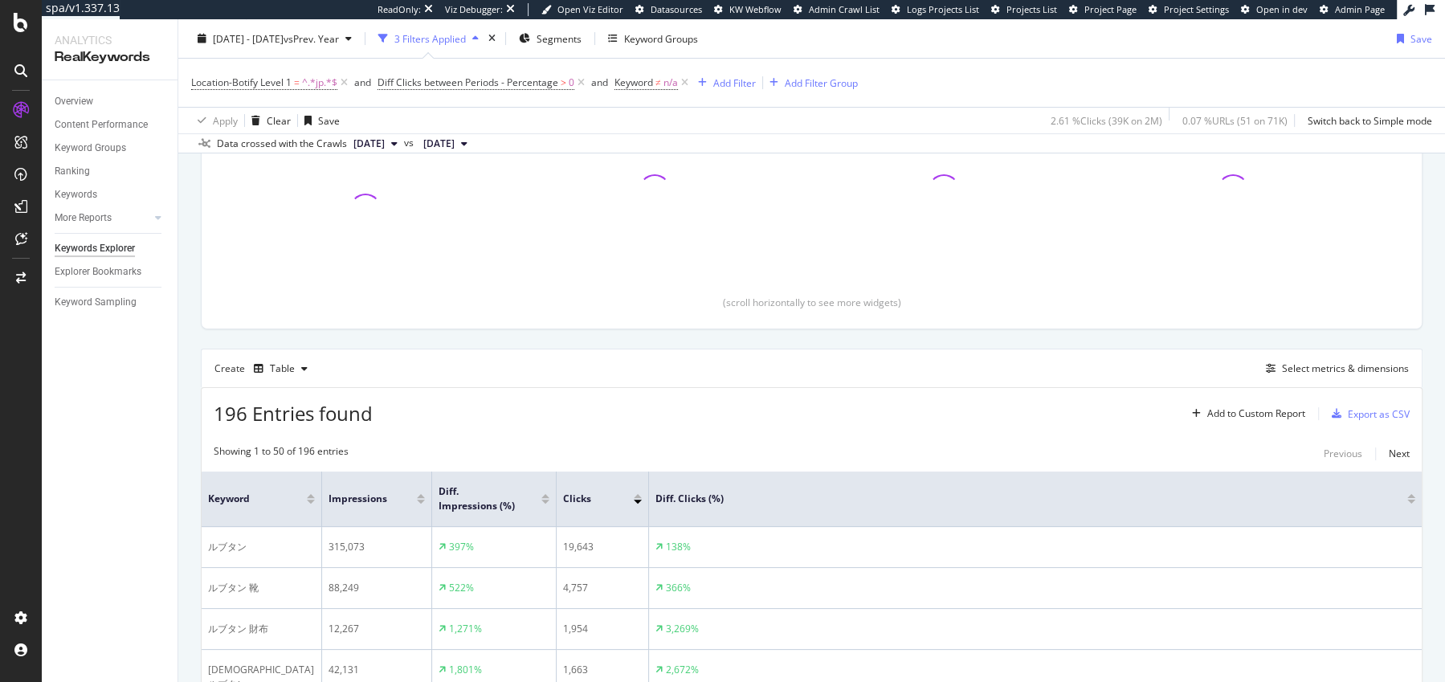
scroll to position [560, 0]
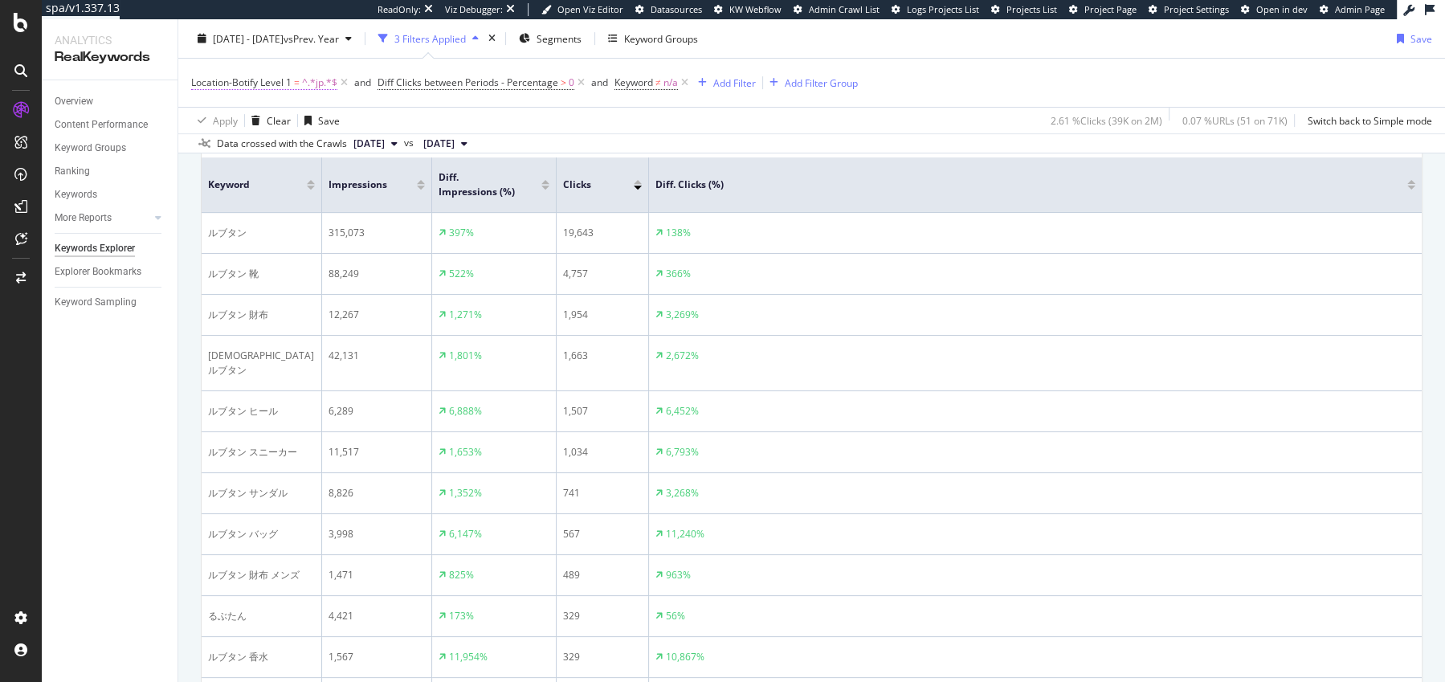
click at [313, 83] on span "^.*jp.*$" at bounding box center [319, 82] width 35 height 22
click at [331, 125] on div "Cancel" at bounding box center [346, 119] width 31 height 14
click at [334, 83] on span "^.*jp.*$" at bounding box center [319, 82] width 35 height 22
click at [455, 145] on span "2024 Aug. 2nd" at bounding box center [438, 144] width 31 height 14
click at [341, 81] on icon at bounding box center [344, 83] width 14 height 16
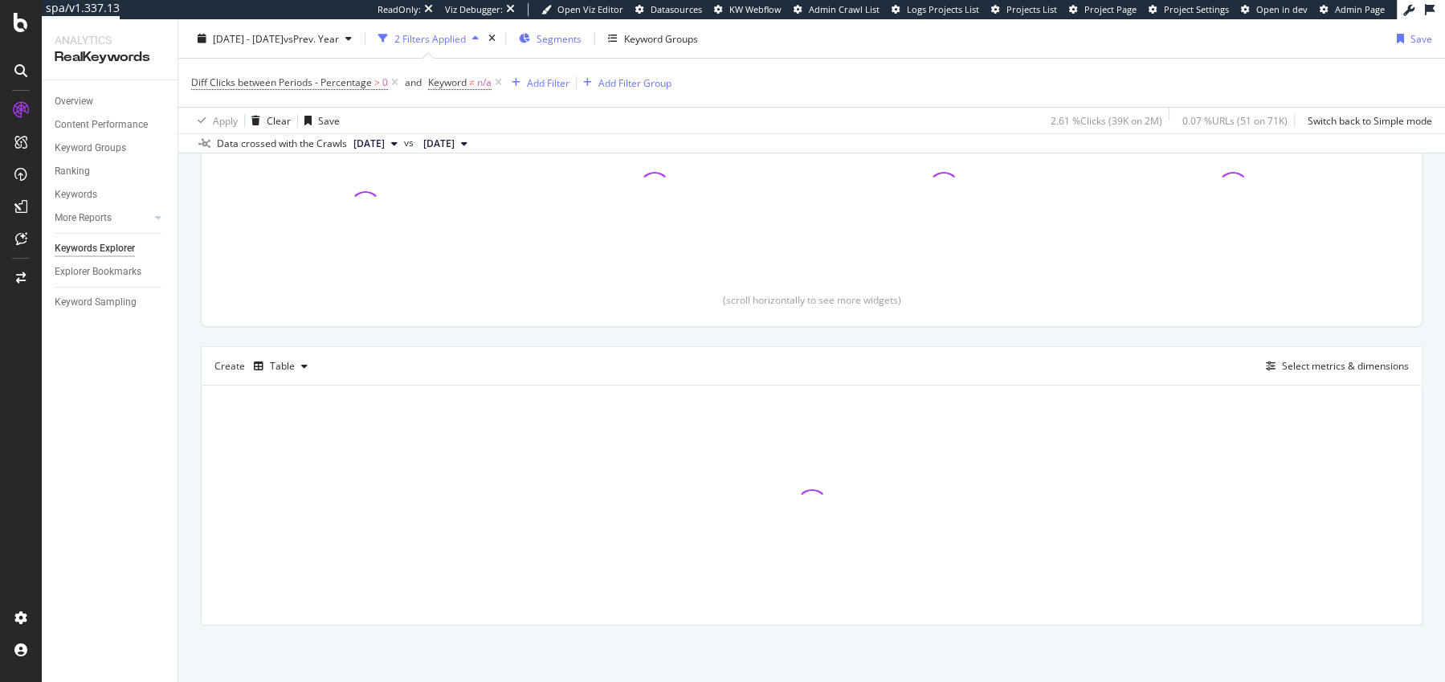
scroll to position [246, 0]
click at [575, 41] on span "Segments" at bounding box center [559, 38] width 45 height 14
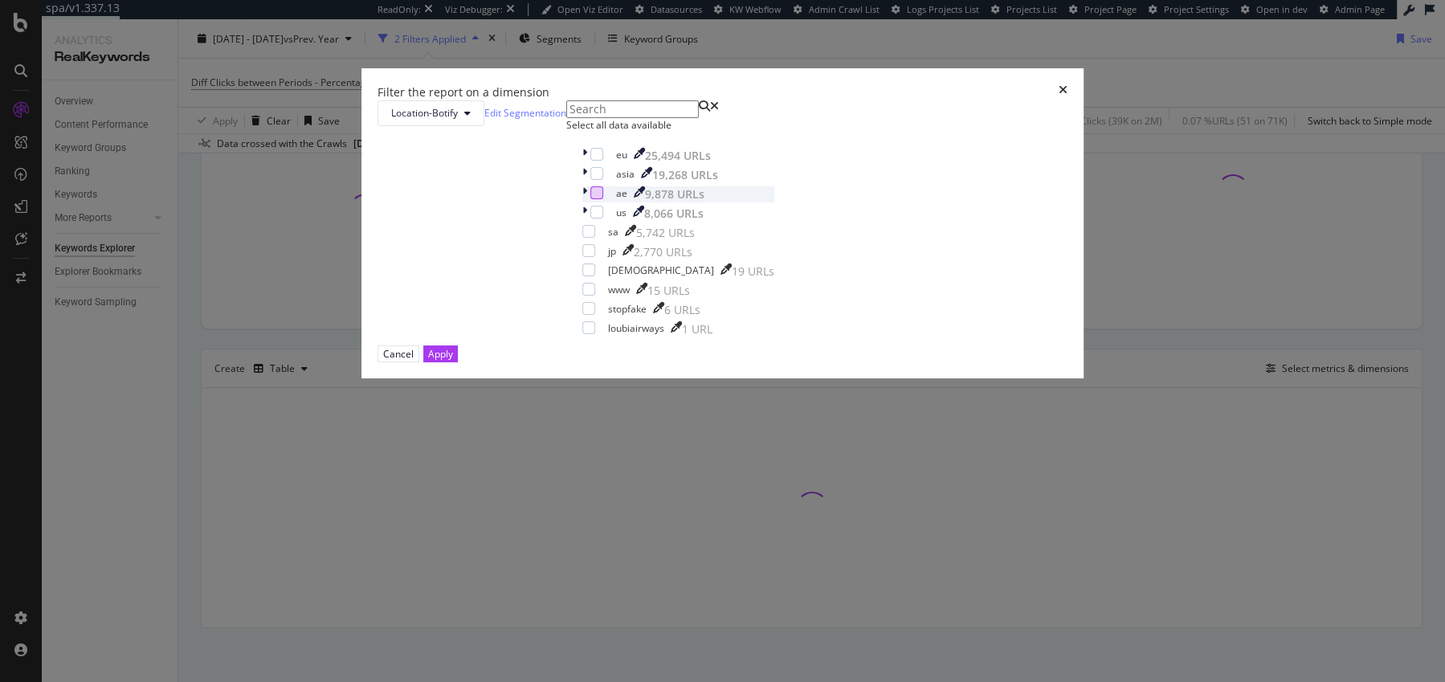
click at [590, 199] on div "modal" at bounding box center [596, 192] width 13 height 13
click at [582, 238] on div "modal" at bounding box center [588, 231] width 13 height 13
click at [453, 361] on div "Apply" at bounding box center [440, 354] width 25 height 14
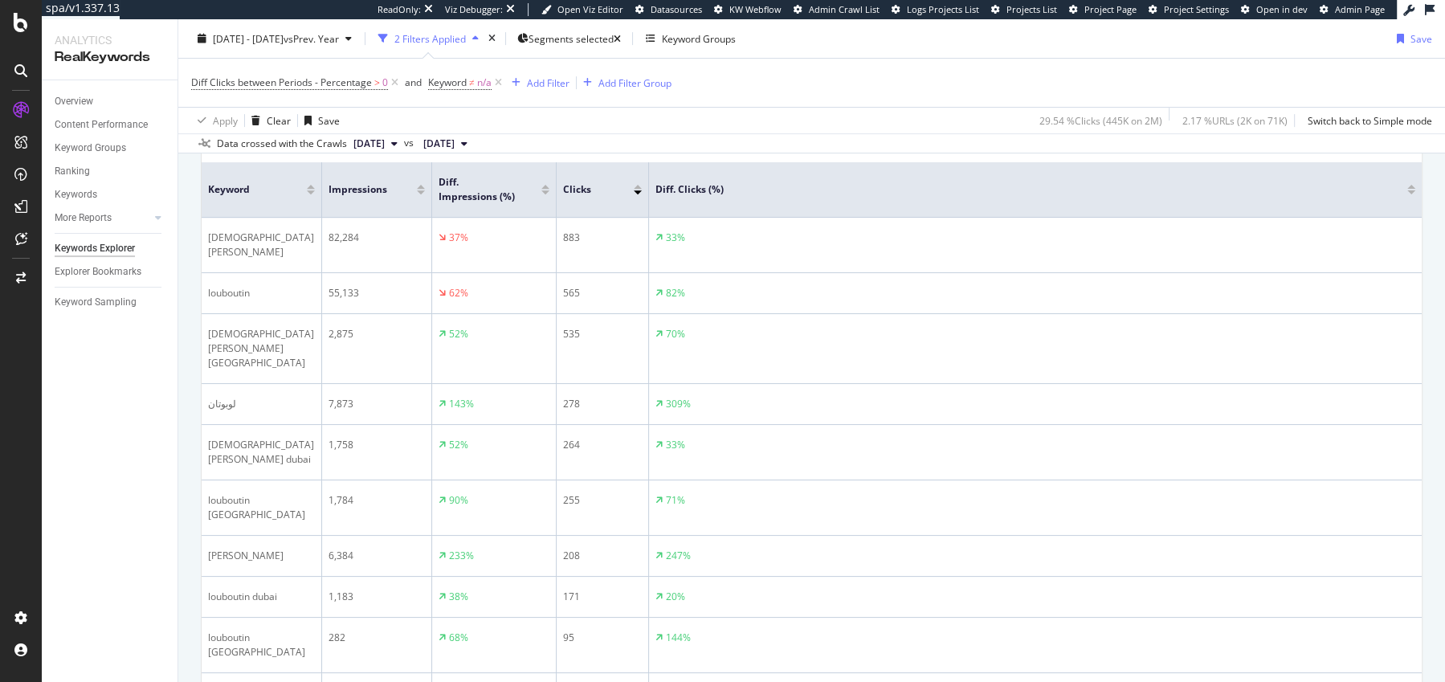
scroll to position [551, 0]
click at [324, 89] on span "Diff Clicks between Periods - Percentage > 0" at bounding box center [296, 82] width 210 height 22
click at [308, 88] on span "Diff Clicks between Periods - Percentage" at bounding box center [281, 82] width 181 height 14
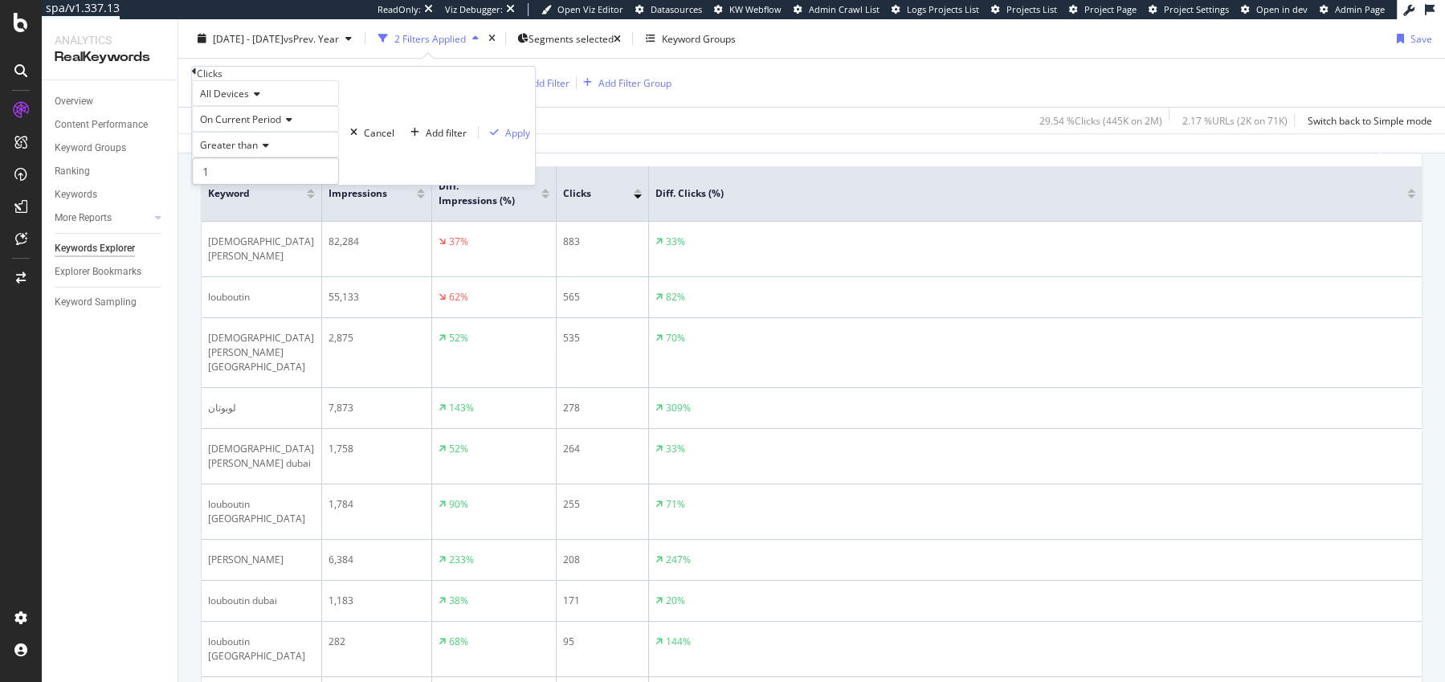
click at [273, 157] on div "Greater than" at bounding box center [265, 145] width 147 height 26
click at [267, 225] on div "Less than or equal to" at bounding box center [265, 216] width 145 height 17
click at [272, 152] on span "Less than or equal to" at bounding box center [246, 145] width 93 height 14
click at [272, 208] on div "Less than" at bounding box center [265, 199] width 145 height 17
click at [324, 185] on input "1" at bounding box center [265, 170] width 147 height 27
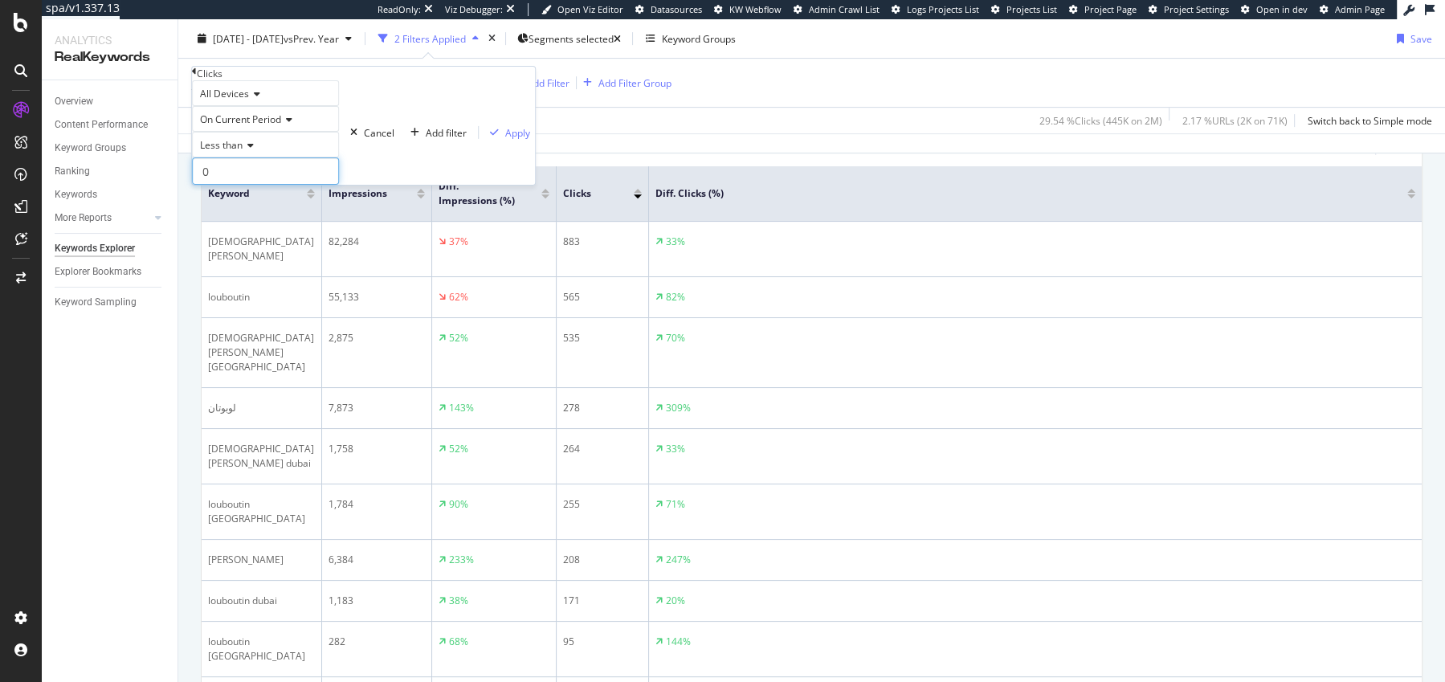
type input "0"
click at [289, 124] on icon at bounding box center [286, 120] width 11 height 10
click at [282, 194] on span "Diff. Between Period - Percentage" at bounding box center [245, 180] width 97 height 27
click at [544, 139] on div "Apply" at bounding box center [556, 132] width 25 height 14
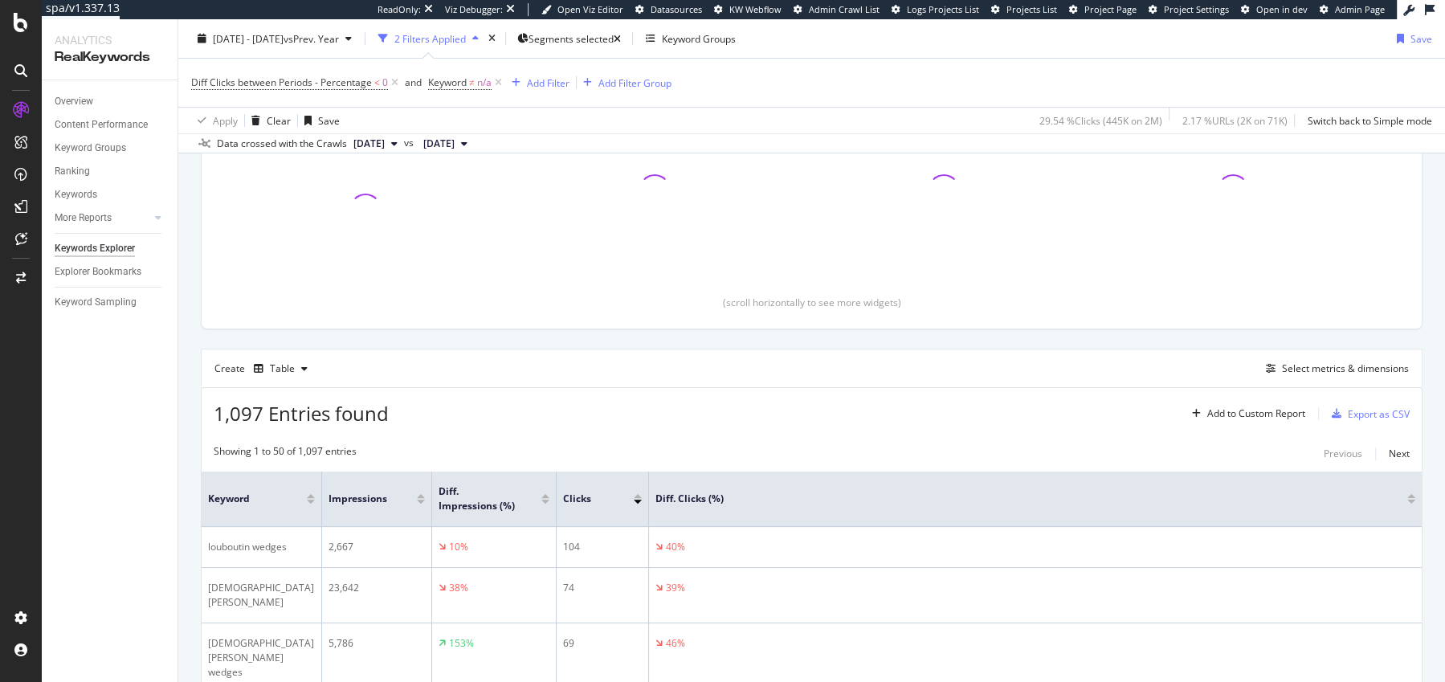
scroll to position [551, 0]
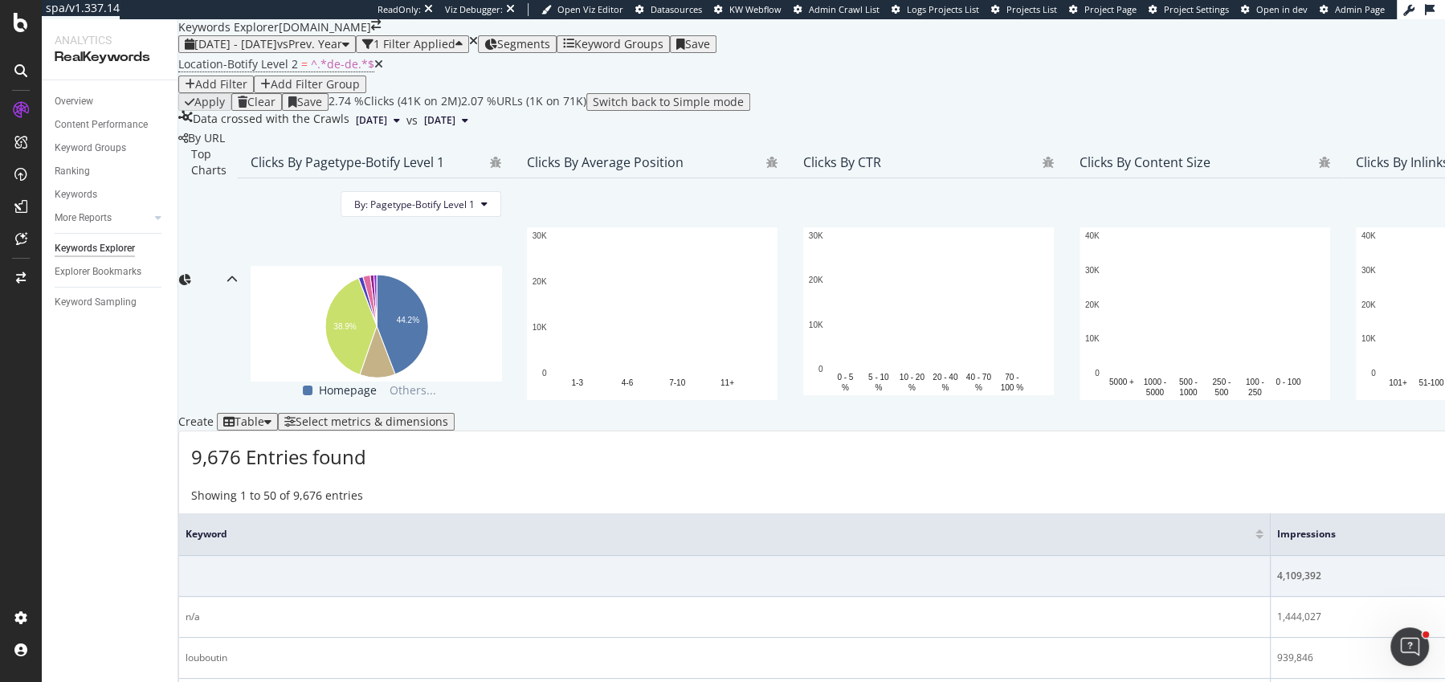
scroll to position [364, 0]
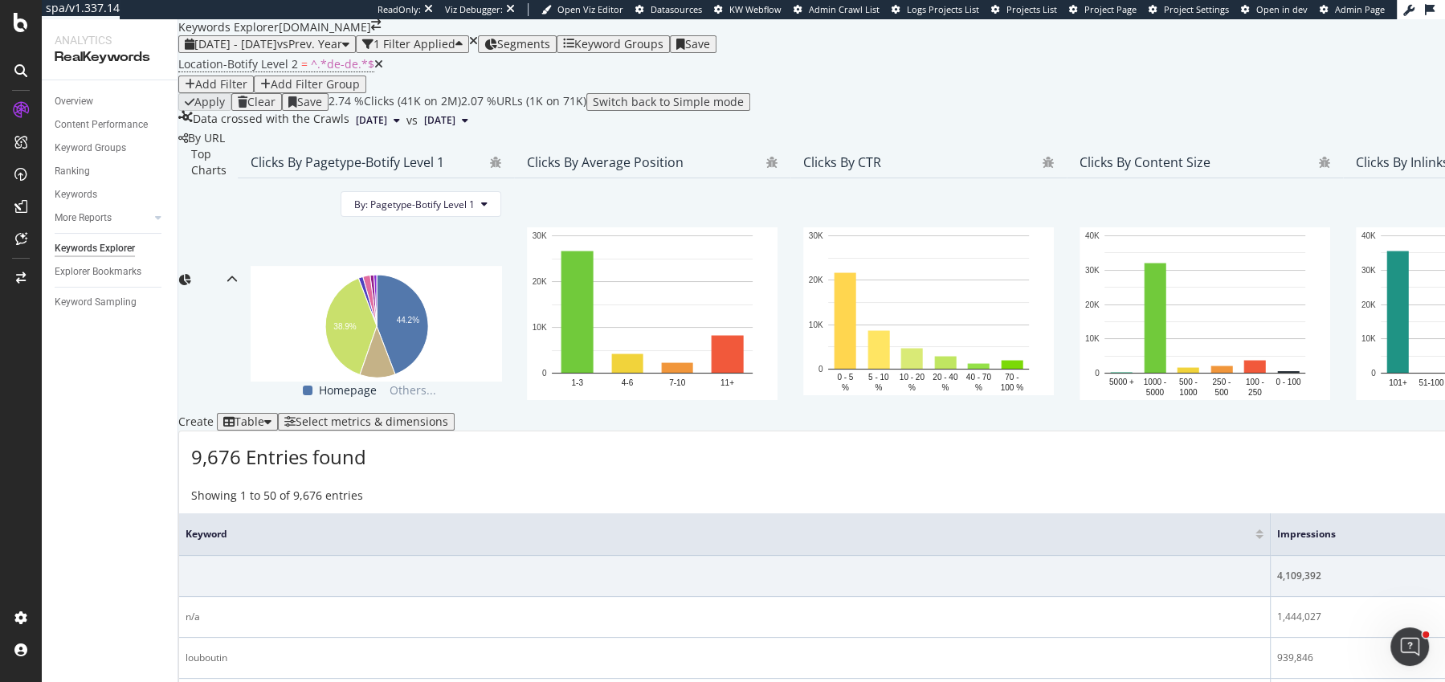
click at [550, 48] on div "Segments" at bounding box center [517, 44] width 66 height 13
click at [374, 70] on icon at bounding box center [378, 64] width 9 height 11
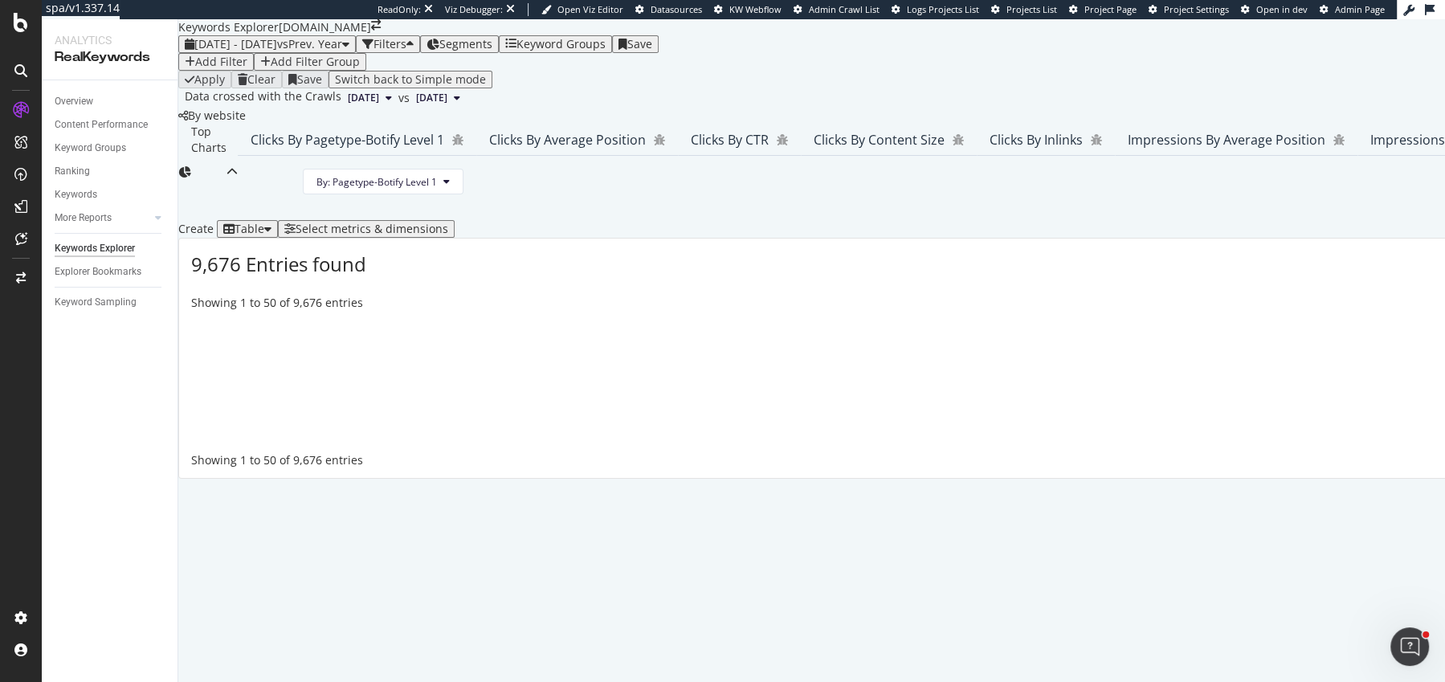
click at [516, 38] on icon "button" at bounding box center [510, 44] width 11 height 13
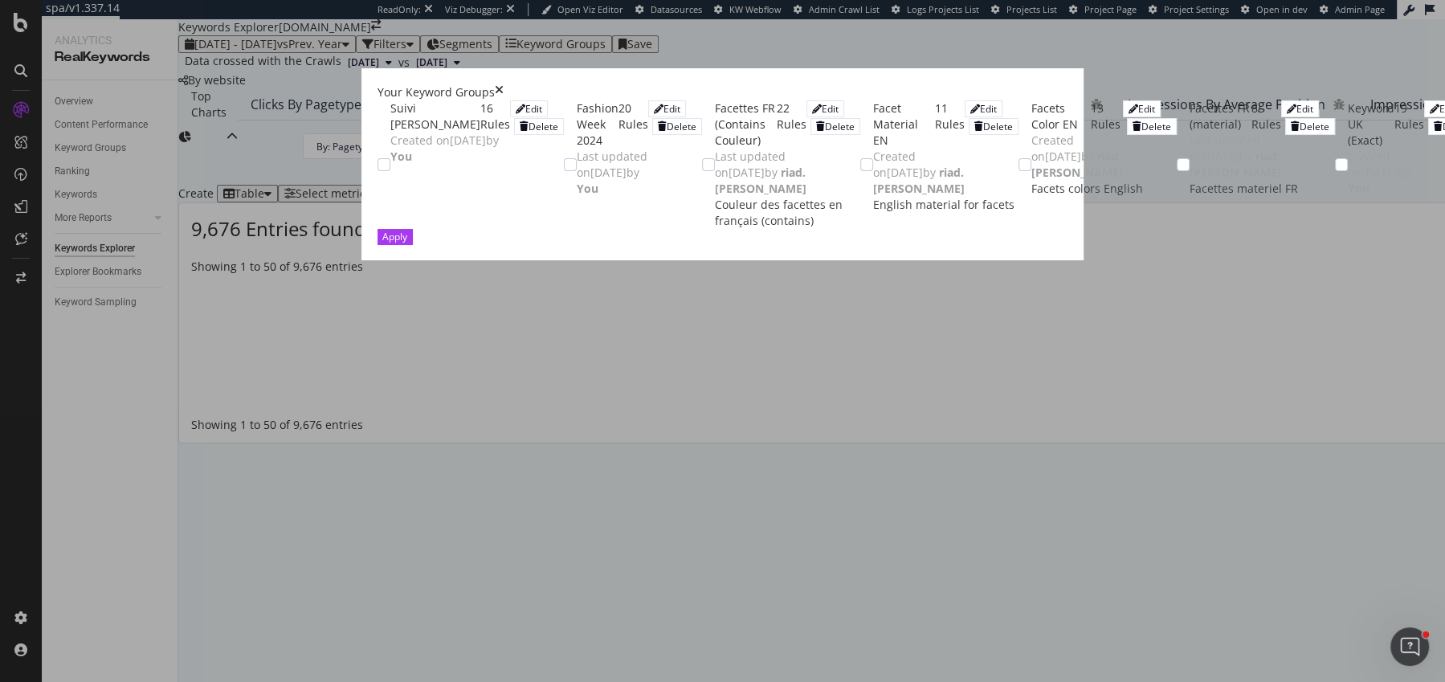
scroll to position [171, 0]
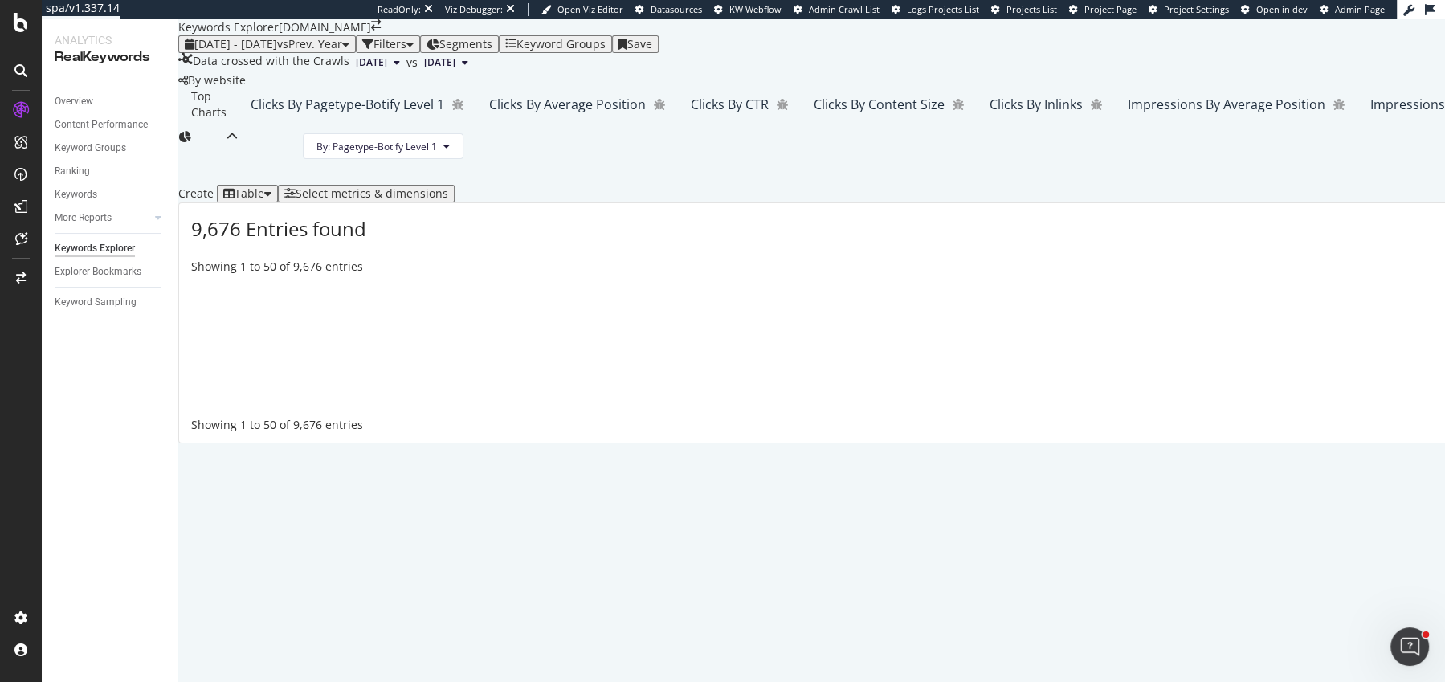
click at [492, 42] on span "Segments" at bounding box center [465, 43] width 53 height 15
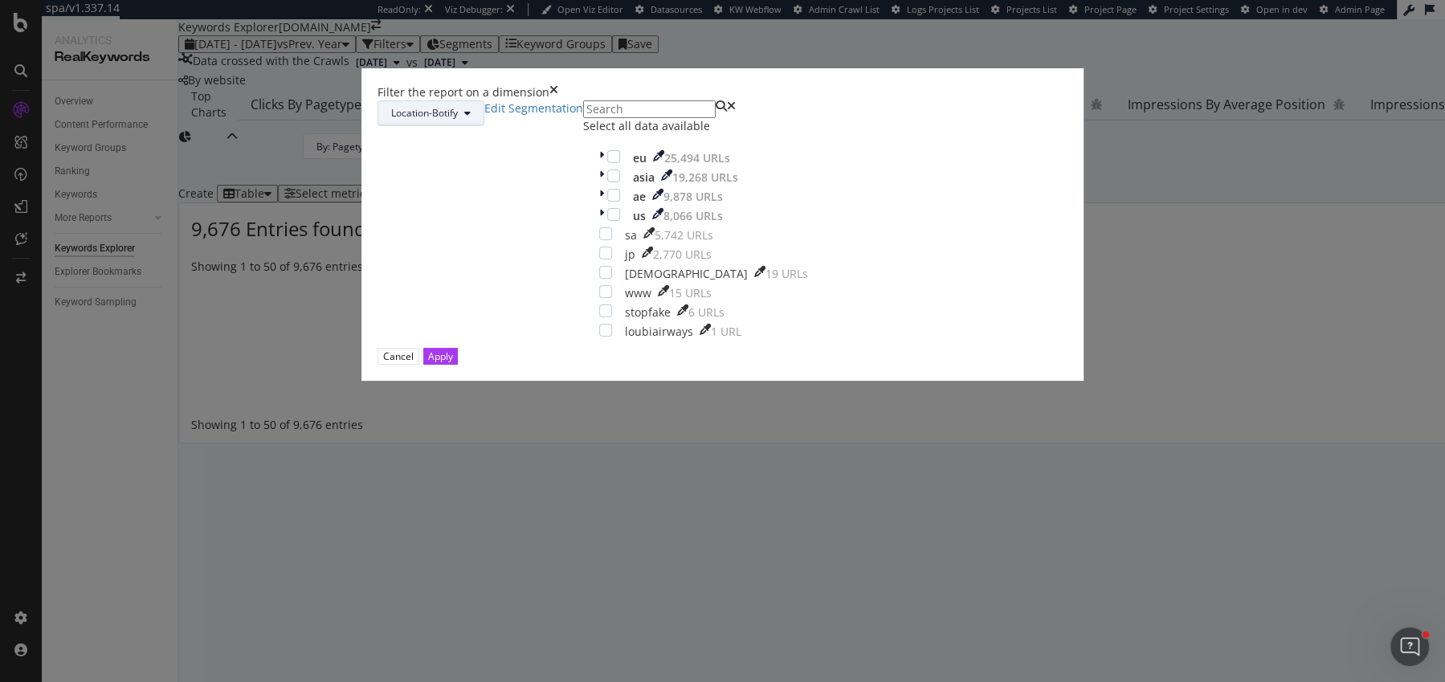
click at [471, 118] on icon "modal" at bounding box center [467, 113] width 6 height 10
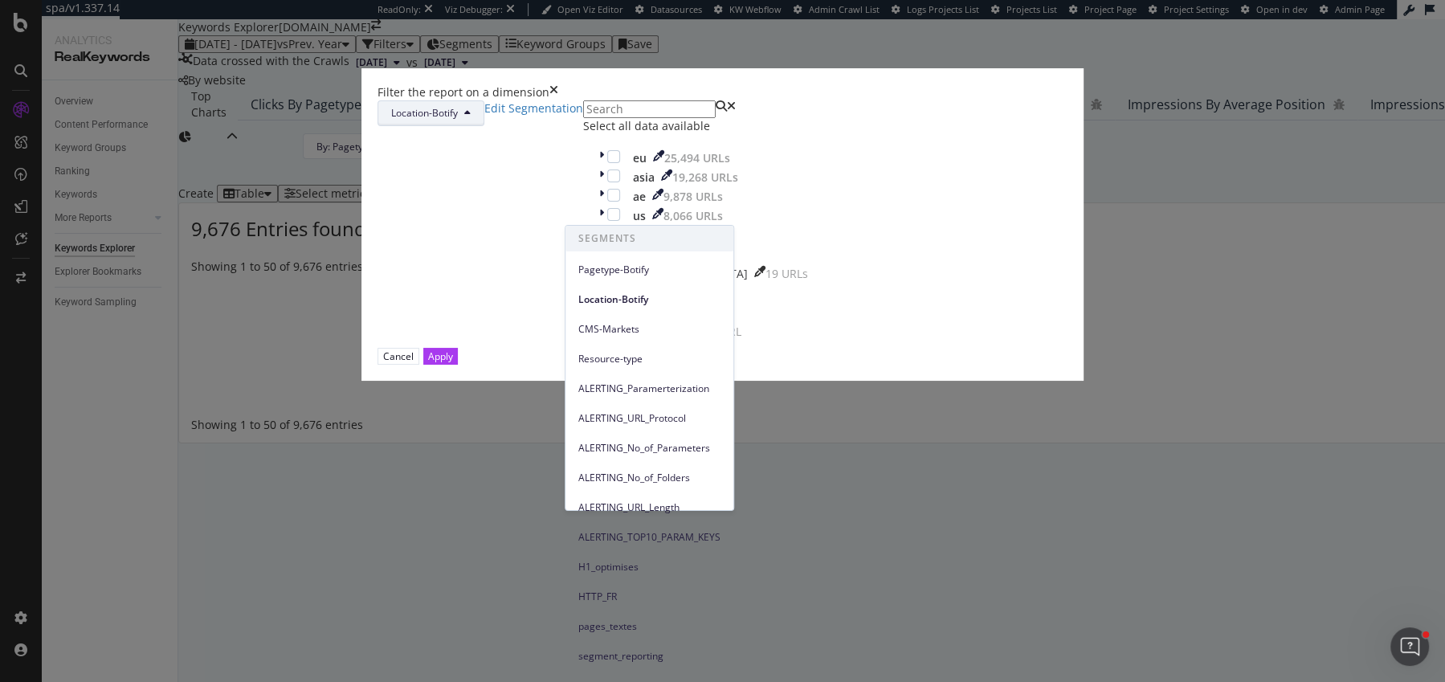
click at [471, 118] on icon "modal" at bounding box center [467, 113] width 6 height 10
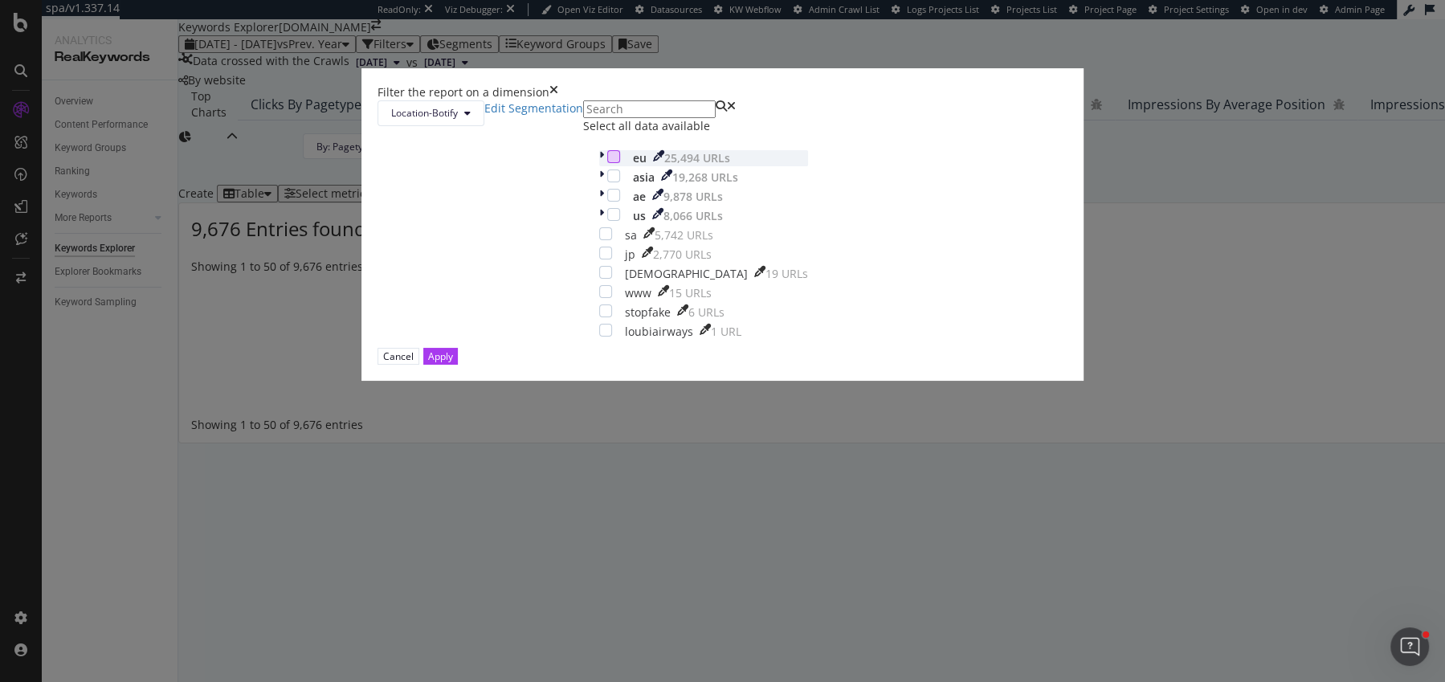
click at [607, 163] on div "modal" at bounding box center [613, 156] width 13 height 13
click at [458, 365] on button "Apply" at bounding box center [440, 356] width 35 height 17
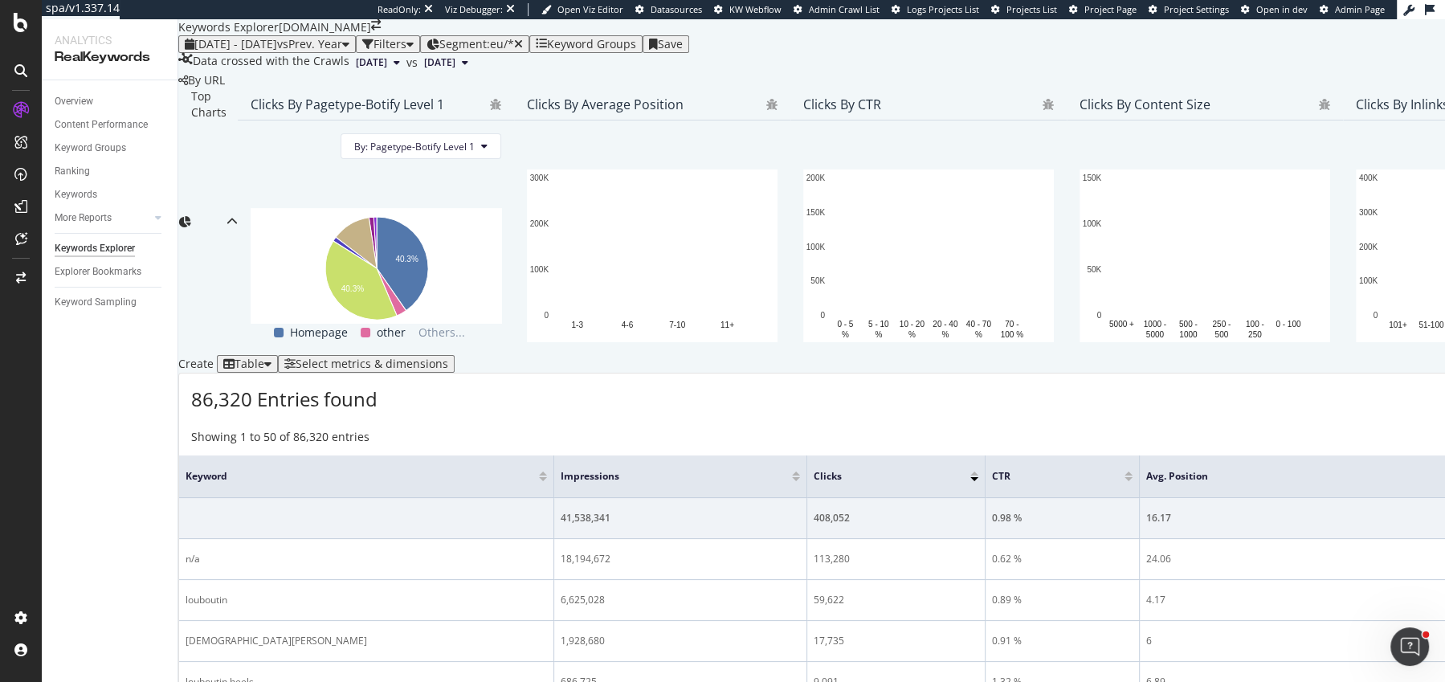
scroll to position [187, 0]
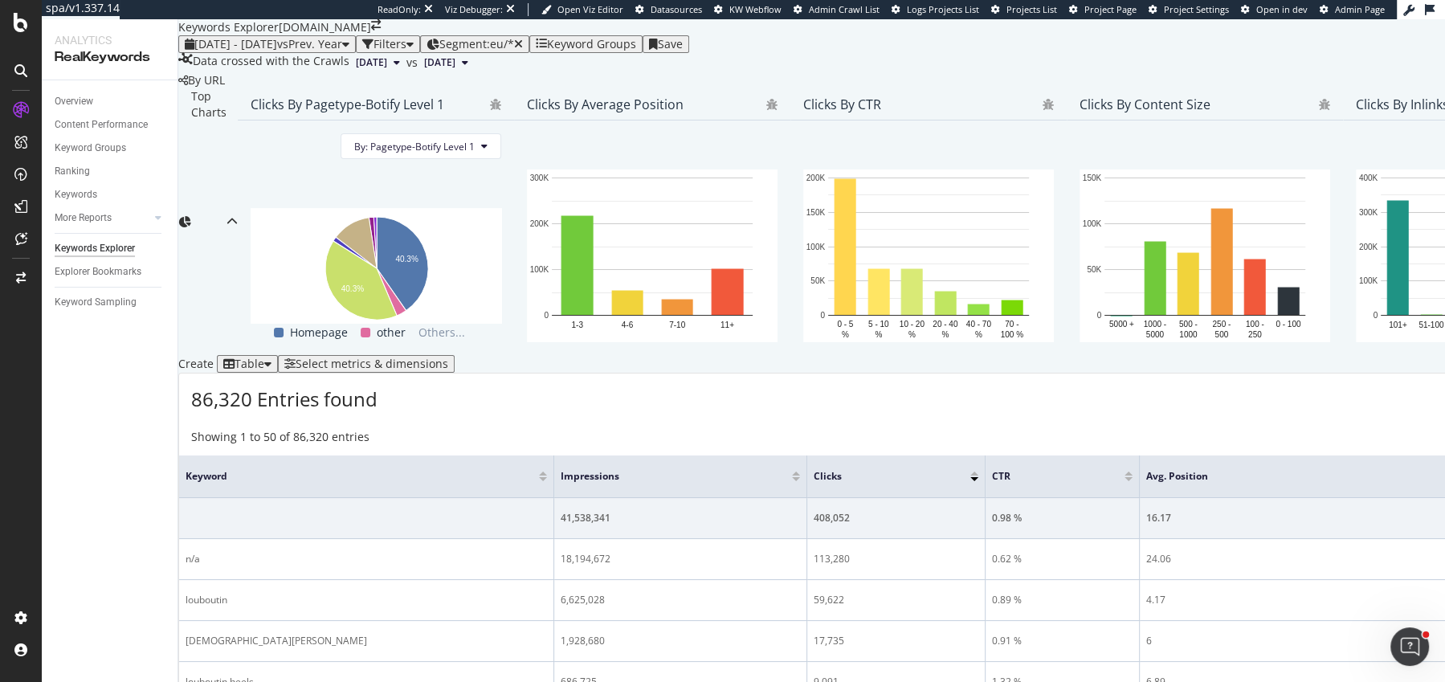
click at [448, 357] on div "Select metrics & dimensions" at bounding box center [372, 363] width 153 height 13
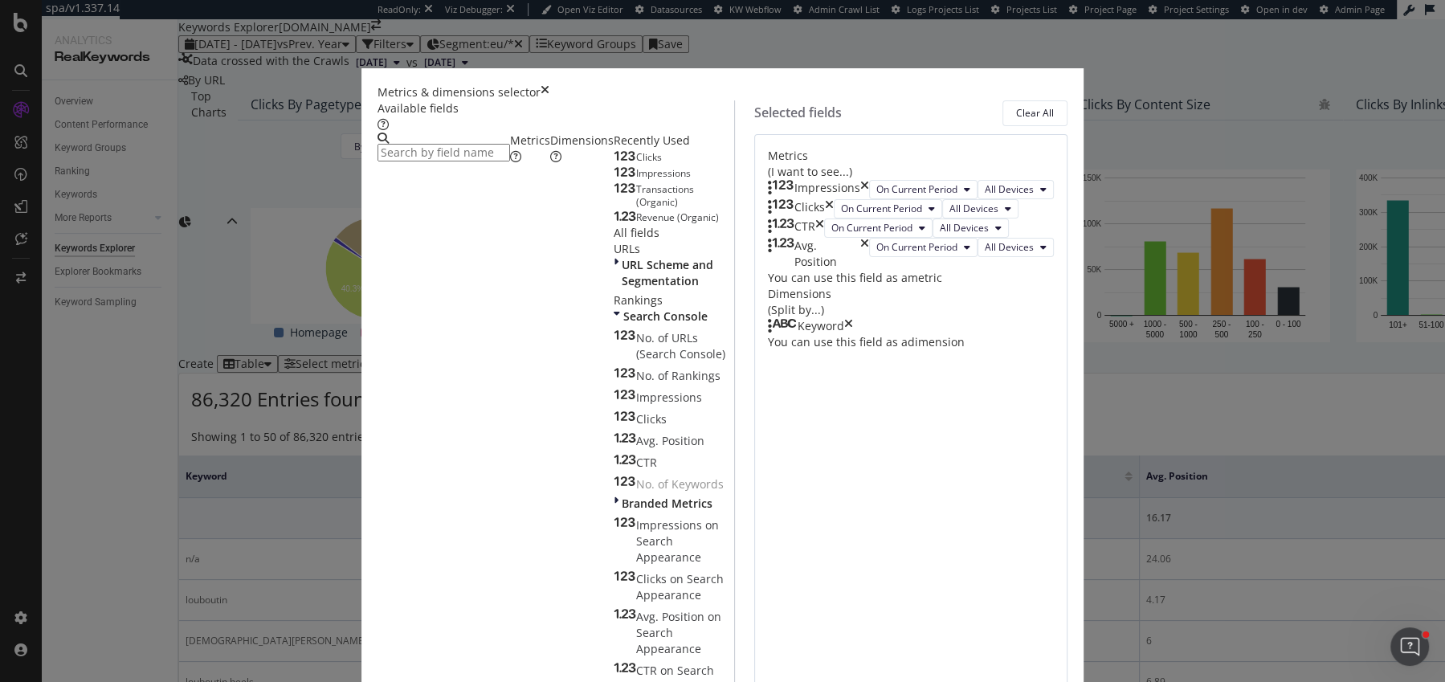
click at [853, 334] on div "Keyword" at bounding box center [810, 326] width 85 height 16
click at [853, 334] on icon "times" at bounding box center [848, 326] width 9 height 16
click at [510, 153] on input "modal" at bounding box center [443, 153] width 133 height 18
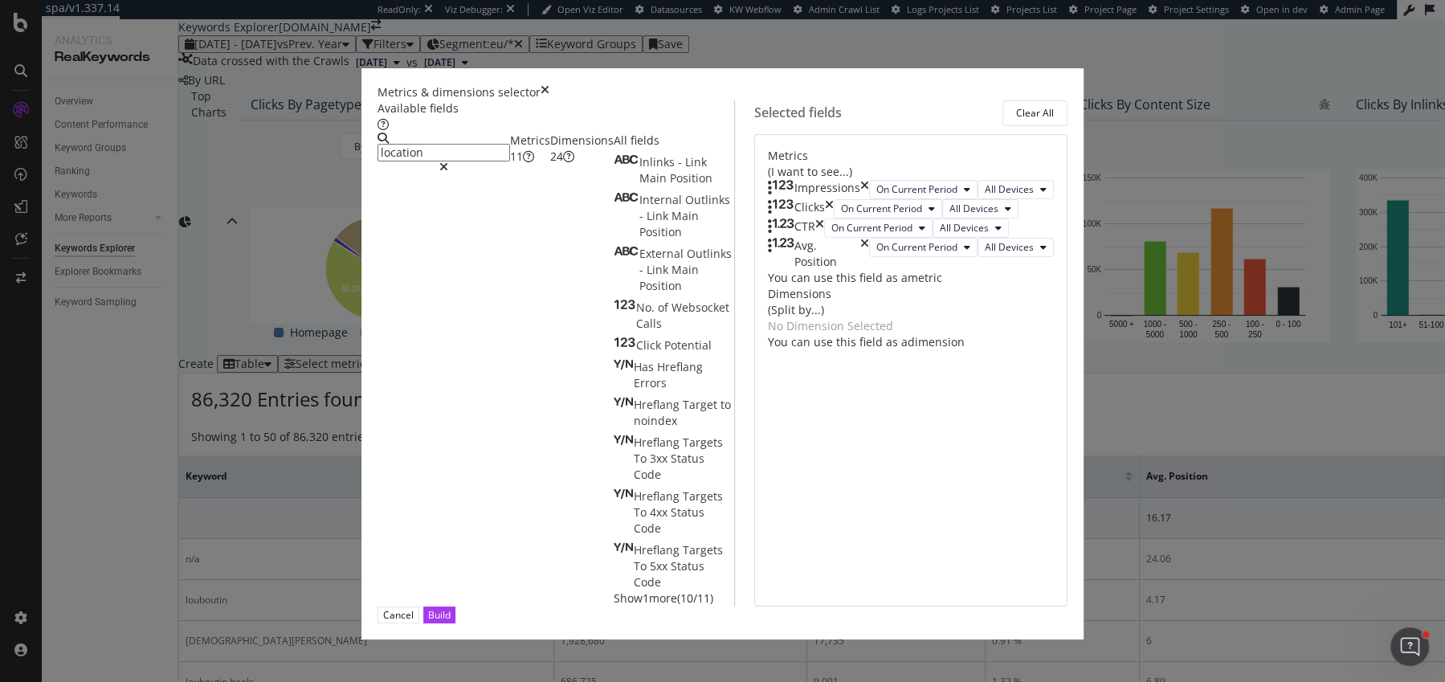
click at [550, 165] on div "Dimensions 24" at bounding box center [581, 149] width 63 height 32
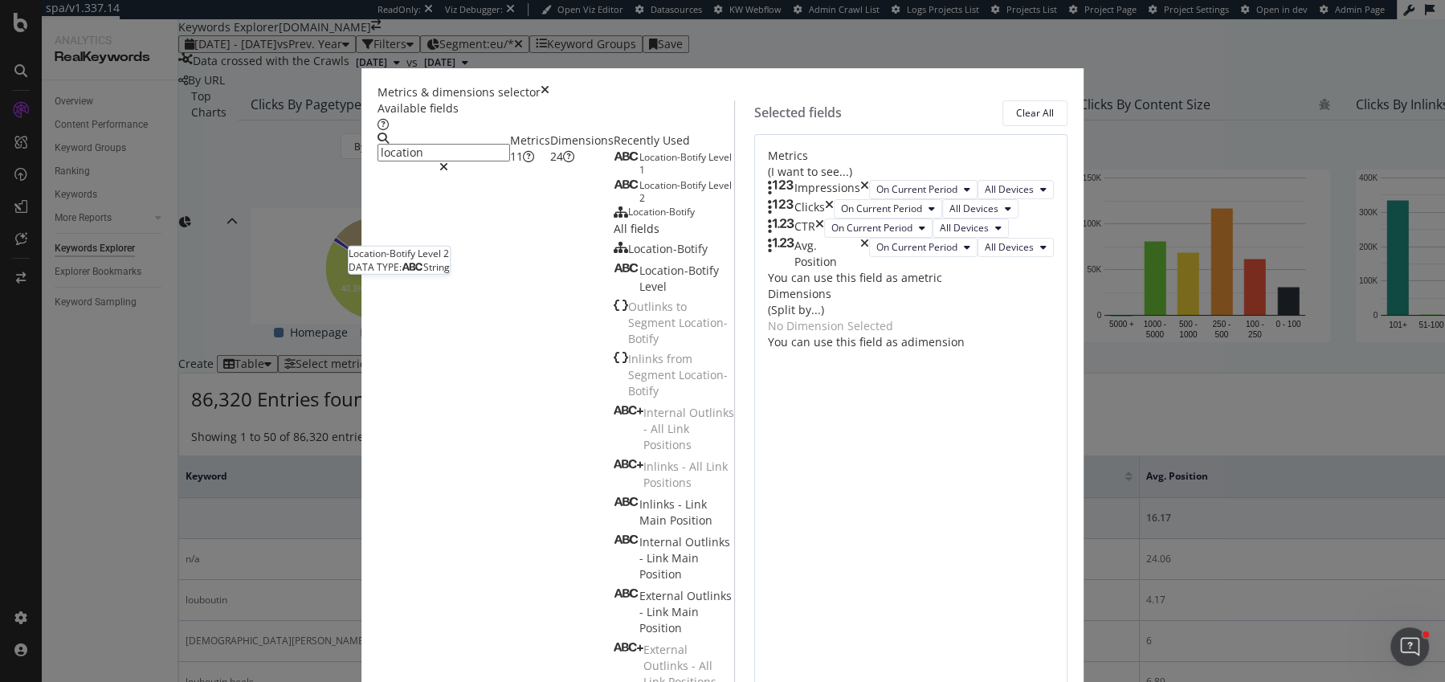
click at [639, 192] on span "Location-Botify" at bounding box center [673, 185] width 69 height 14
click at [869, 182] on icon "times" at bounding box center [864, 189] width 9 height 19
click at [834, 199] on icon "times" at bounding box center [829, 208] width 9 height 19
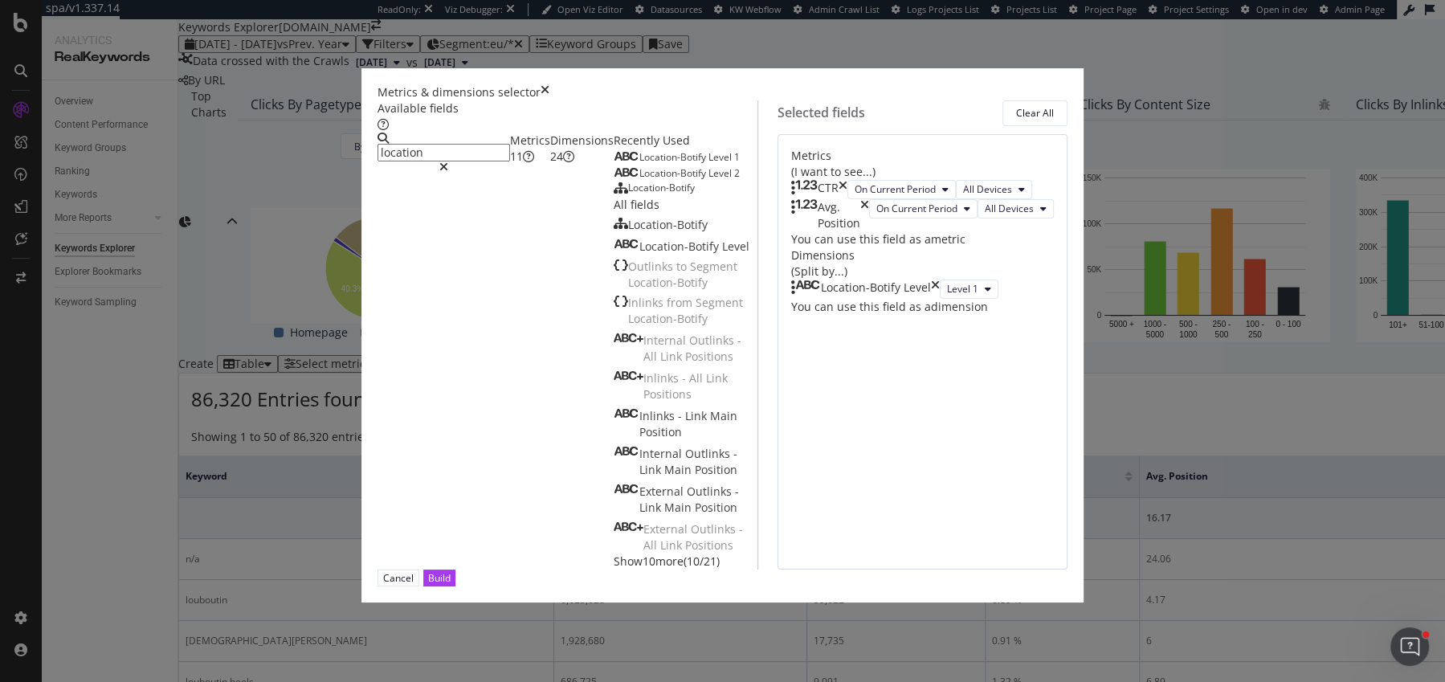
click at [847, 182] on icon "times" at bounding box center [842, 189] width 9 height 19
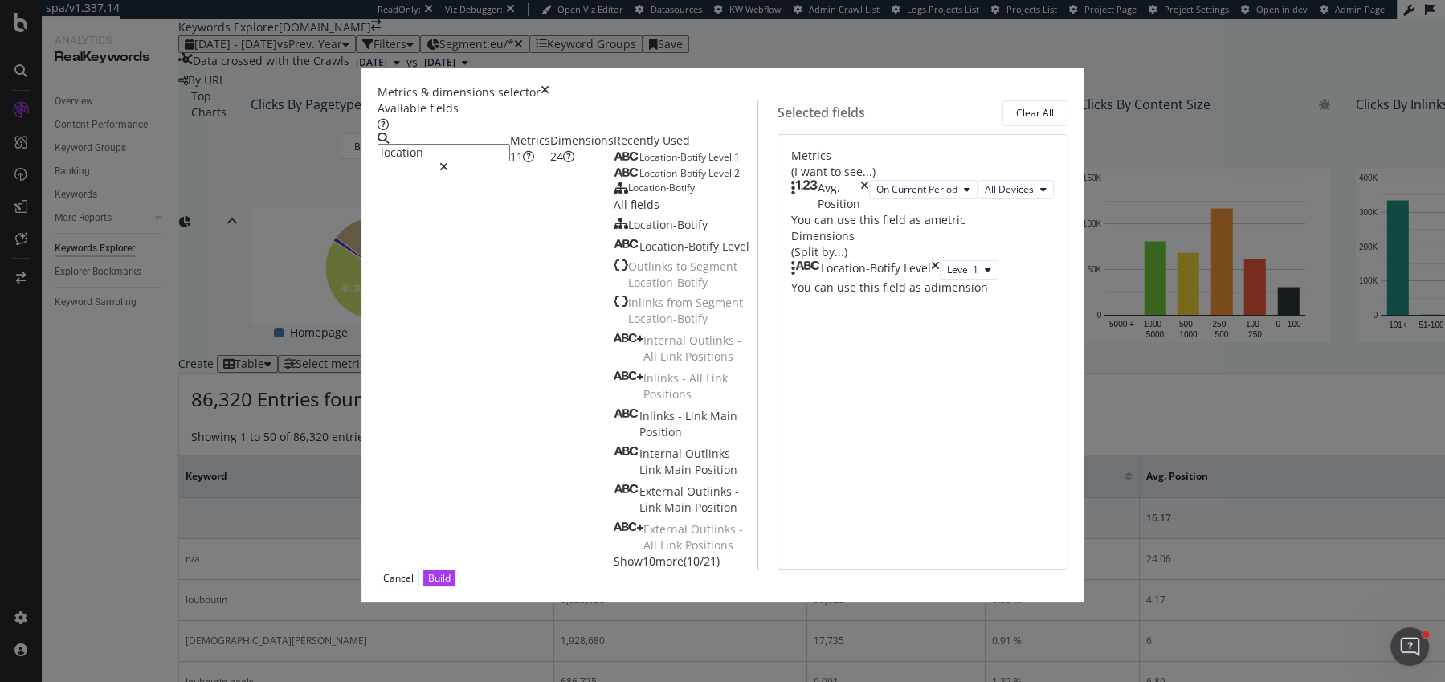
click at [869, 182] on icon "times" at bounding box center [864, 196] width 9 height 32
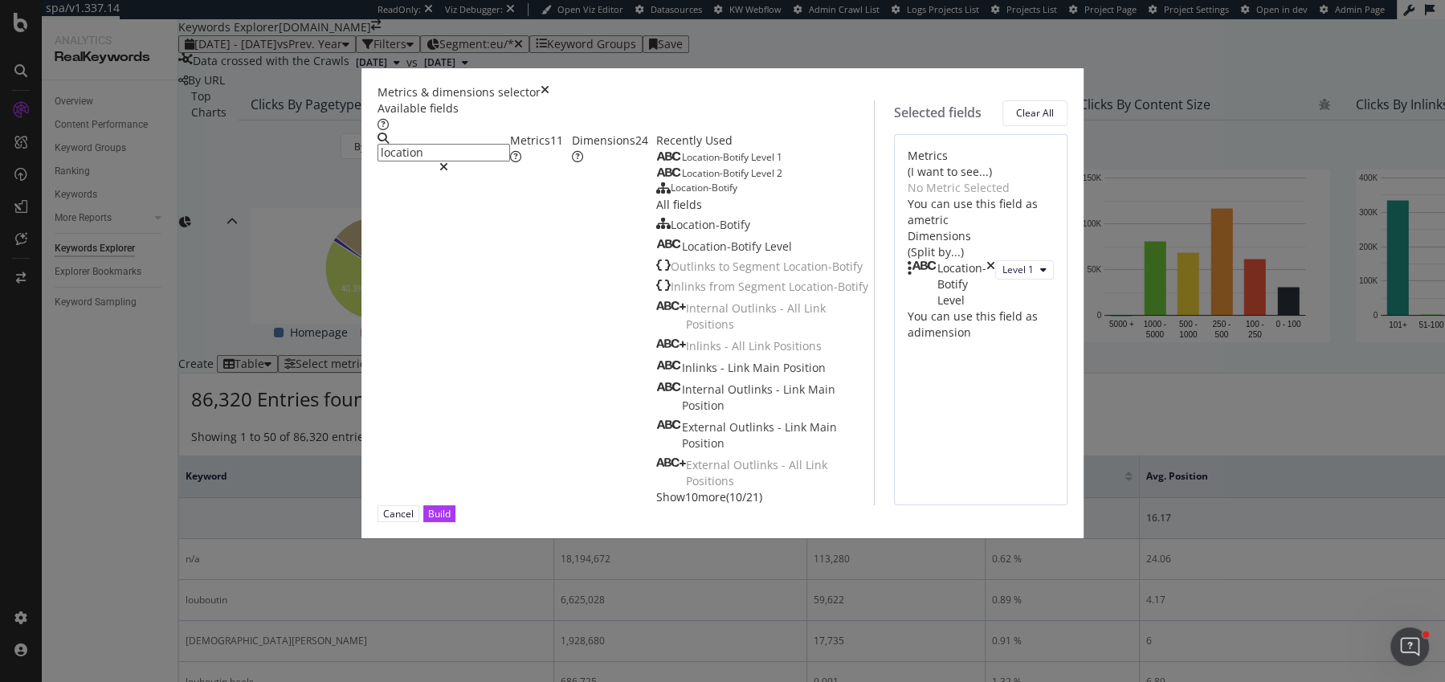
click at [510, 144] on input "location" at bounding box center [443, 153] width 133 height 18
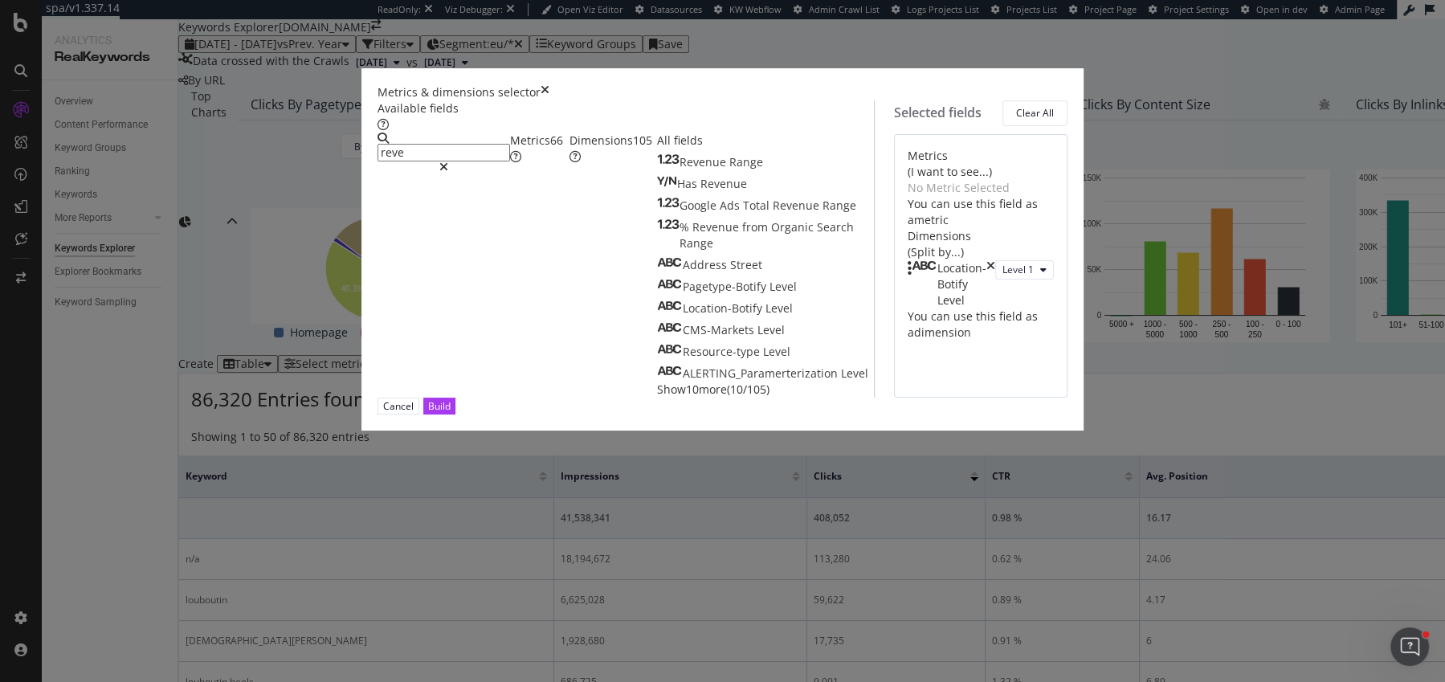
click at [510, 165] on div "Metrics 66" at bounding box center [539, 149] width 59 height 32
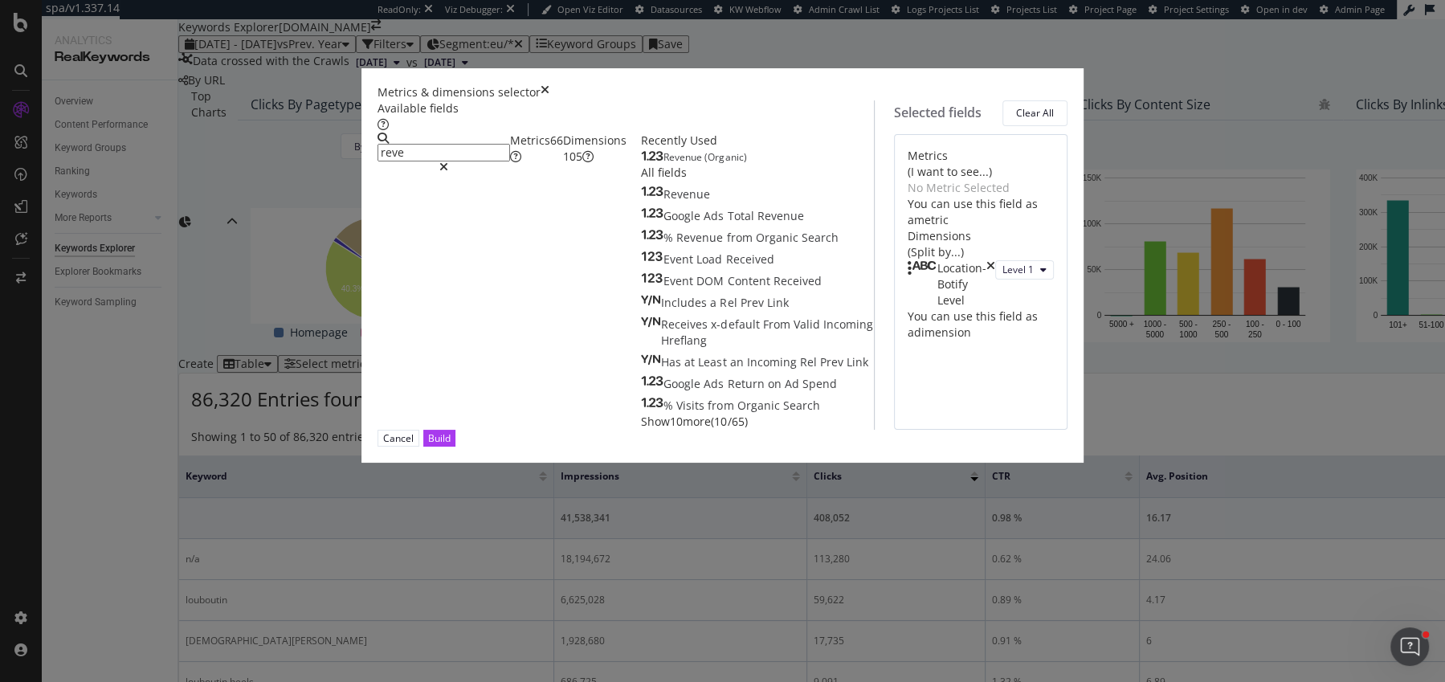
click at [663, 164] on span "Revenue" at bounding box center [683, 157] width 41 height 14
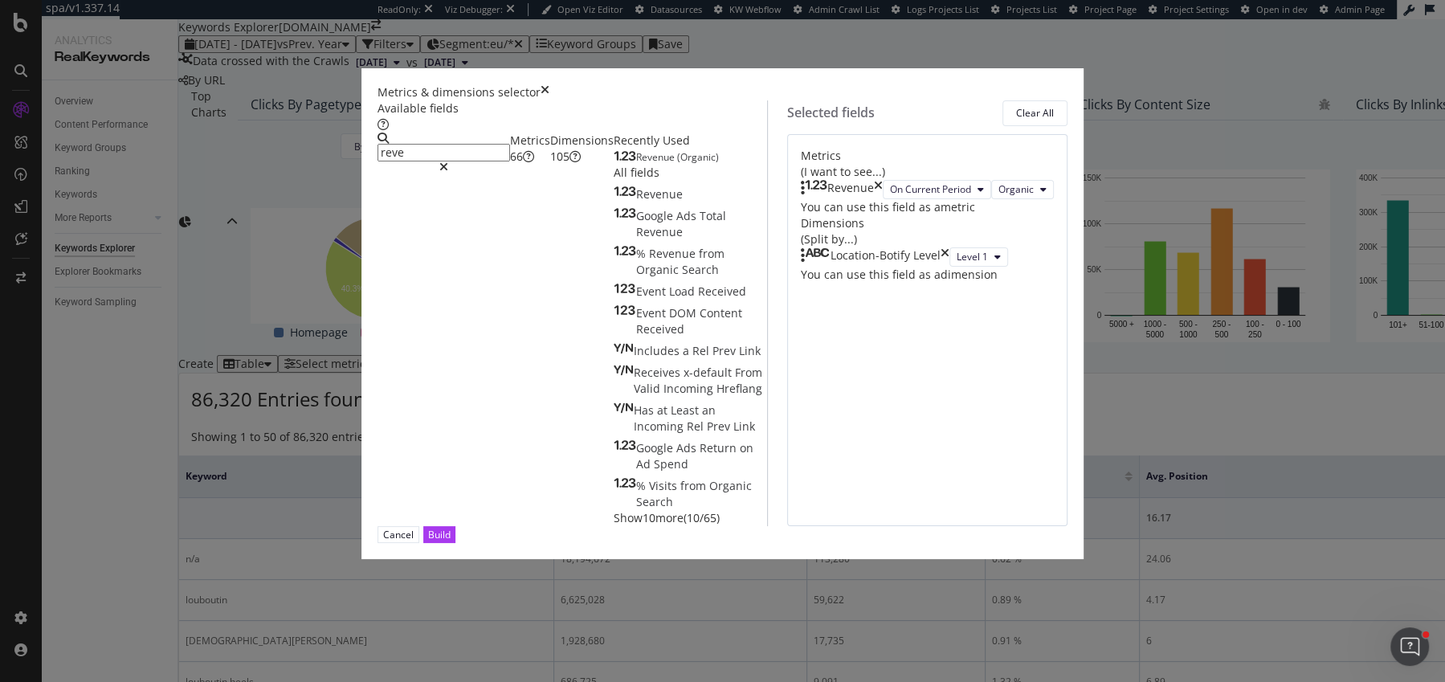
click at [636, 164] on span "Revenue" at bounding box center [656, 157] width 41 height 14
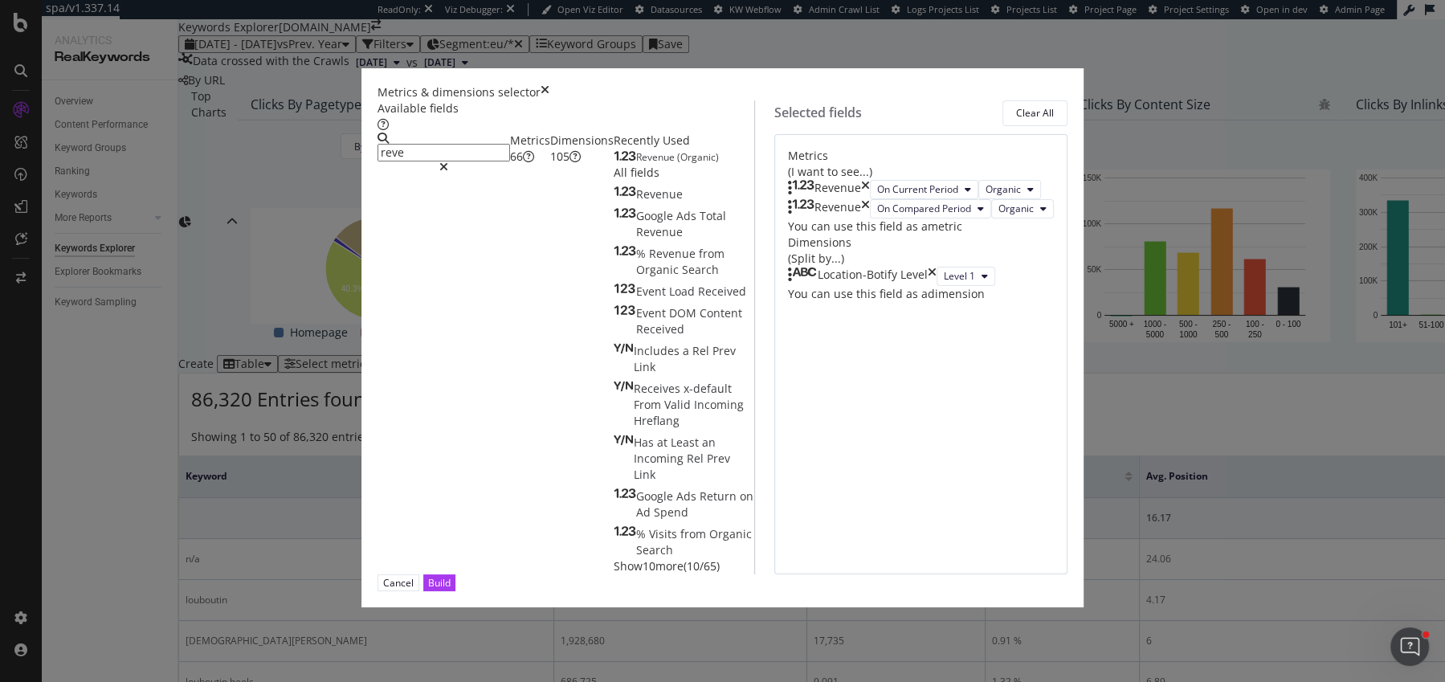
click at [496, 150] on input "reve" at bounding box center [443, 153] width 133 height 18
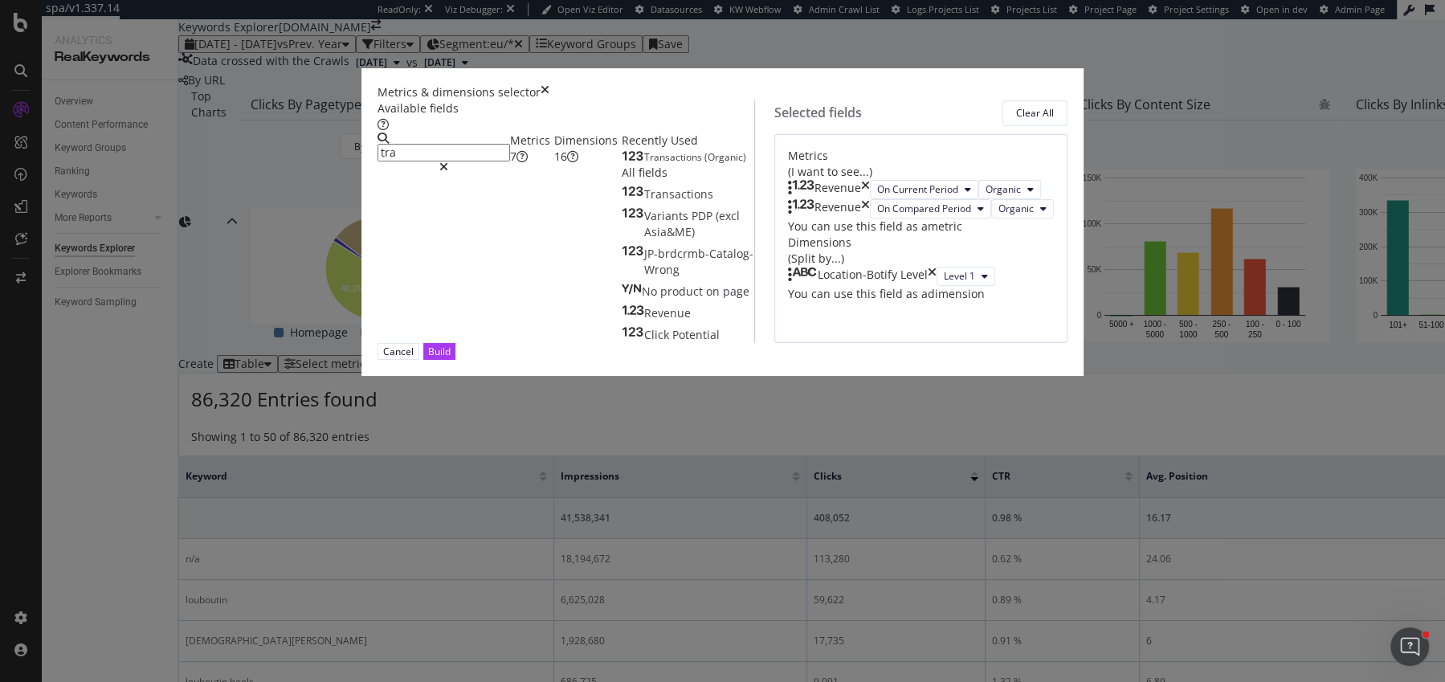
type input "tra"
click at [644, 164] on span "Transactions" at bounding box center [674, 157] width 60 height 14
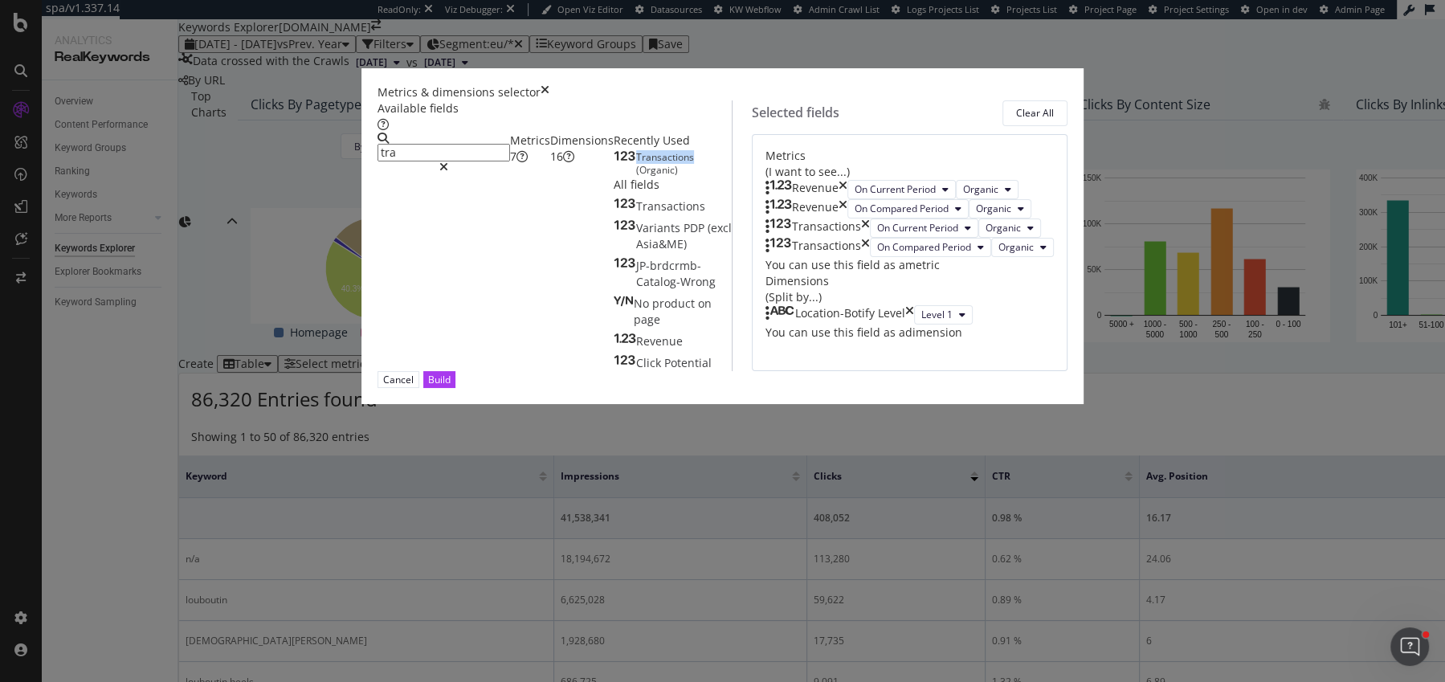
drag, startPoint x: 1028, startPoint y: 624, endPoint x: 645, endPoint y: 6, distance: 726.8
click at [451, 386] on div "Build" at bounding box center [439, 380] width 22 height 14
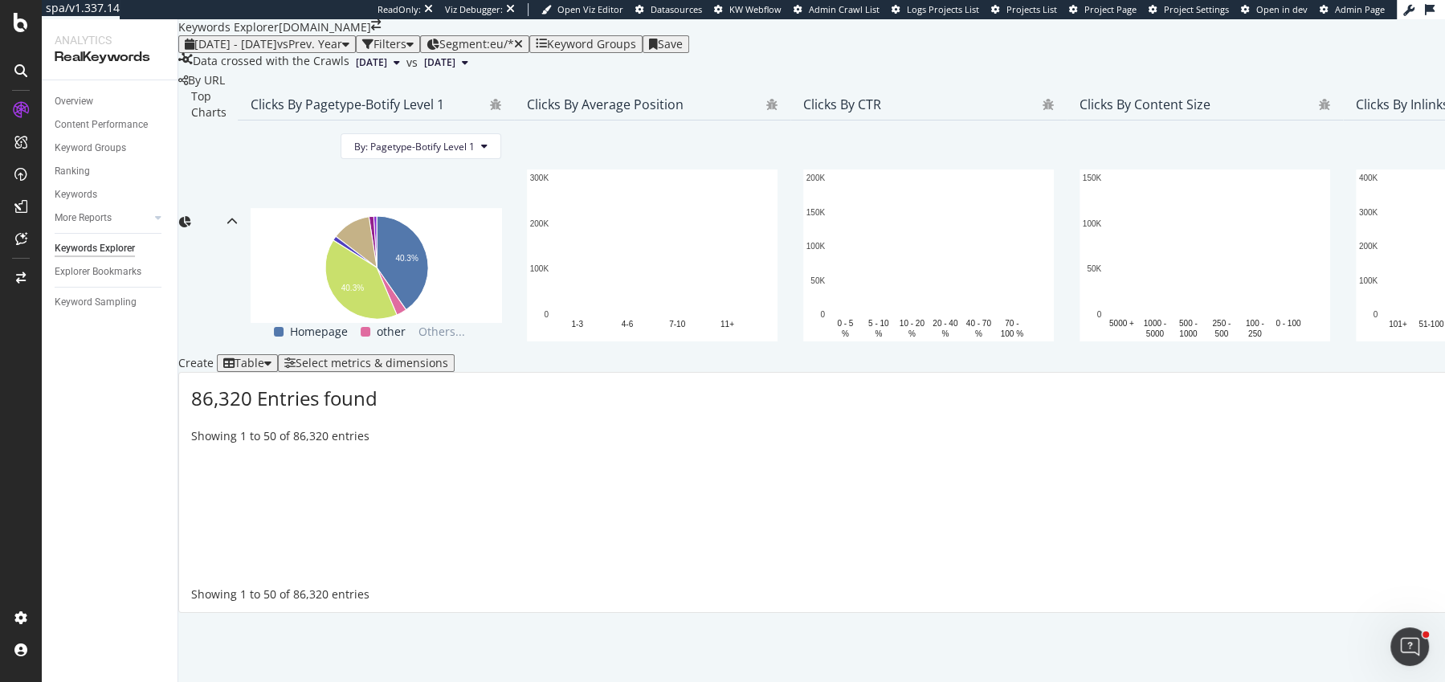
scroll to position [171, 0]
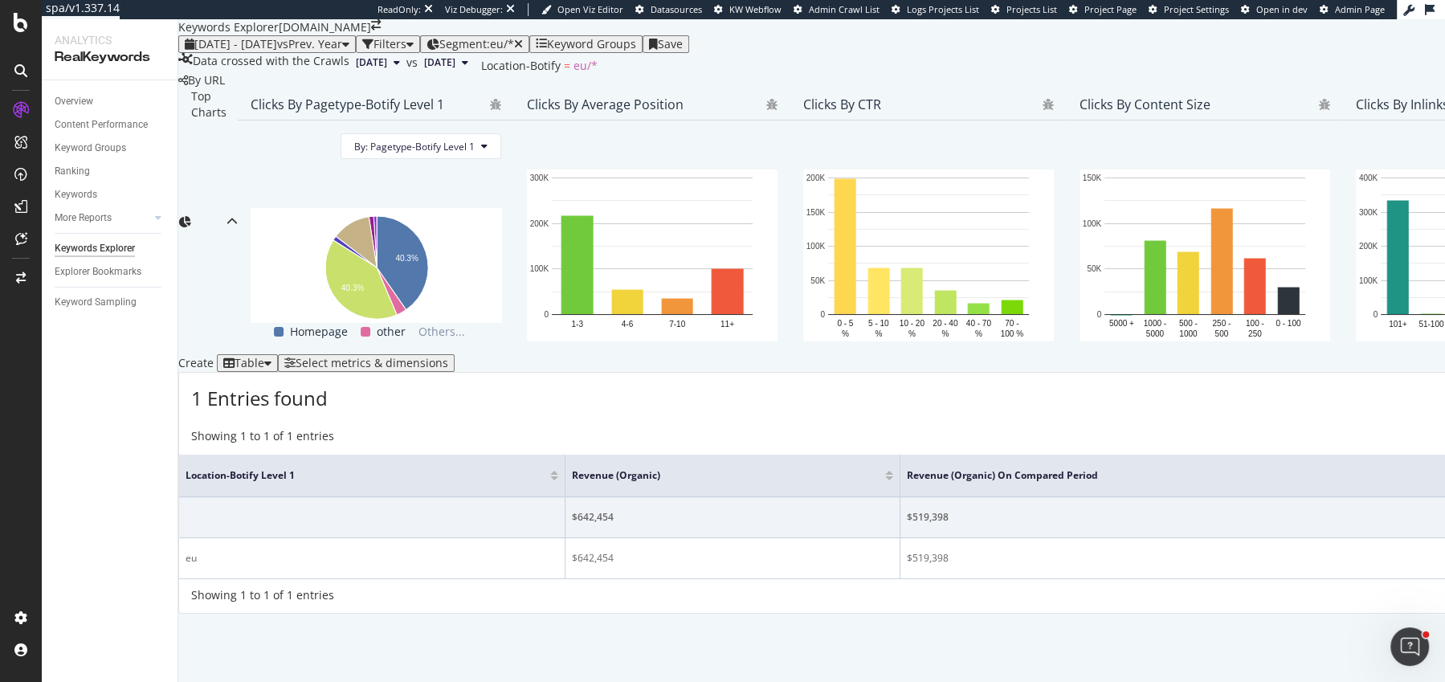
click at [521, 46] on div "Segment: eu/*" at bounding box center [481, 44] width 84 height 13
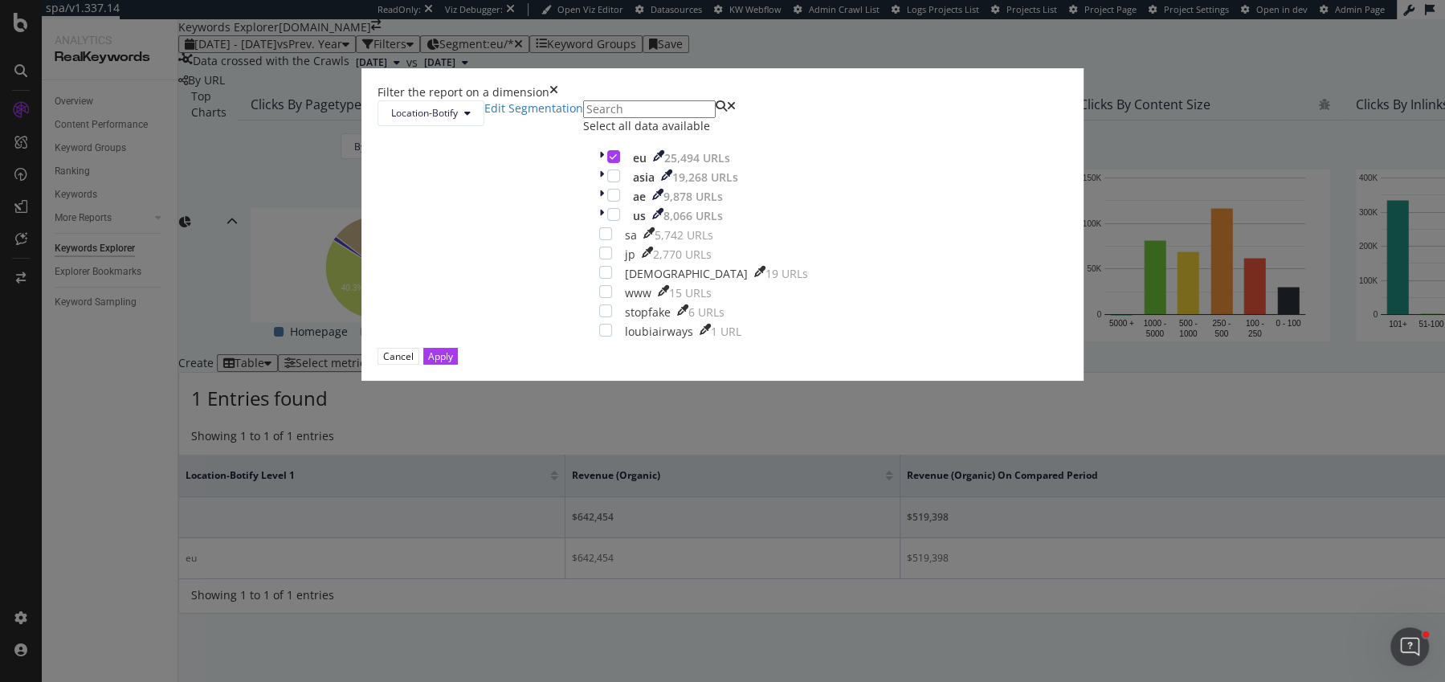
click at [375, 318] on div "Filter the report on a dimension Location-Botify Edit Segmentation Select all d…" at bounding box center [722, 341] width 1445 height 682
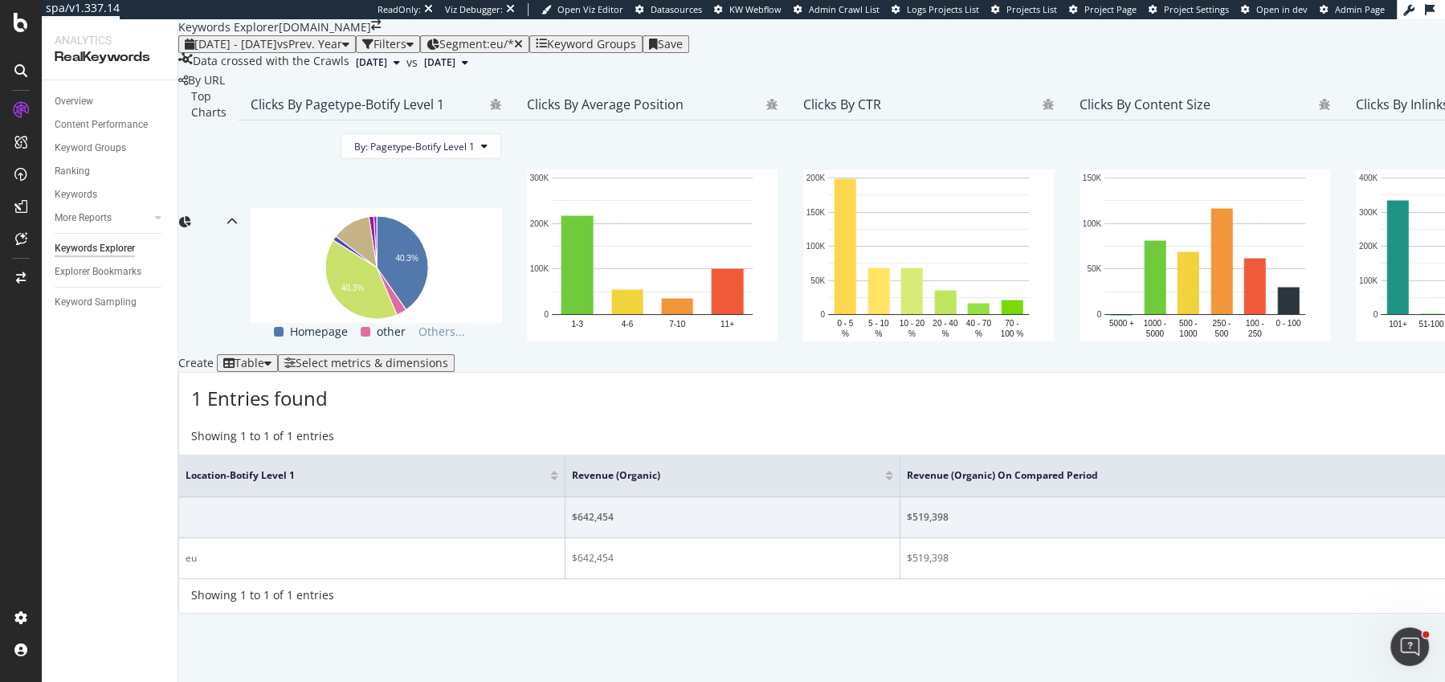
click at [448, 367] on div "Select metrics & dimensions" at bounding box center [372, 363] width 153 height 13
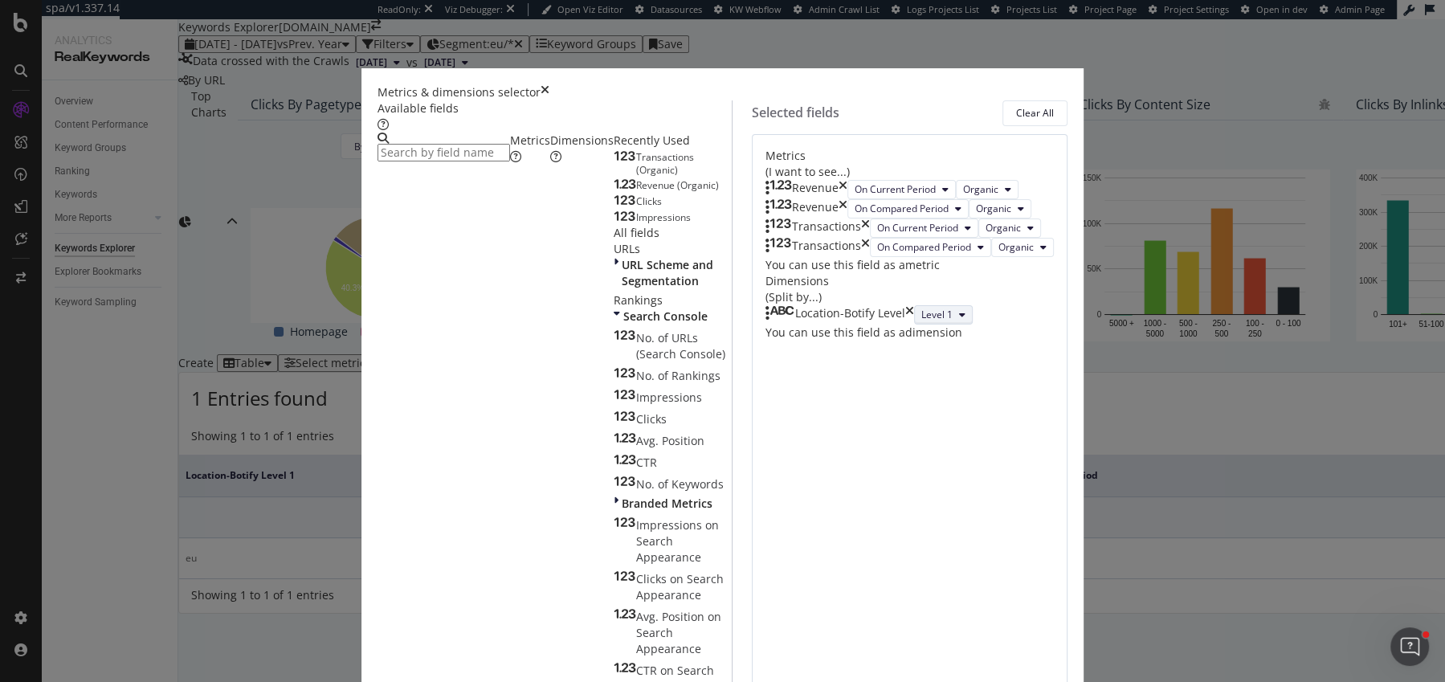
click at [921, 321] on span "Level 1" at bounding box center [936, 315] width 31 height 14
click at [785, 573] on div "Level 2" at bounding box center [789, 563] width 58 height 23
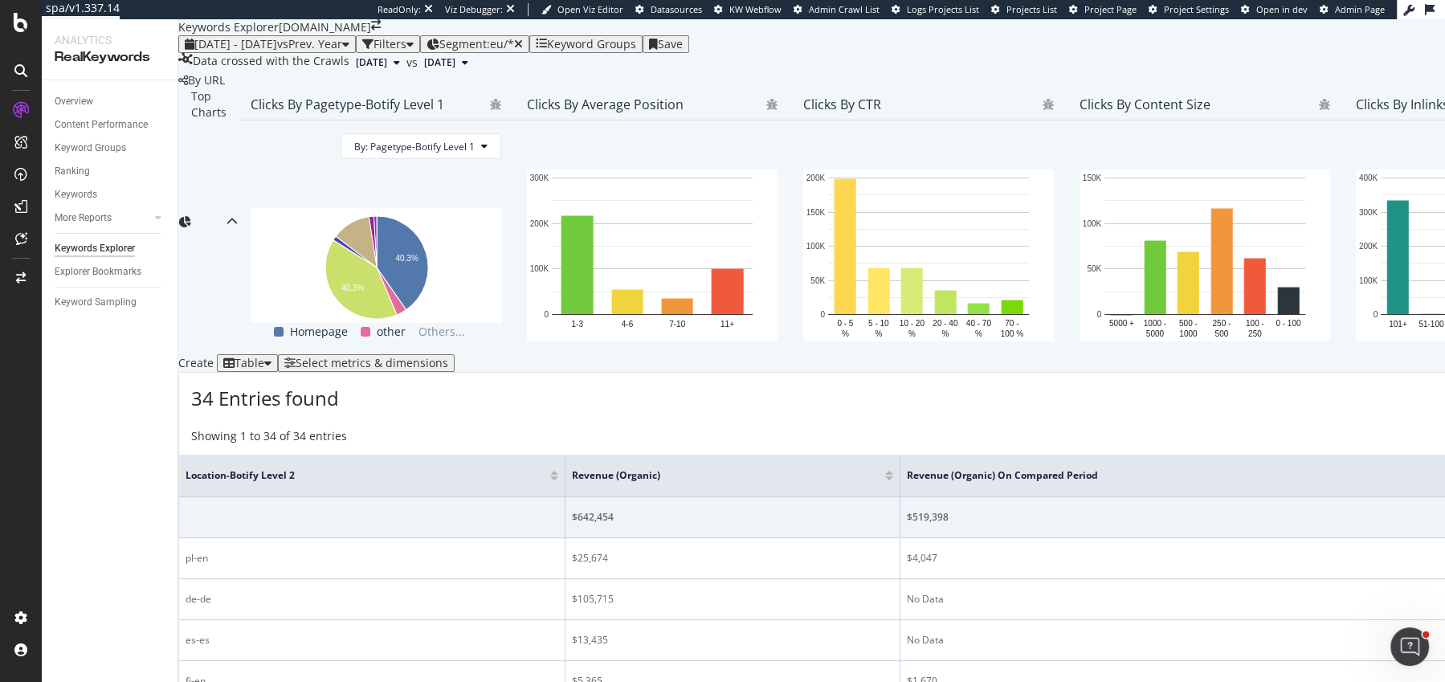
click at [278, 354] on button "Select metrics & dimensions" at bounding box center [366, 363] width 177 height 18
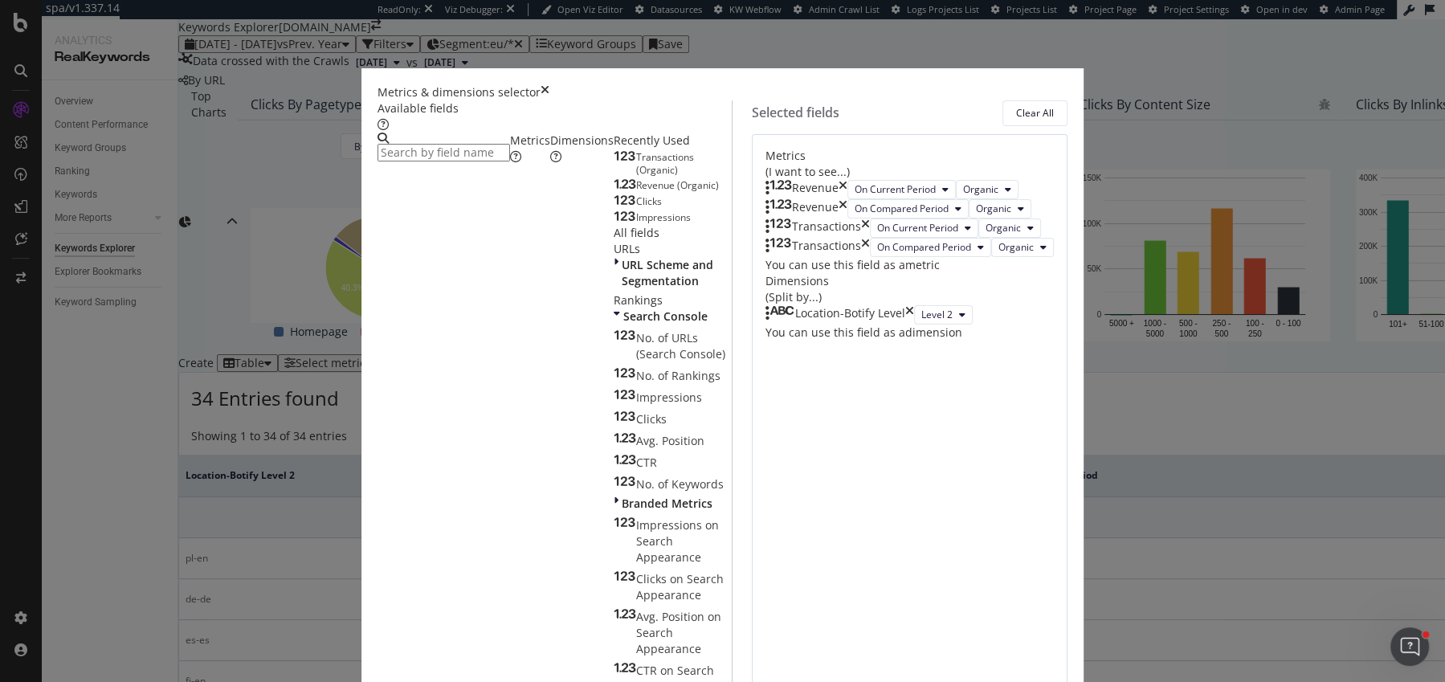
click at [549, 84] on icon "times" at bounding box center [545, 92] width 9 height 16
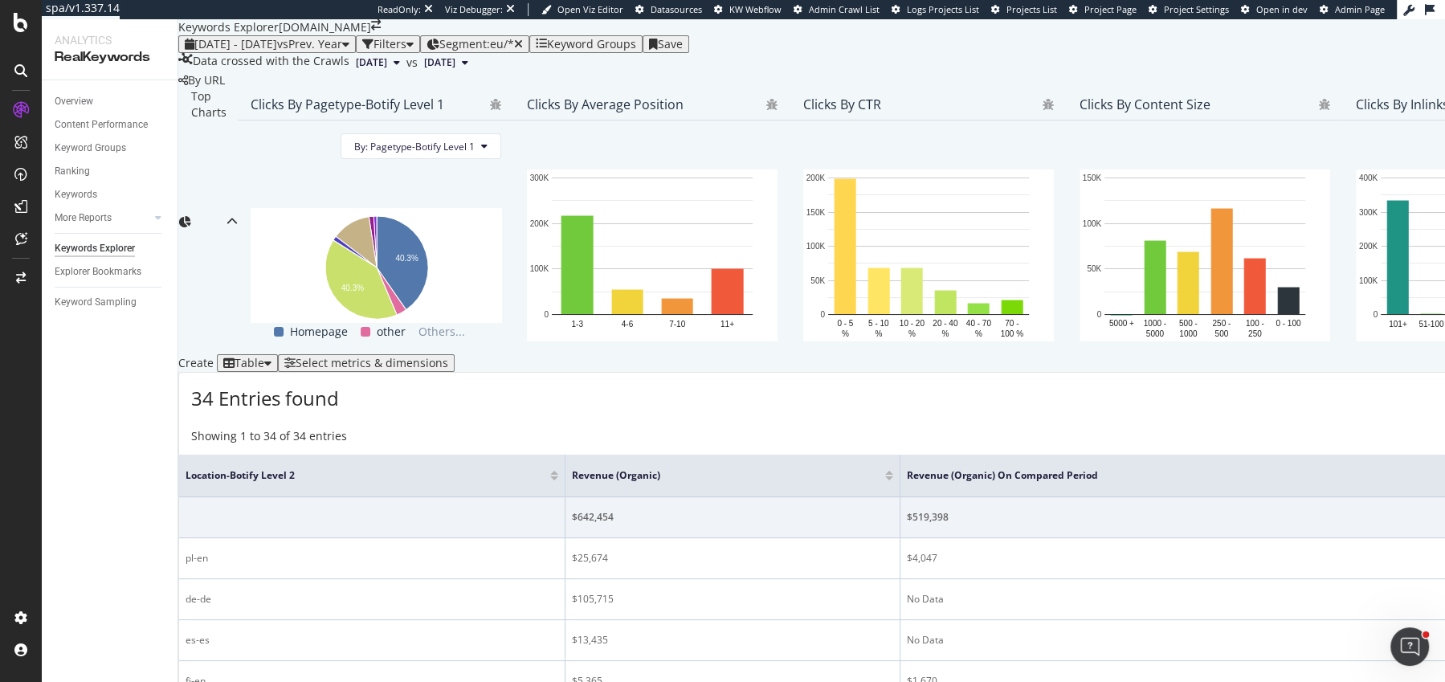
scroll to position [251, 0]
click at [885, 476] on div at bounding box center [889, 478] width 8 height 4
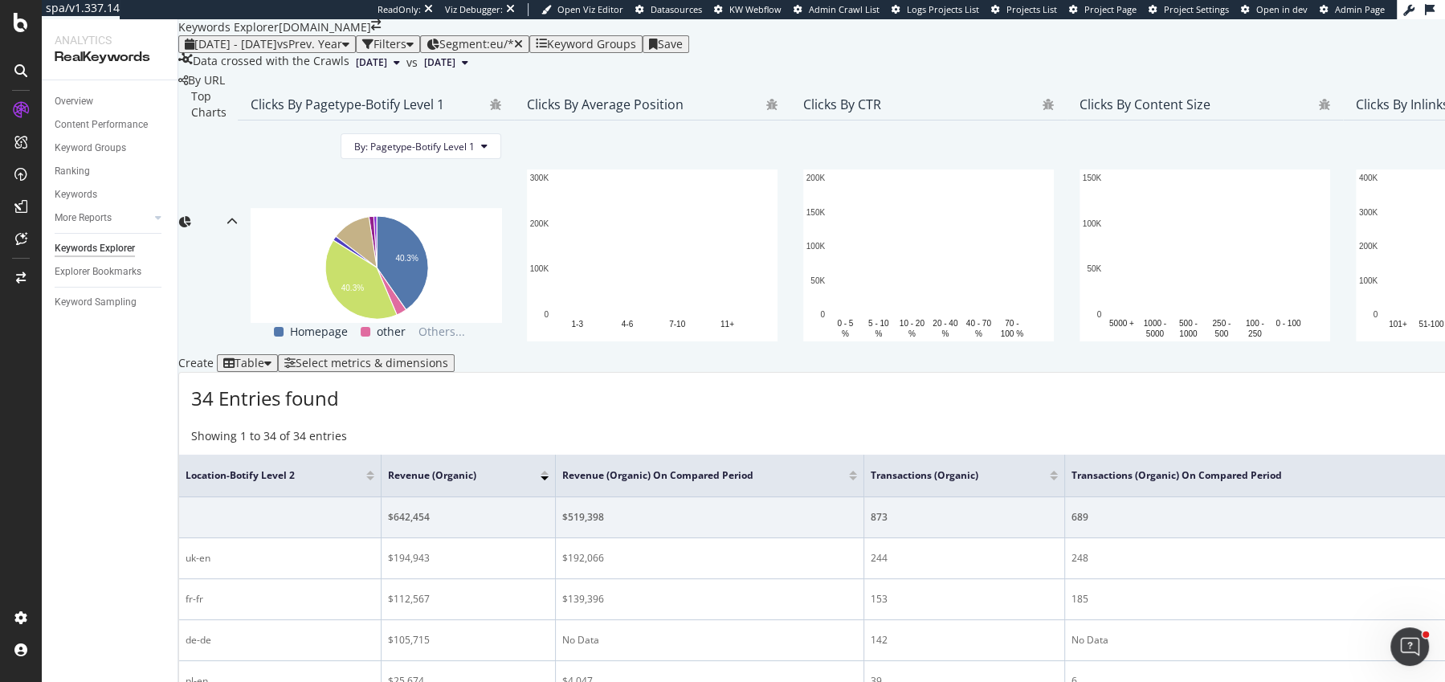
scroll to position [297, 0]
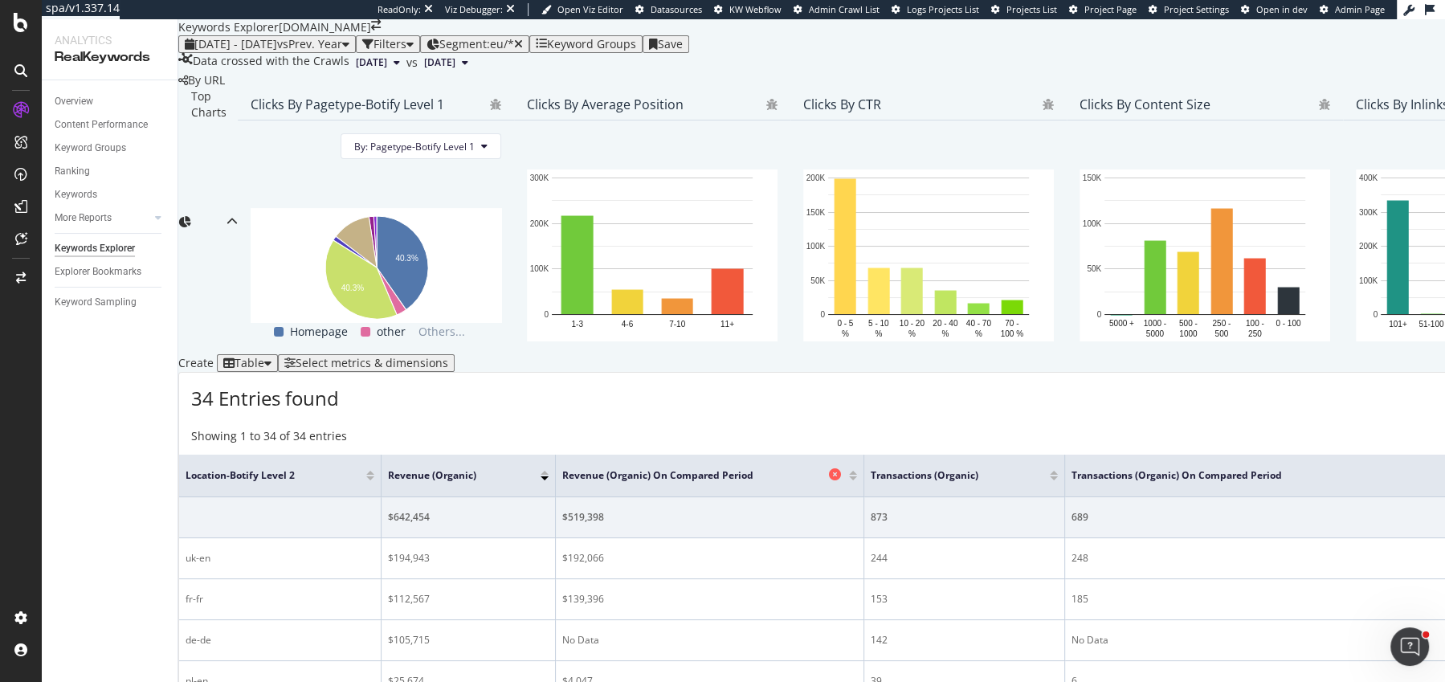
click at [741, 468] on span "Revenue (Organic) On Compared Period" at bounding box center [693, 475] width 263 height 14
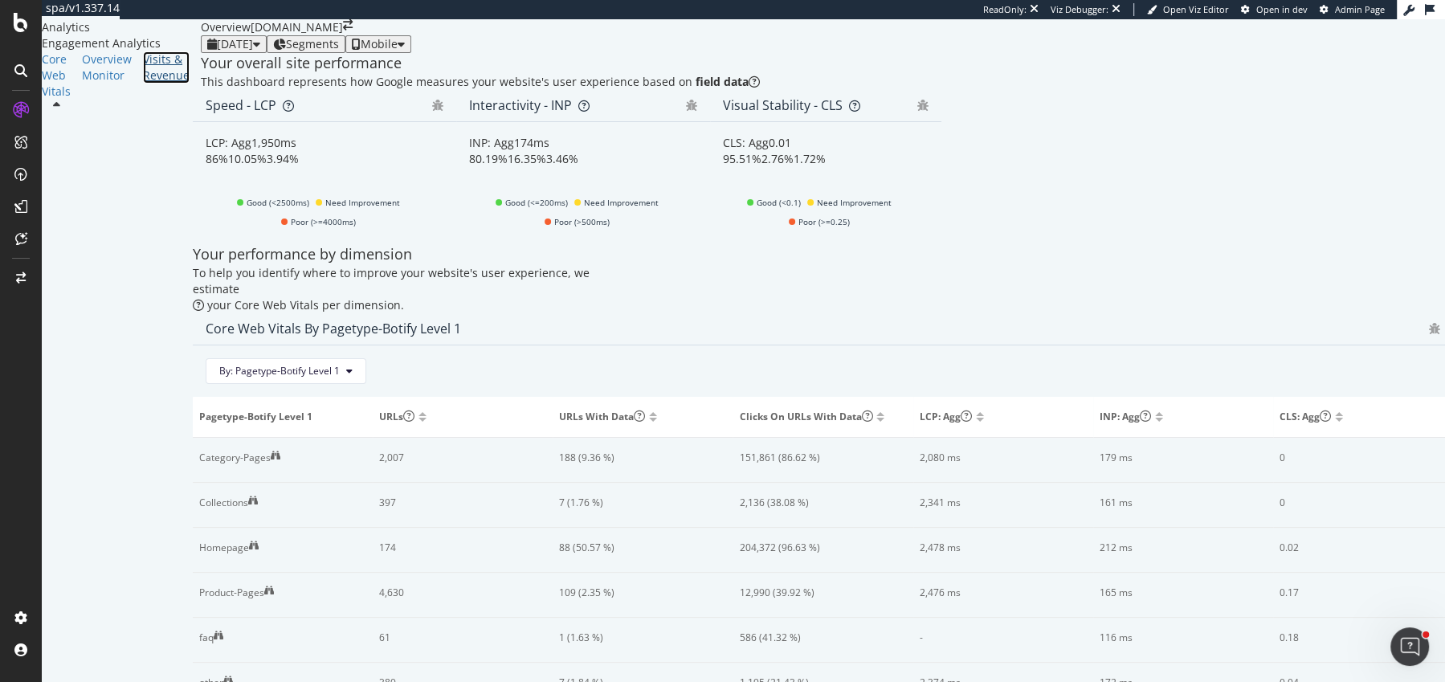
click at [143, 84] on div "Visits & Revenue" at bounding box center [166, 67] width 47 height 32
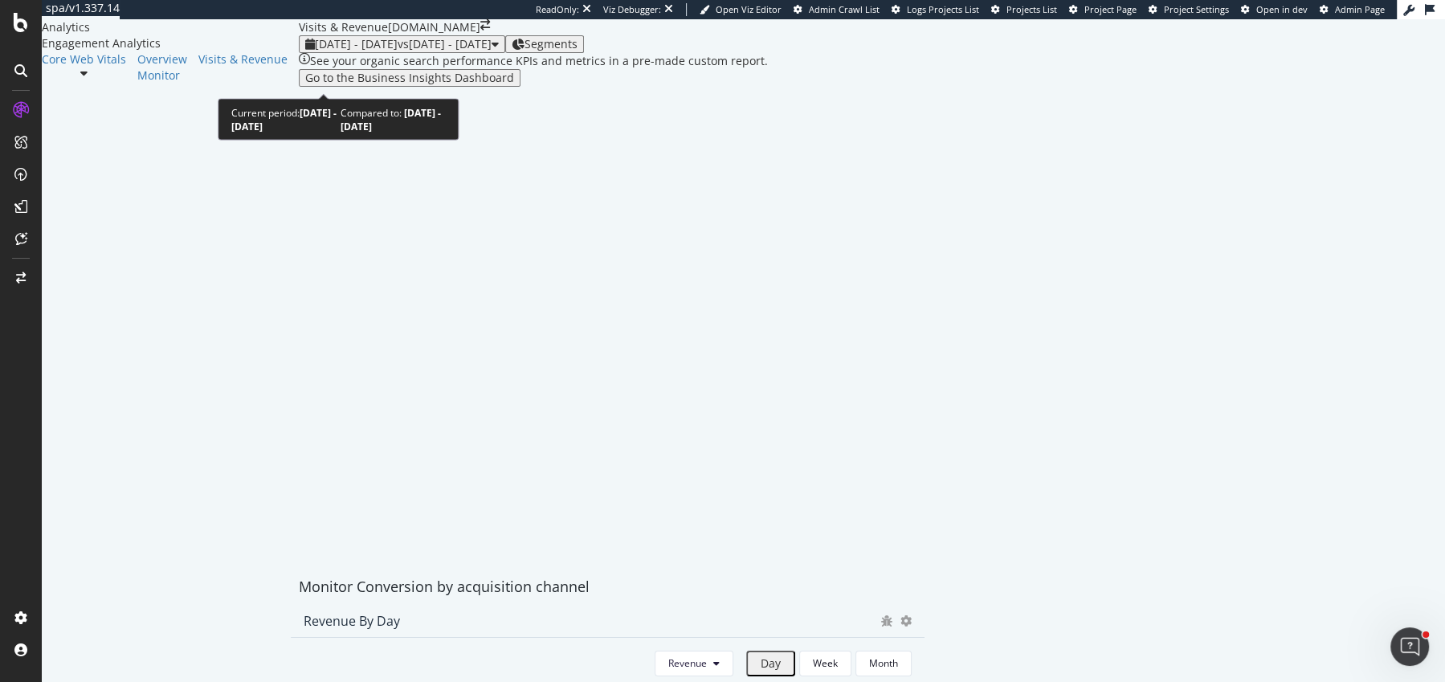
click at [315, 51] on span "[DATE] - [DATE]" at bounding box center [356, 43] width 83 height 15
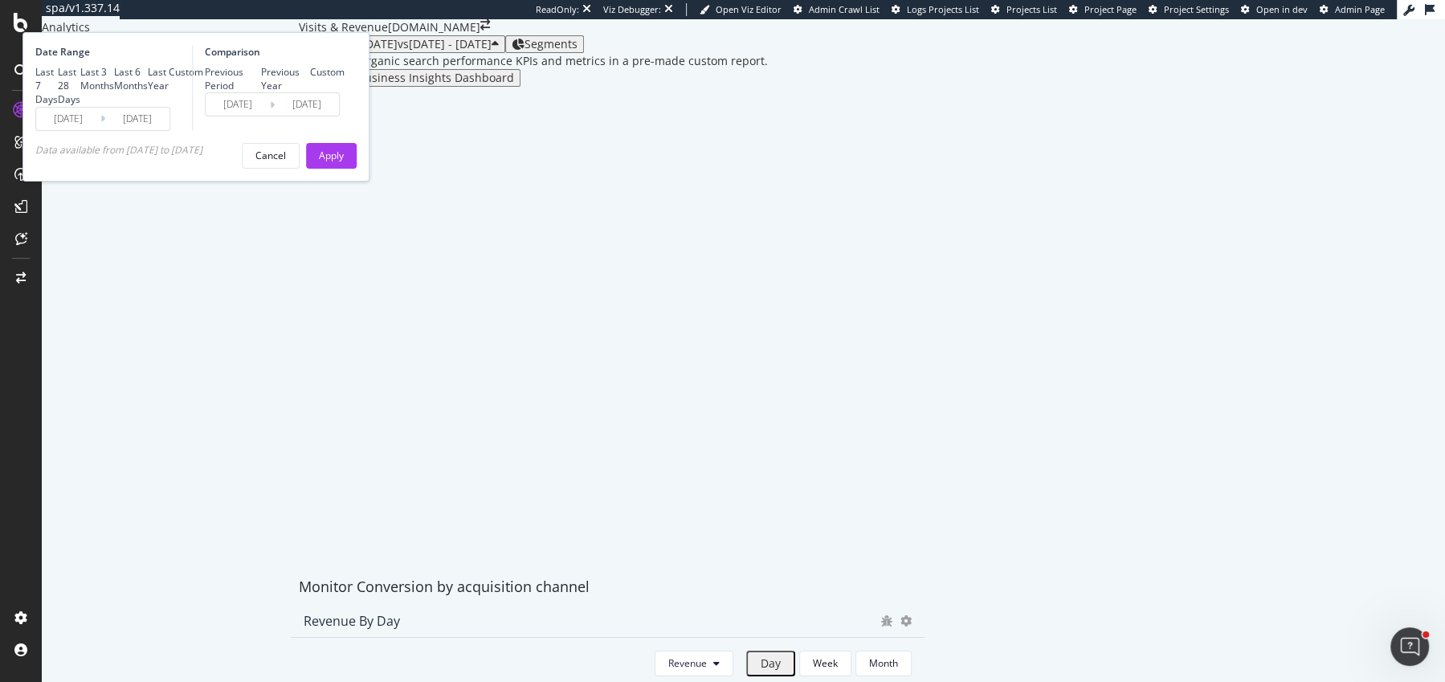
click at [100, 130] on input "[DATE]" at bounding box center [68, 119] width 64 height 22
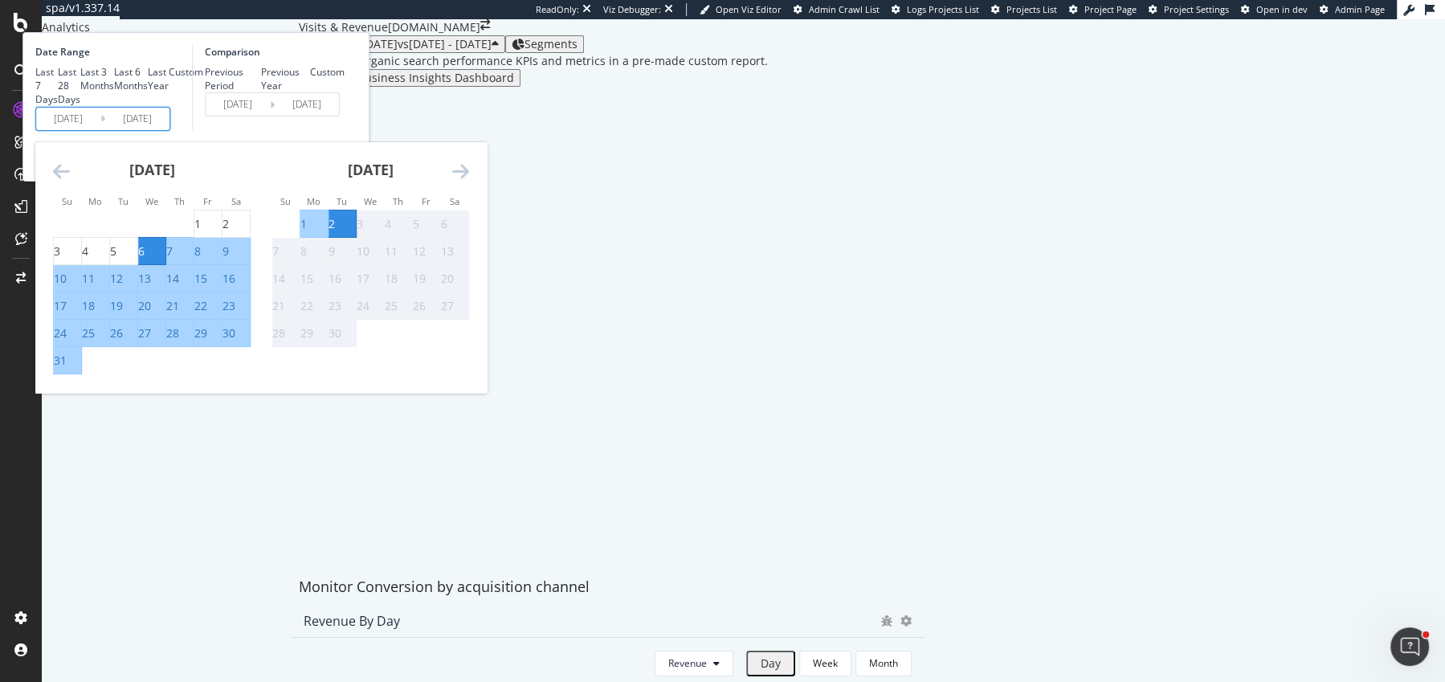
click at [70, 181] on icon "Move backward to switch to the previous month." at bounding box center [61, 170] width 17 height 19
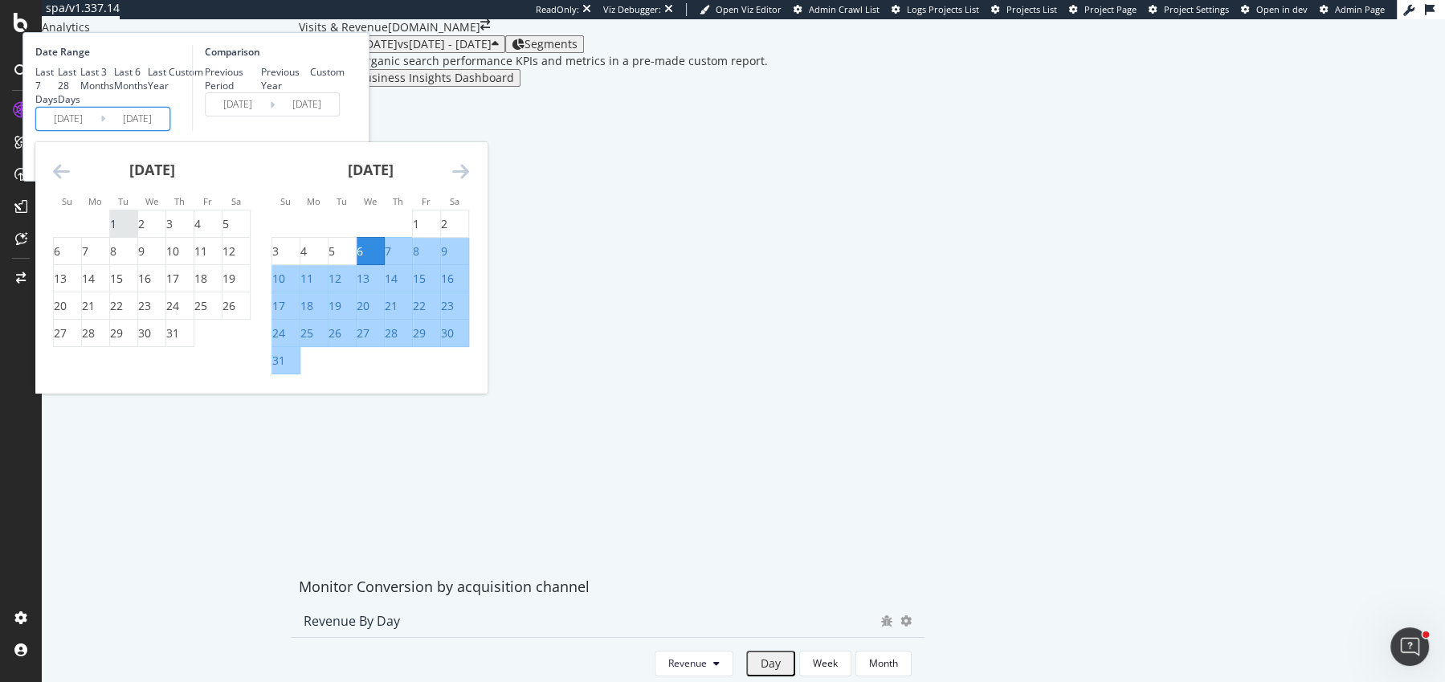
click at [116, 232] on div "1" at bounding box center [113, 224] width 6 height 16
type input "[DATE]"
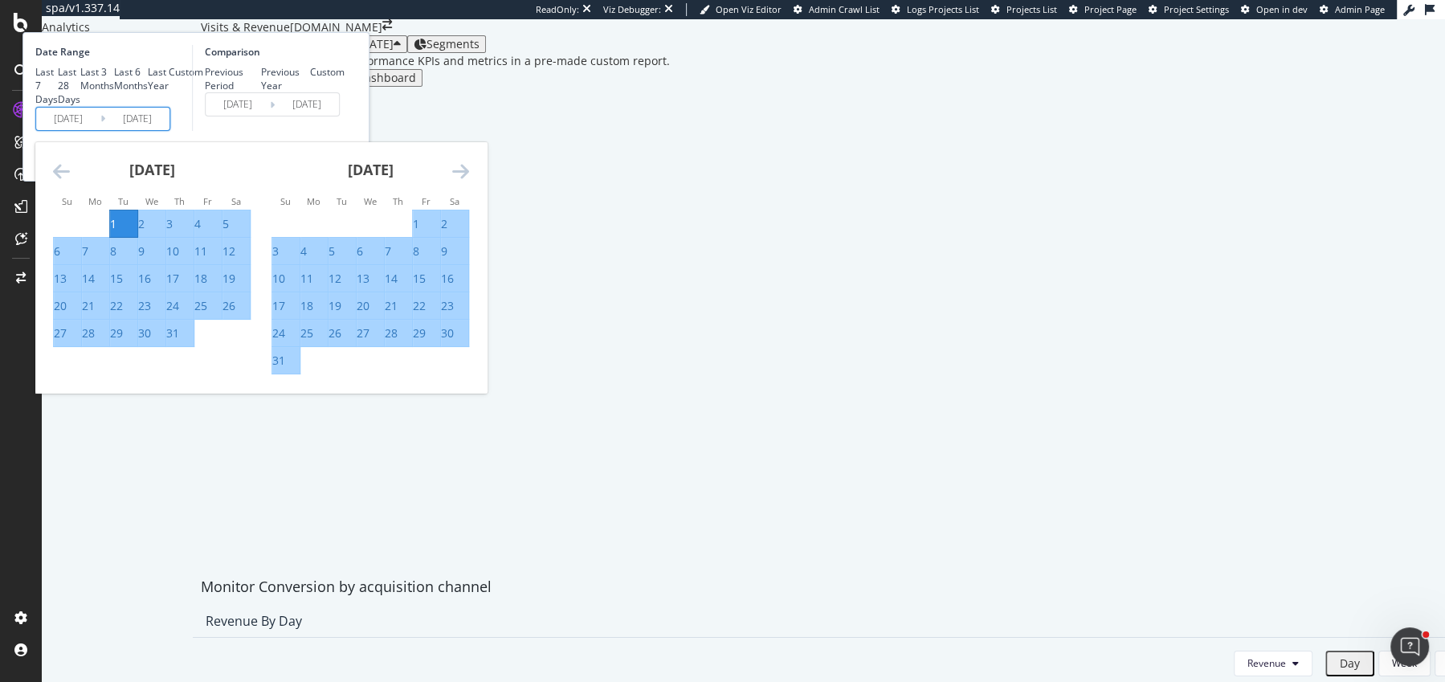
click at [469, 181] on icon "Move forward to switch to the next month." at bounding box center [460, 170] width 17 height 19
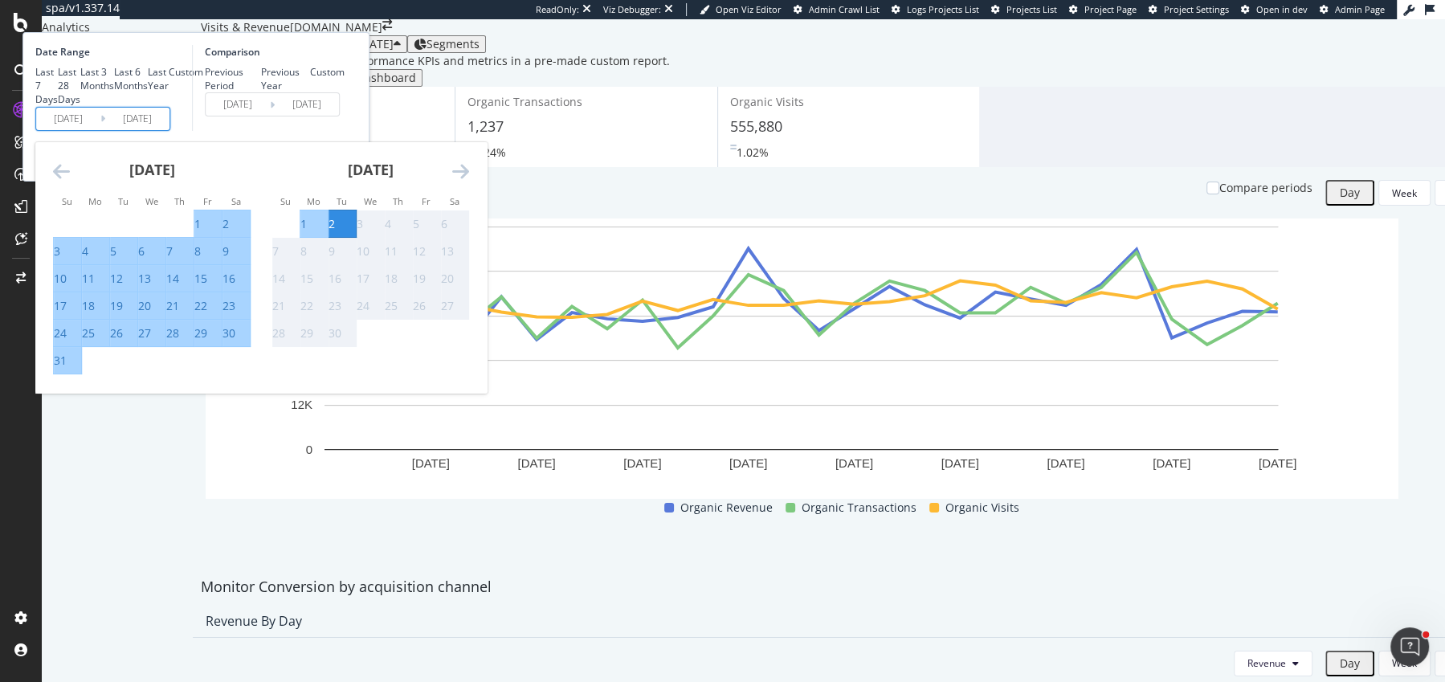
click at [81, 369] on div "31" at bounding box center [67, 361] width 27 height 16
type input "[DATE]"
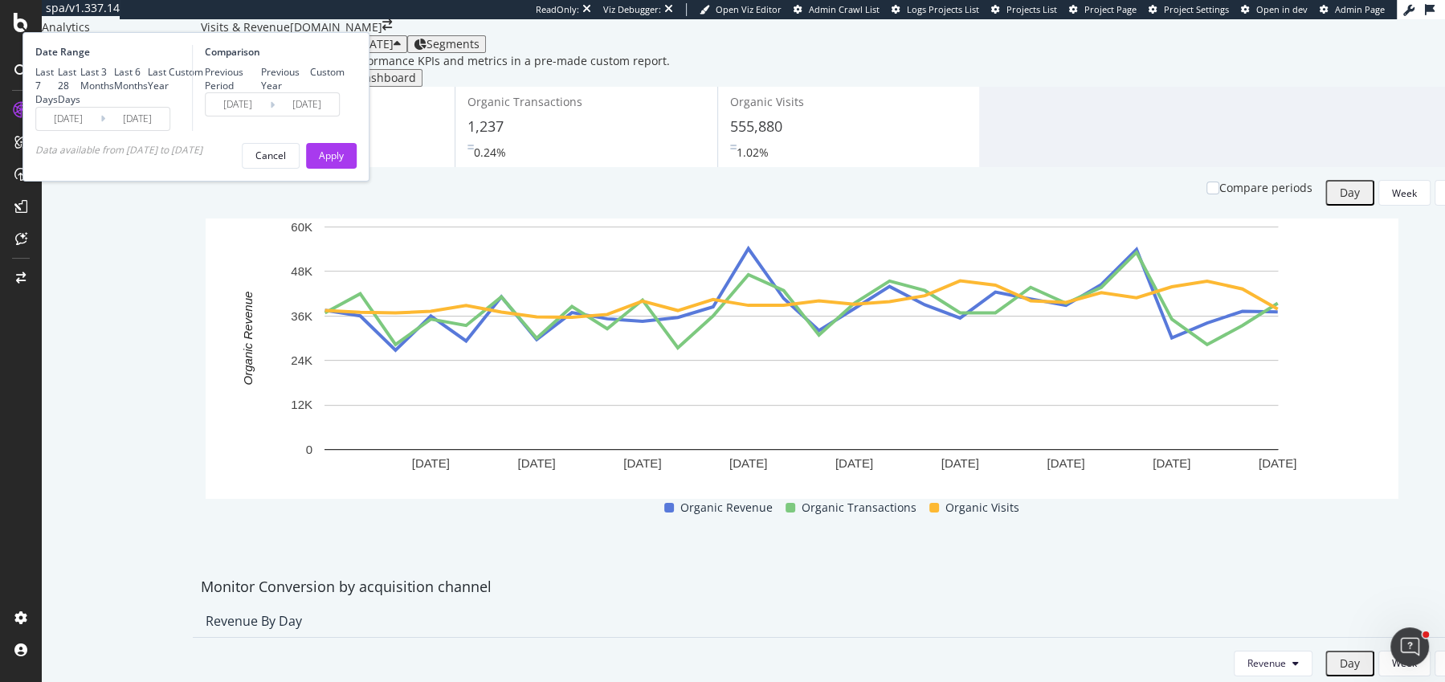
click at [311, 92] on div "Previous Year" at bounding box center [286, 78] width 50 height 27
type input "[DATE]"
click at [344, 162] on div "Apply" at bounding box center [331, 156] width 25 height 14
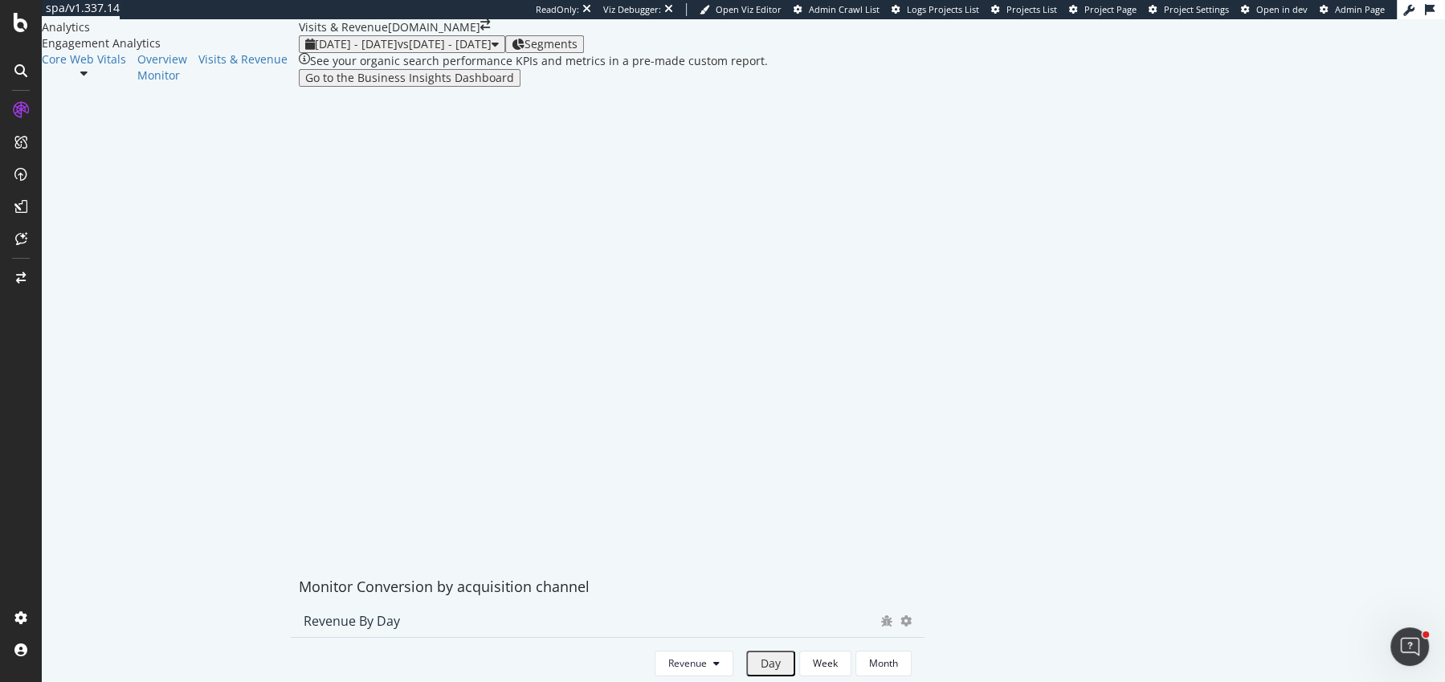
click at [524, 51] on span "Segments" at bounding box center [550, 43] width 53 height 15
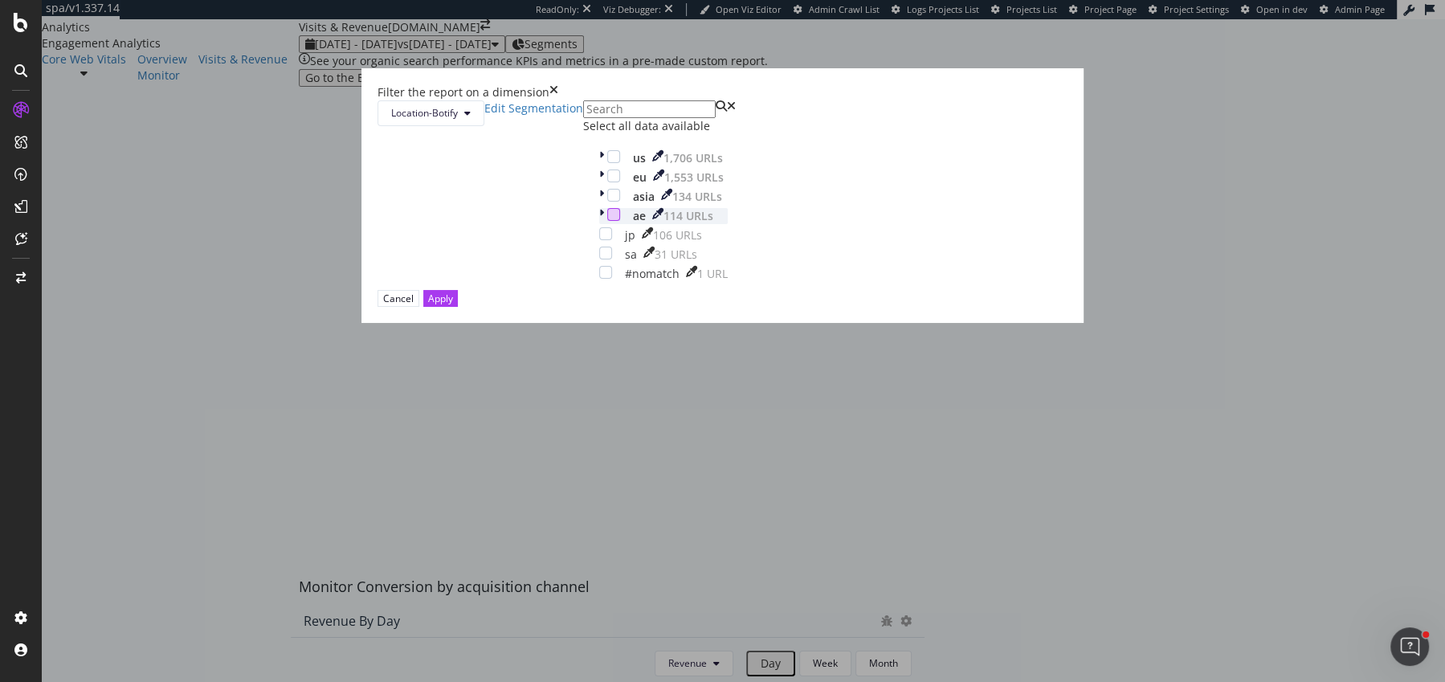
click at [607, 221] on div "modal" at bounding box center [613, 214] width 13 height 13
click at [458, 307] on button "Apply" at bounding box center [440, 298] width 35 height 17
